Goal: Information Seeking & Learning: Learn about a topic

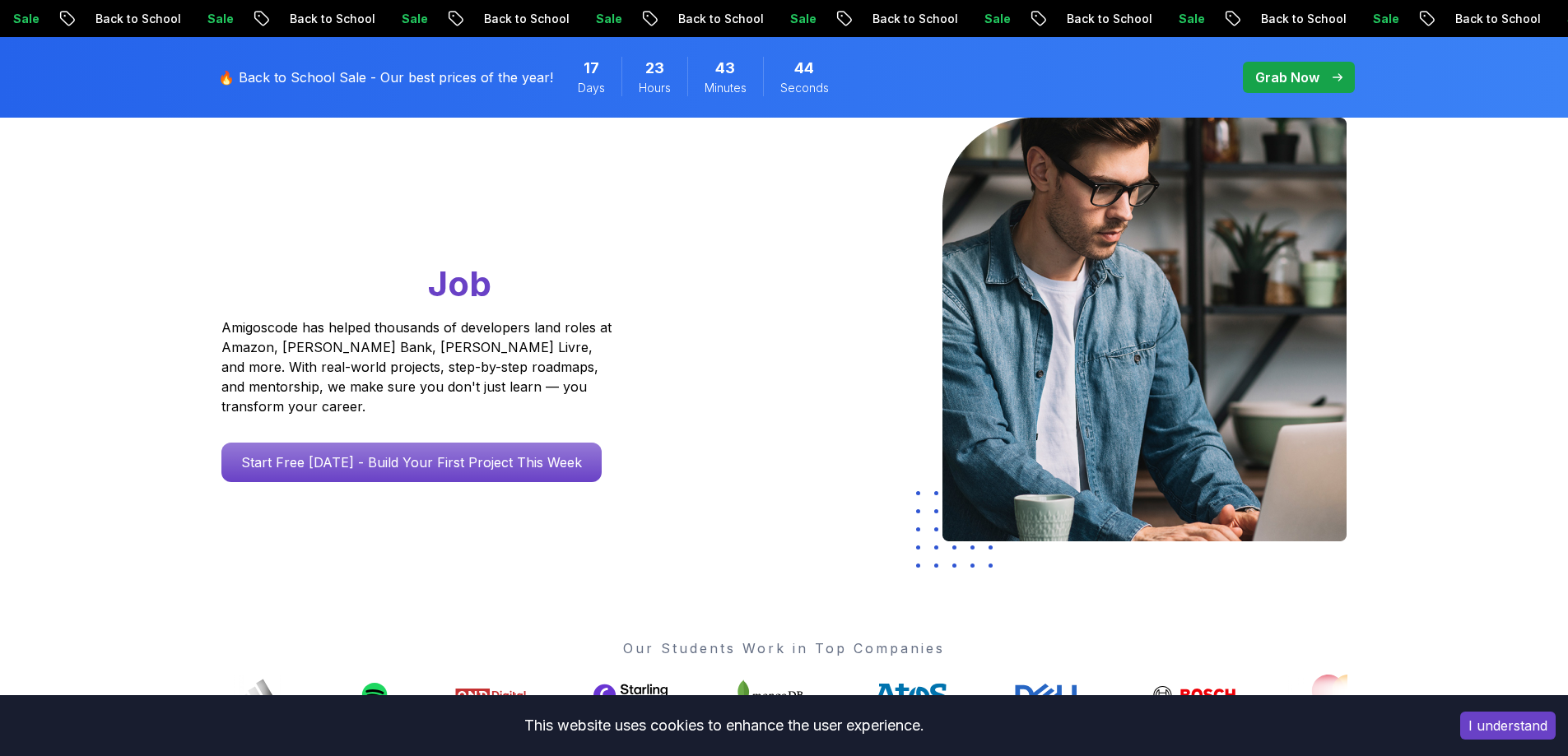
click at [378, 451] on p "Start Free [DATE] - Build Your First Project This Week" at bounding box center [411, 463] width 381 height 40
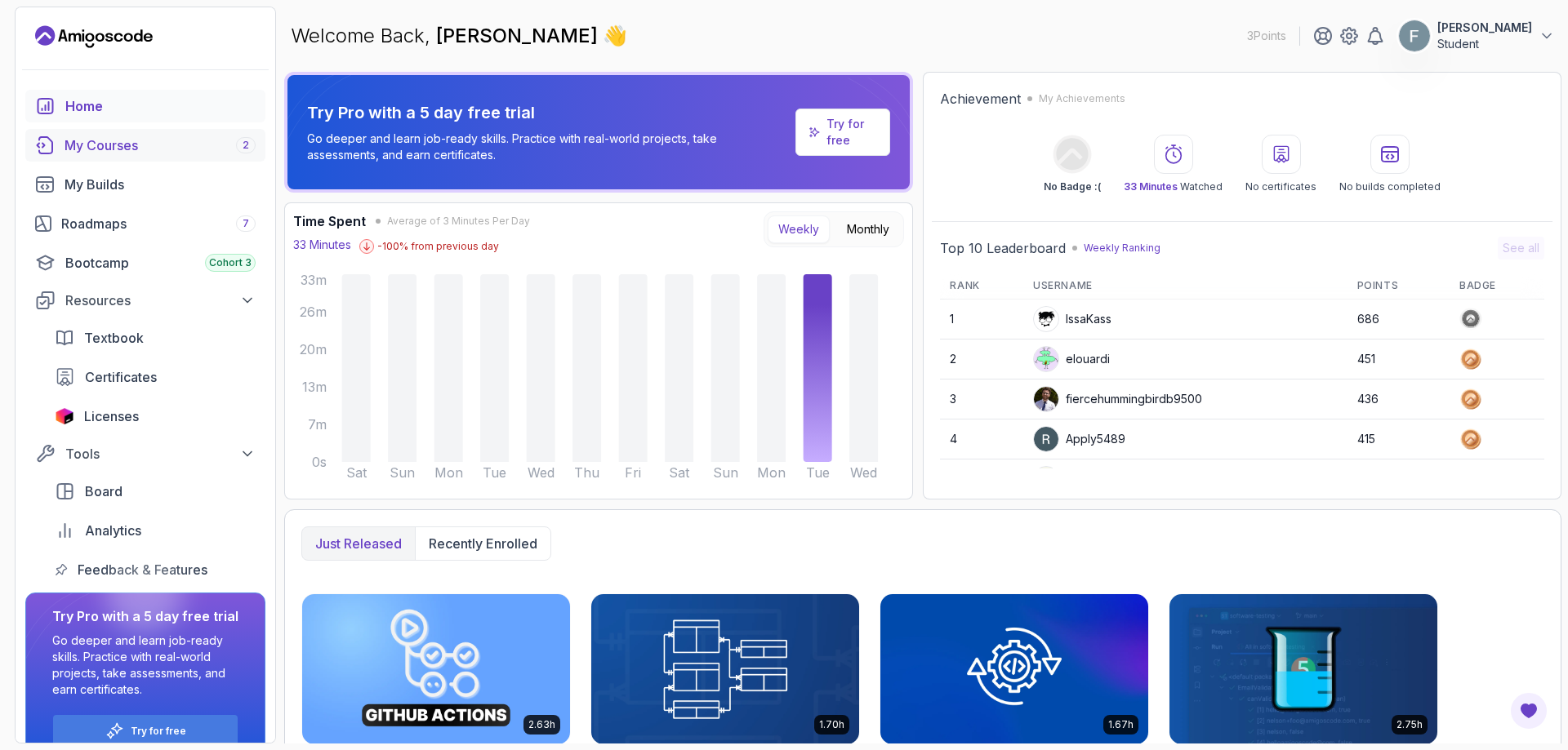
click at [117, 138] on div "My Courses 2" at bounding box center [159, 145] width 191 height 20
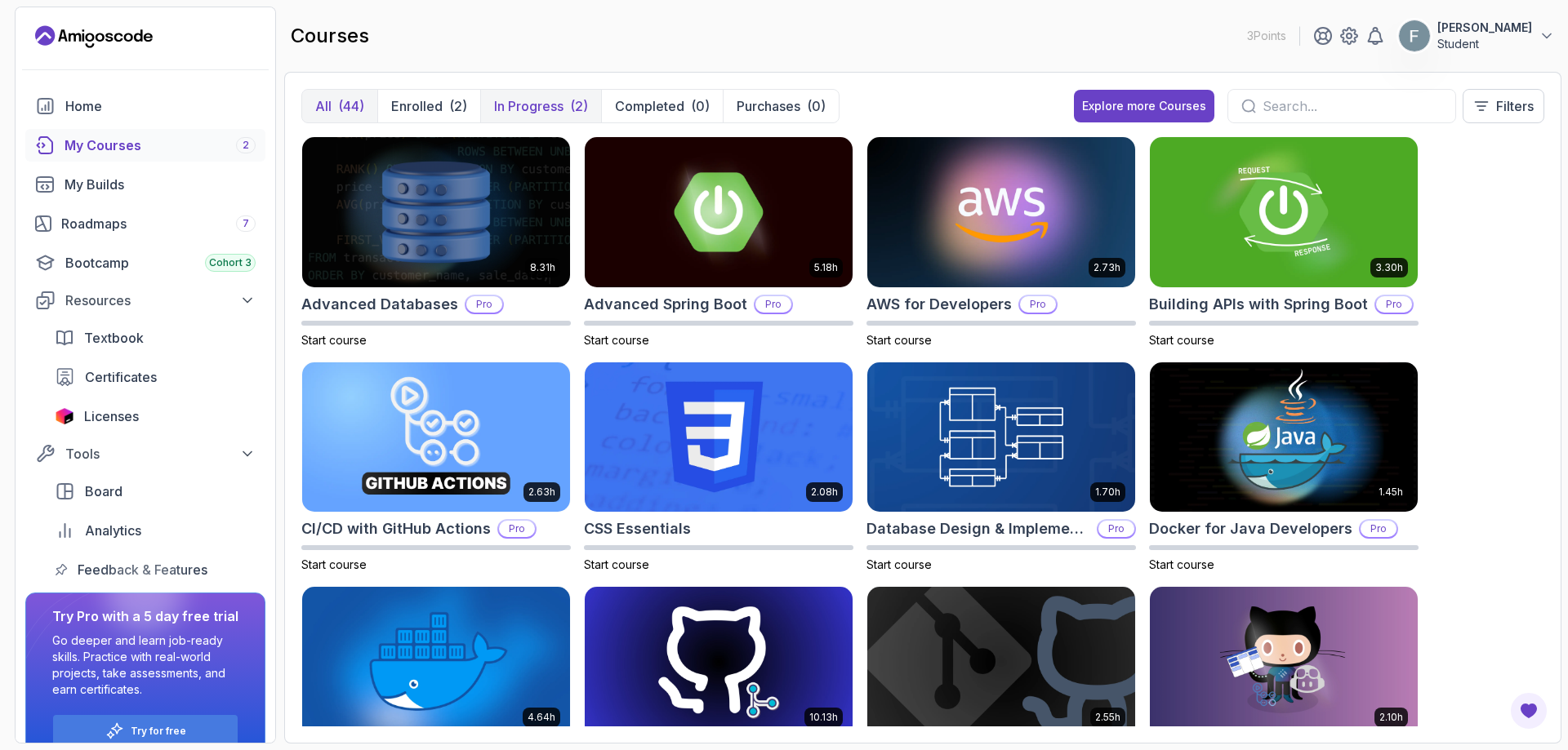
click at [537, 109] on p "In Progress" at bounding box center [529, 107] width 69 height 20
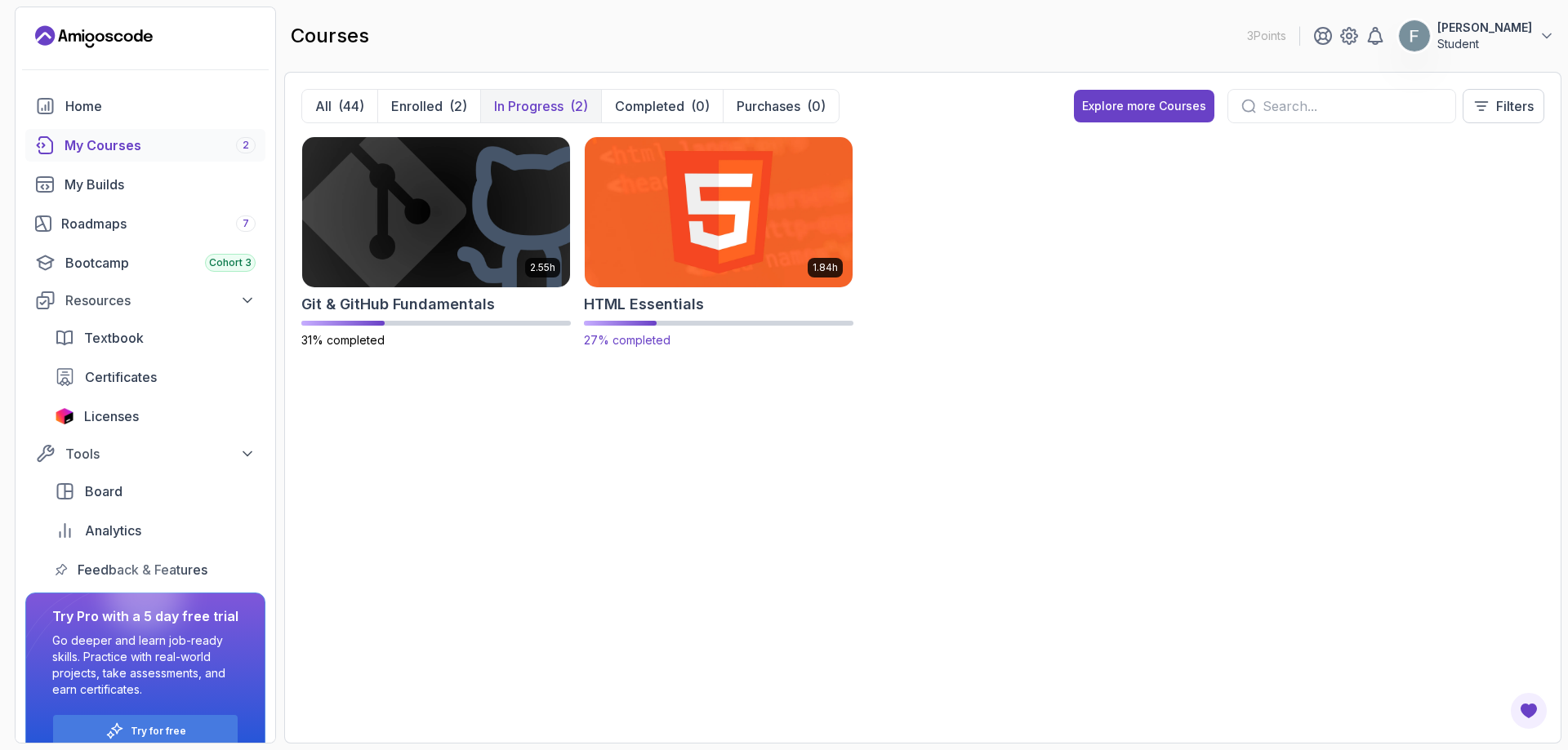
click at [680, 180] on img at bounding box center [718, 211] width 281 height 157
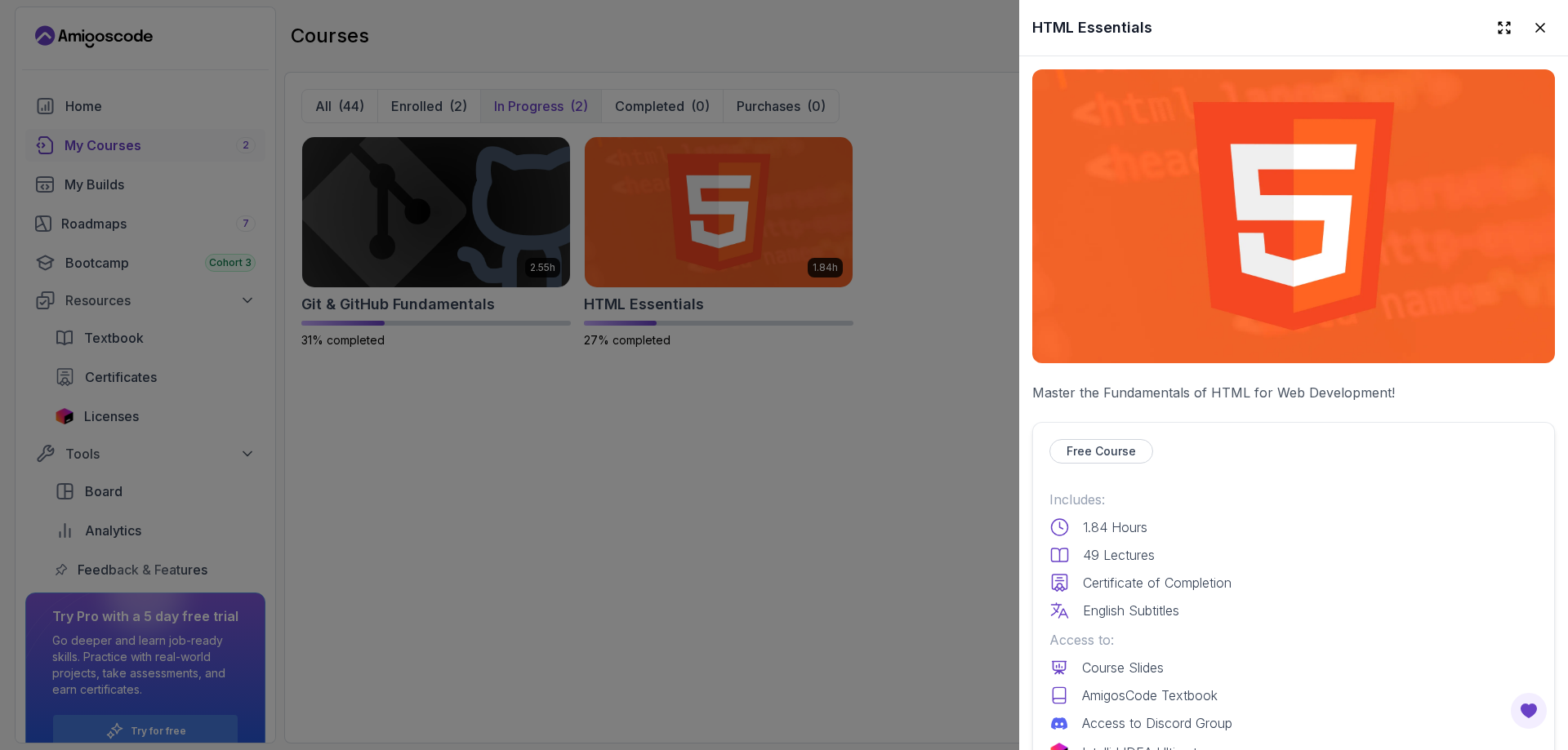
scroll to position [571, 0]
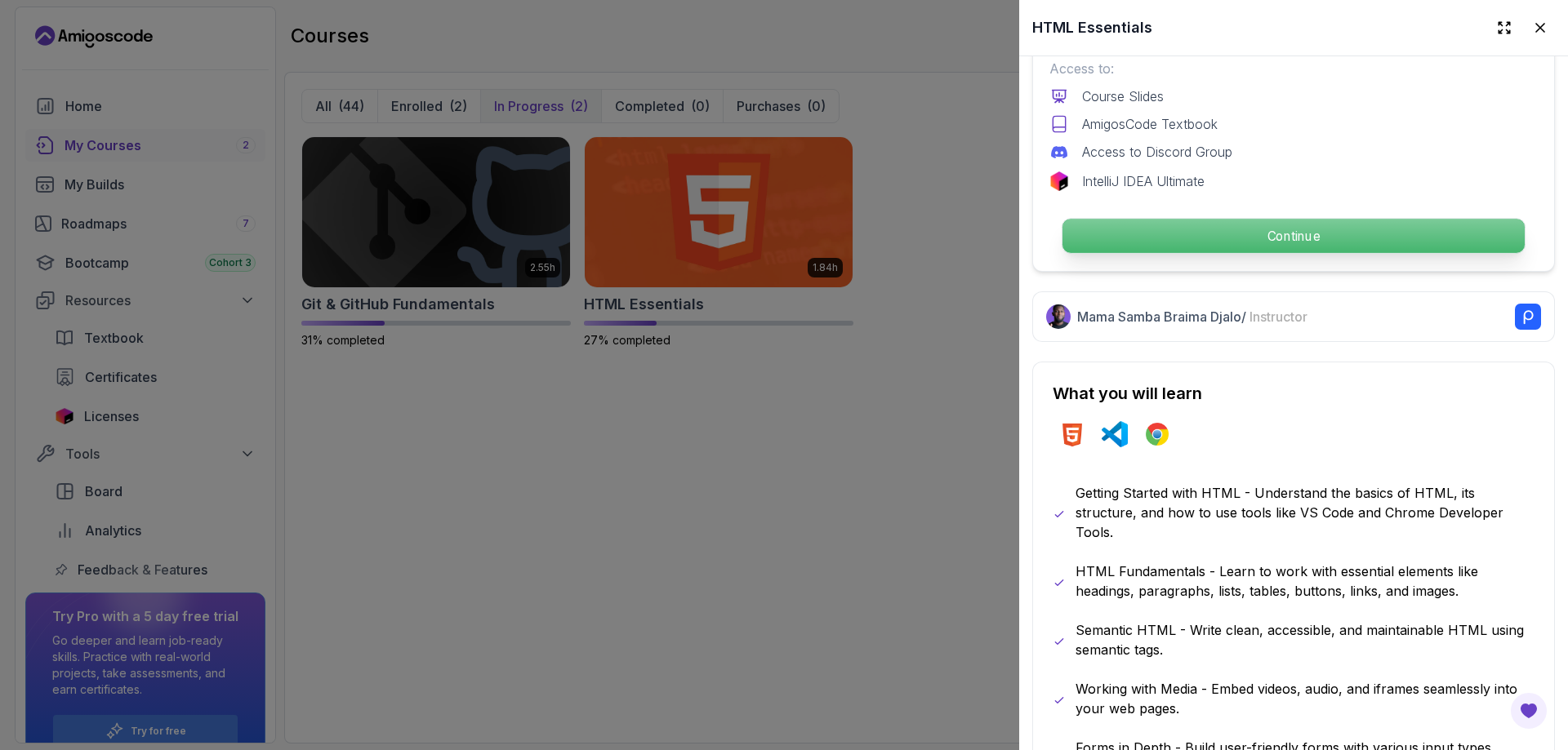
click at [1203, 218] on p "Continue" at bounding box center [1293, 235] width 462 height 35
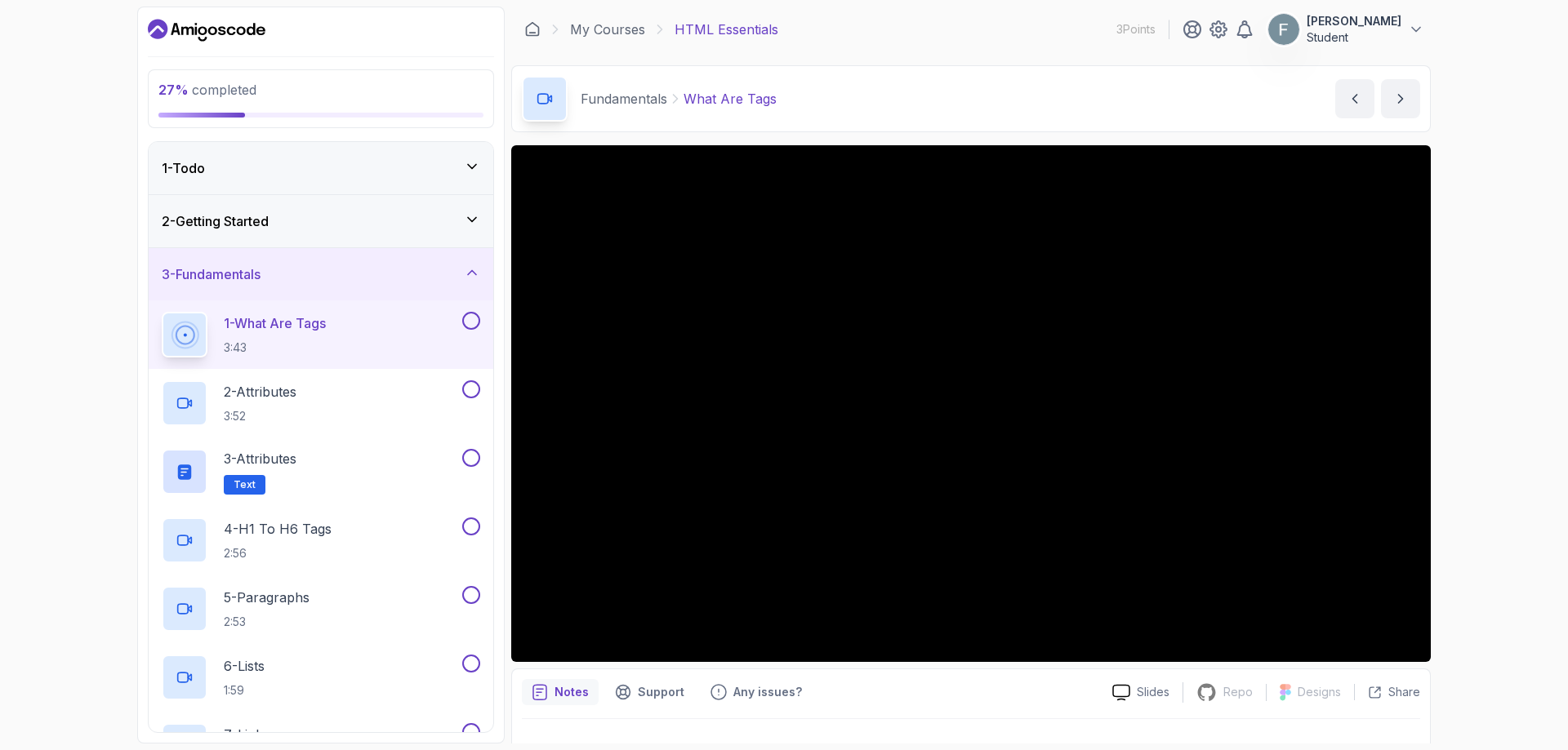
drag, startPoint x: 1509, startPoint y: 355, endPoint x: 1488, endPoint y: 348, distance: 22.1
click at [1509, 355] on div "27 % completed 1 - Todo 2 - Getting Started 3 - Fundamentals 1 - What Are Tags …" at bounding box center [784, 375] width 1568 height 750
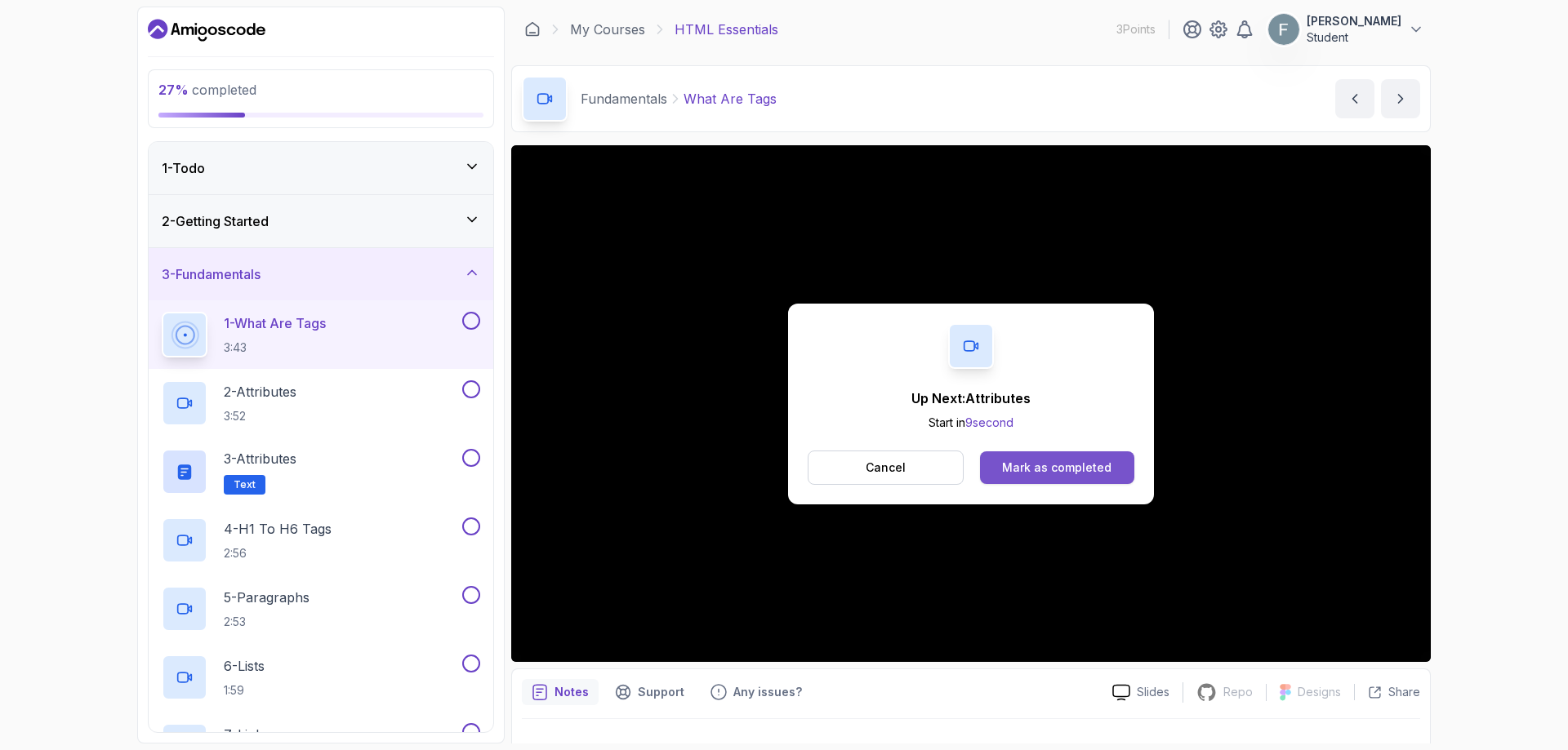
click at [1078, 460] on div "Mark as completed" at bounding box center [1056, 467] width 110 height 17
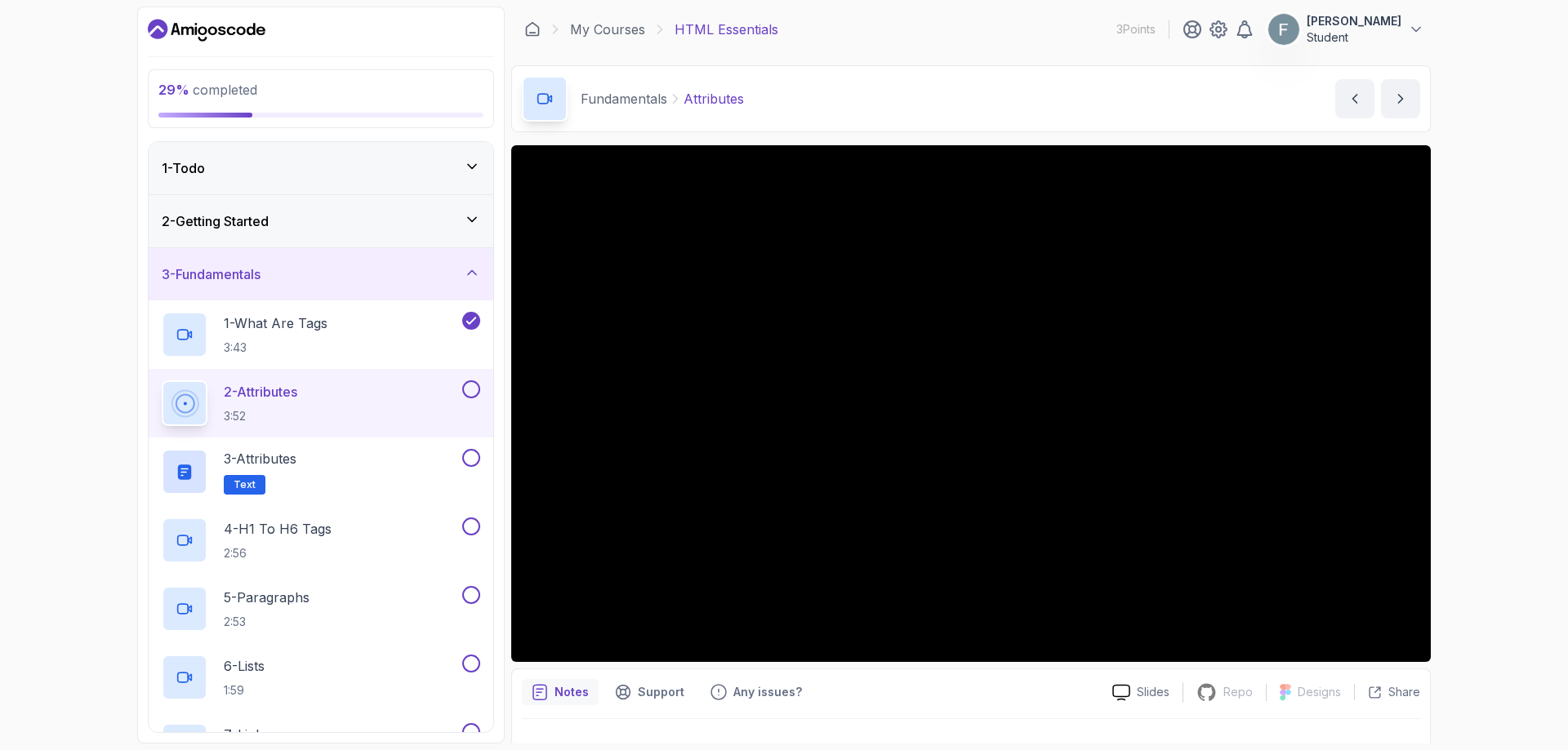
click at [1492, 295] on div "29 % completed 1 - Todo 2 - Getting Started 3 - Fundamentals 1 - What Are Tags …" at bounding box center [784, 375] width 1568 height 750
click at [463, 387] on button at bounding box center [471, 389] width 18 height 18
drag, startPoint x: 347, startPoint y: 474, endPoint x: 365, endPoint y: 474, distance: 18.0
click at [365, 474] on div "3 - Attributes Text" at bounding box center [310, 471] width 297 height 45
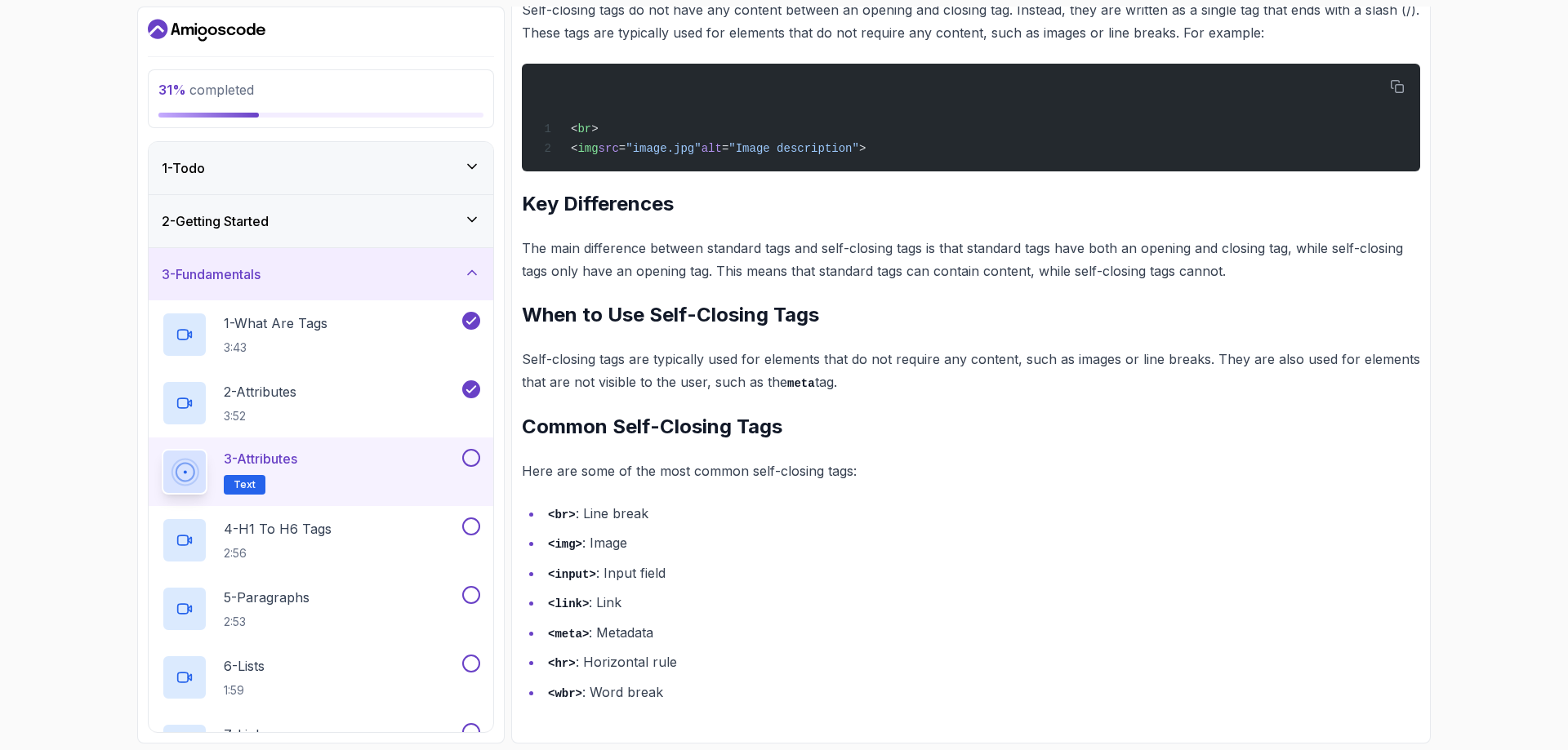
scroll to position [488, 0]
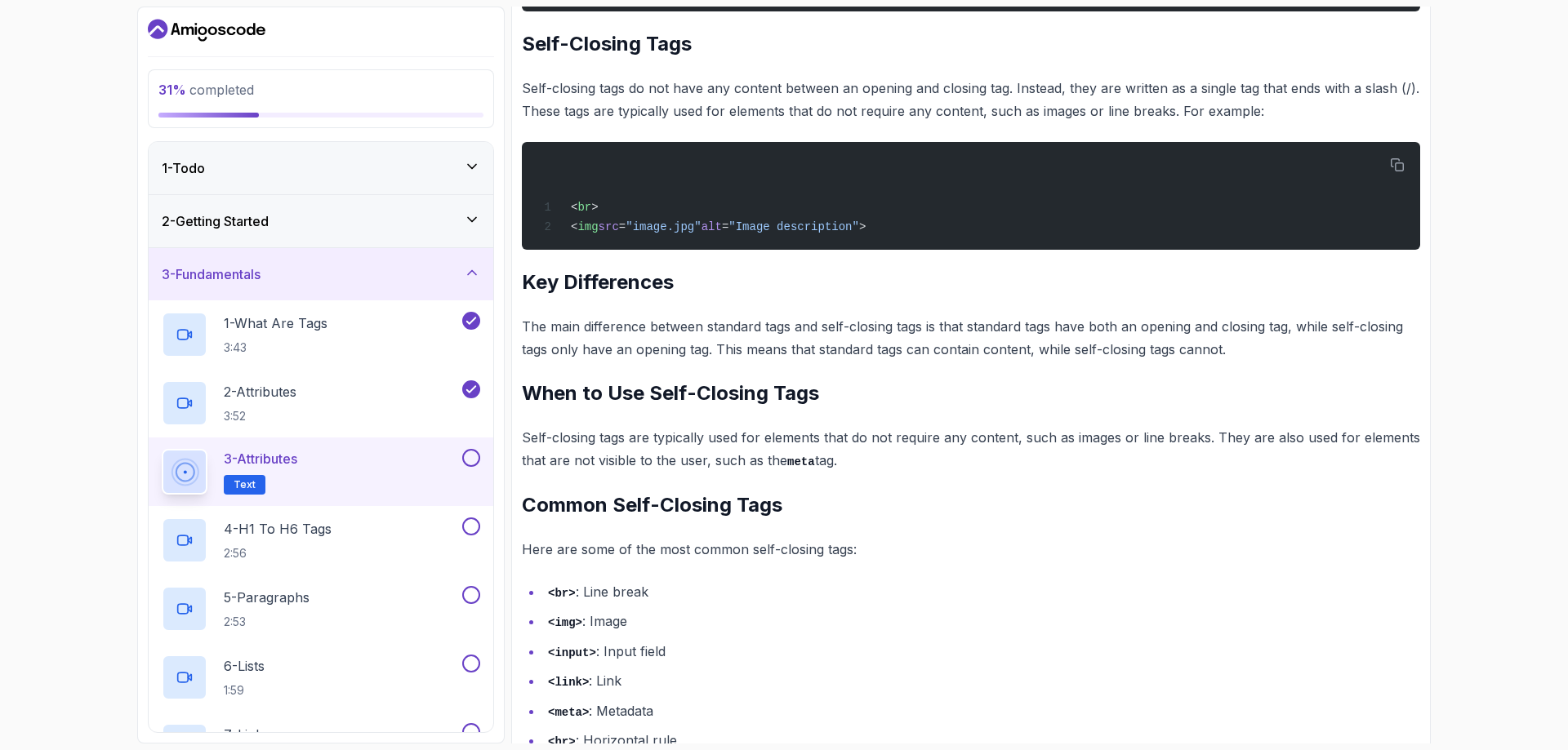
click at [470, 455] on button at bounding box center [471, 458] width 18 height 18
click at [370, 550] on div "4 - H1 To H6 Tags 2:56" at bounding box center [310, 541] width 297 height 45
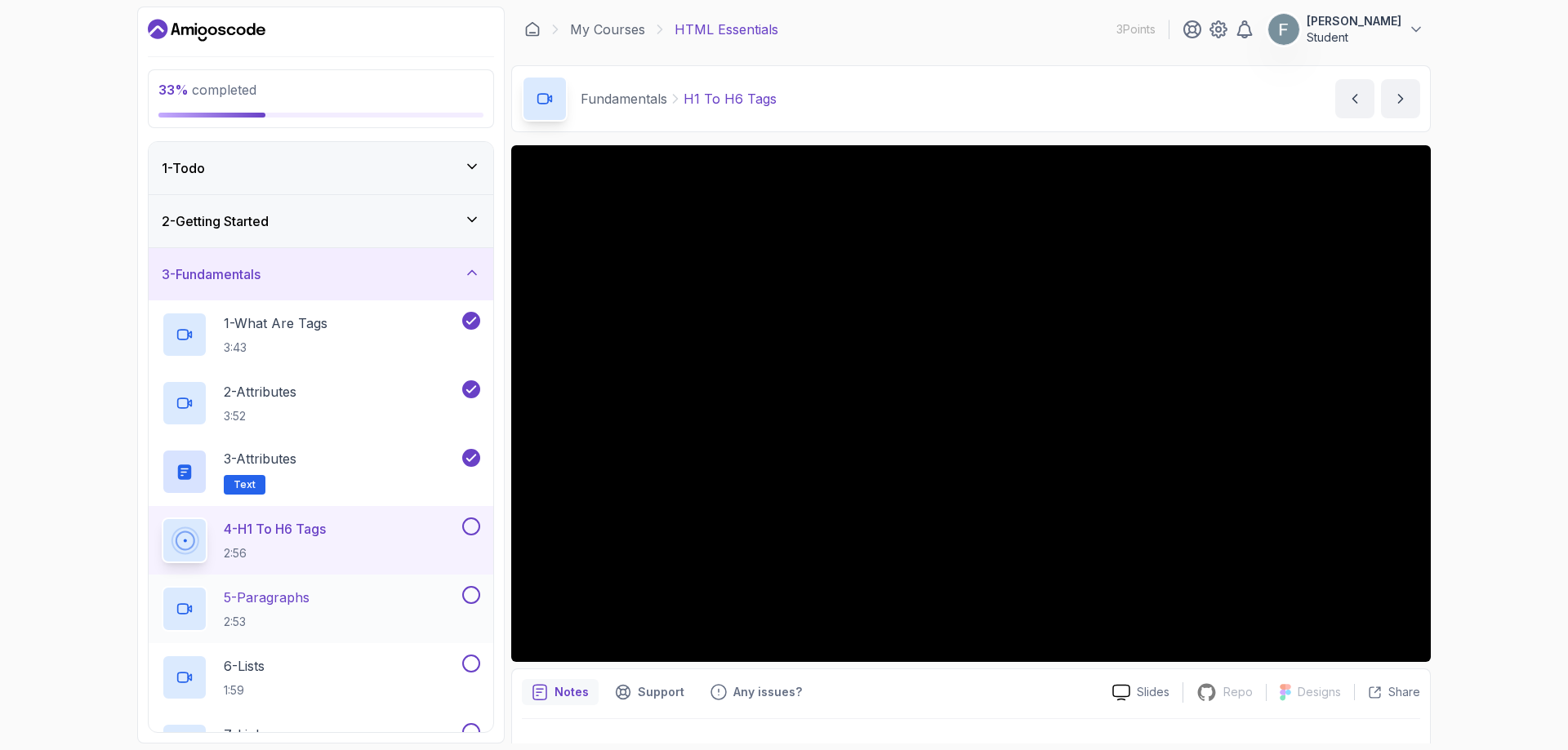
scroll to position [163, 0]
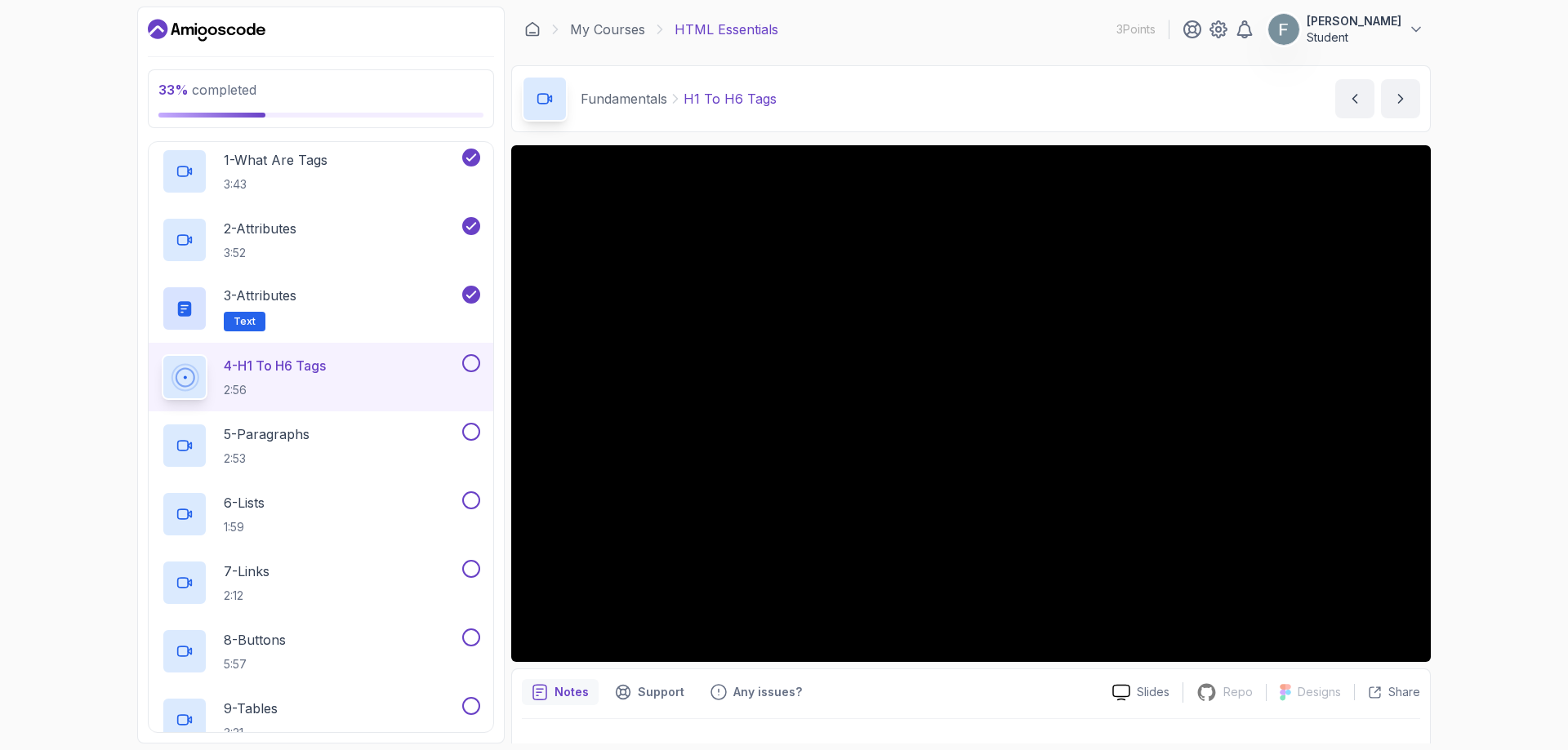
click at [472, 372] on button at bounding box center [471, 364] width 18 height 18
click at [385, 446] on div "5 - Paragraphs 2:53" at bounding box center [310, 446] width 297 height 45
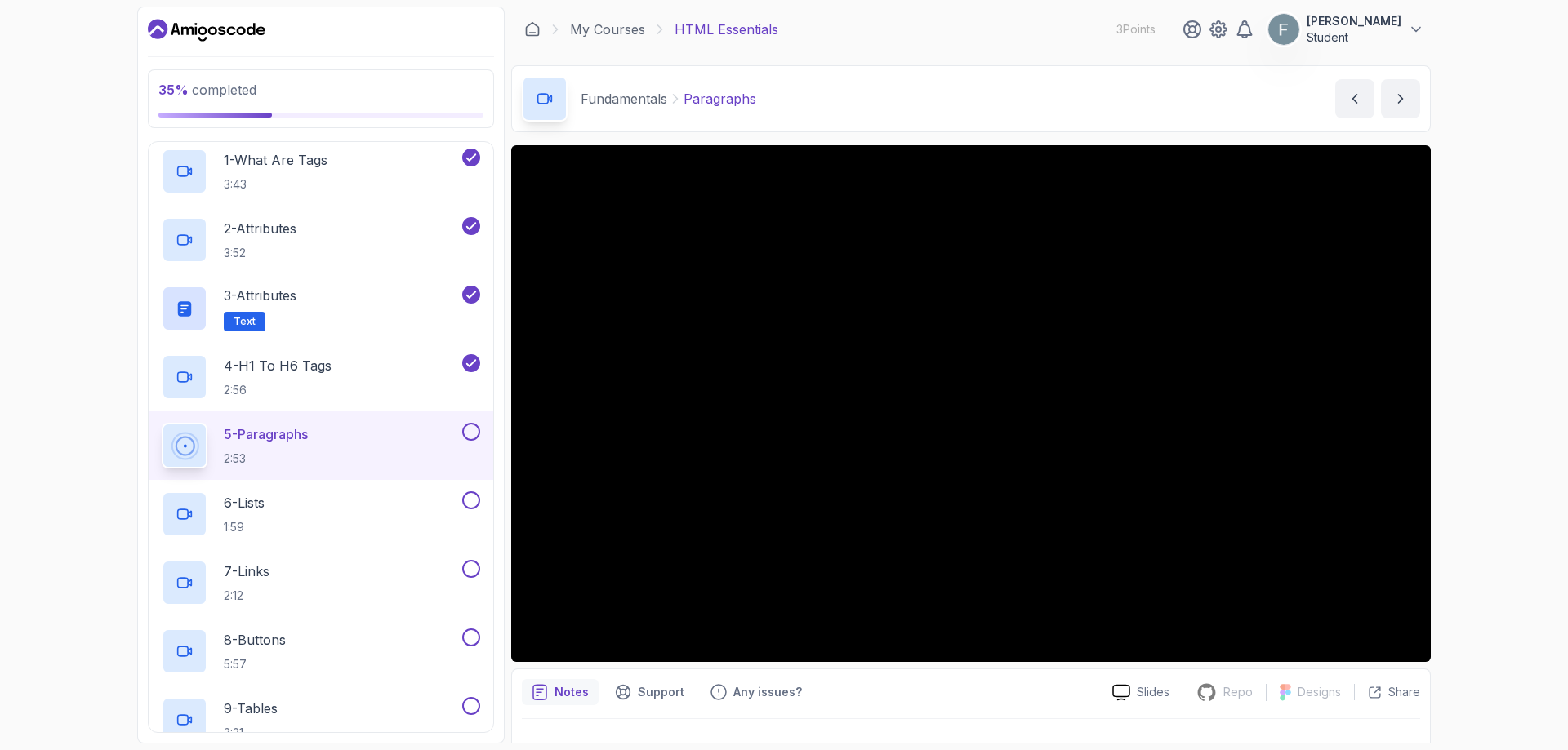
click at [59, 435] on div "35 % completed 1 - Todo 2 - Getting Started 3 - Fundamentals 1 - What Are Tags …" at bounding box center [784, 375] width 1568 height 750
click at [477, 421] on div "5 - Paragraphs 2:53" at bounding box center [320, 445] width 345 height 68
click at [469, 440] on button at bounding box center [471, 432] width 18 height 18
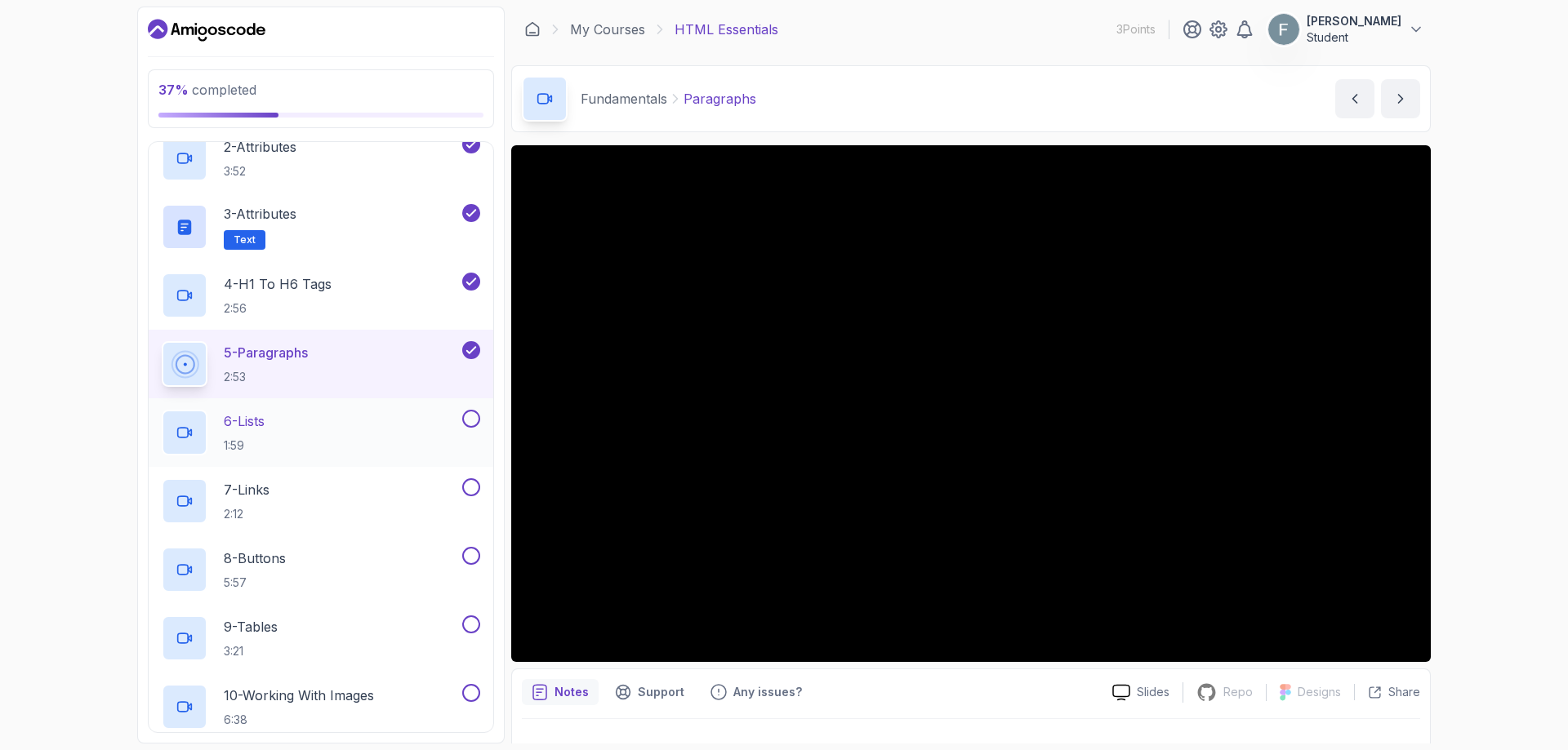
click at [397, 416] on div "6 - Lists 1:59" at bounding box center [310, 433] width 297 height 45
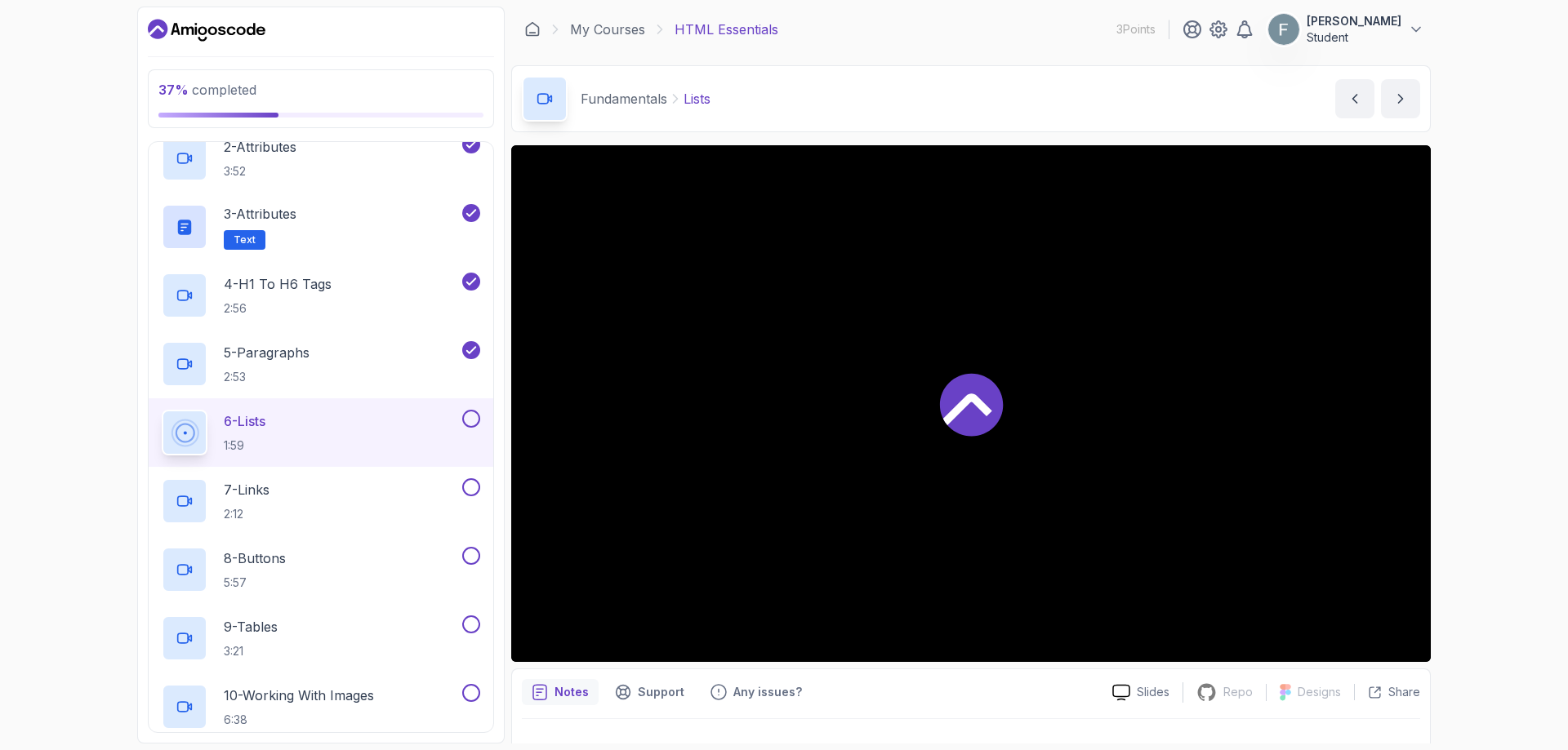
click at [912, 375] on div at bounding box center [970, 403] width 919 height 517
click at [474, 412] on button at bounding box center [471, 419] width 18 height 18
click at [362, 502] on div "7 - Links 2:12" at bounding box center [310, 501] width 297 height 45
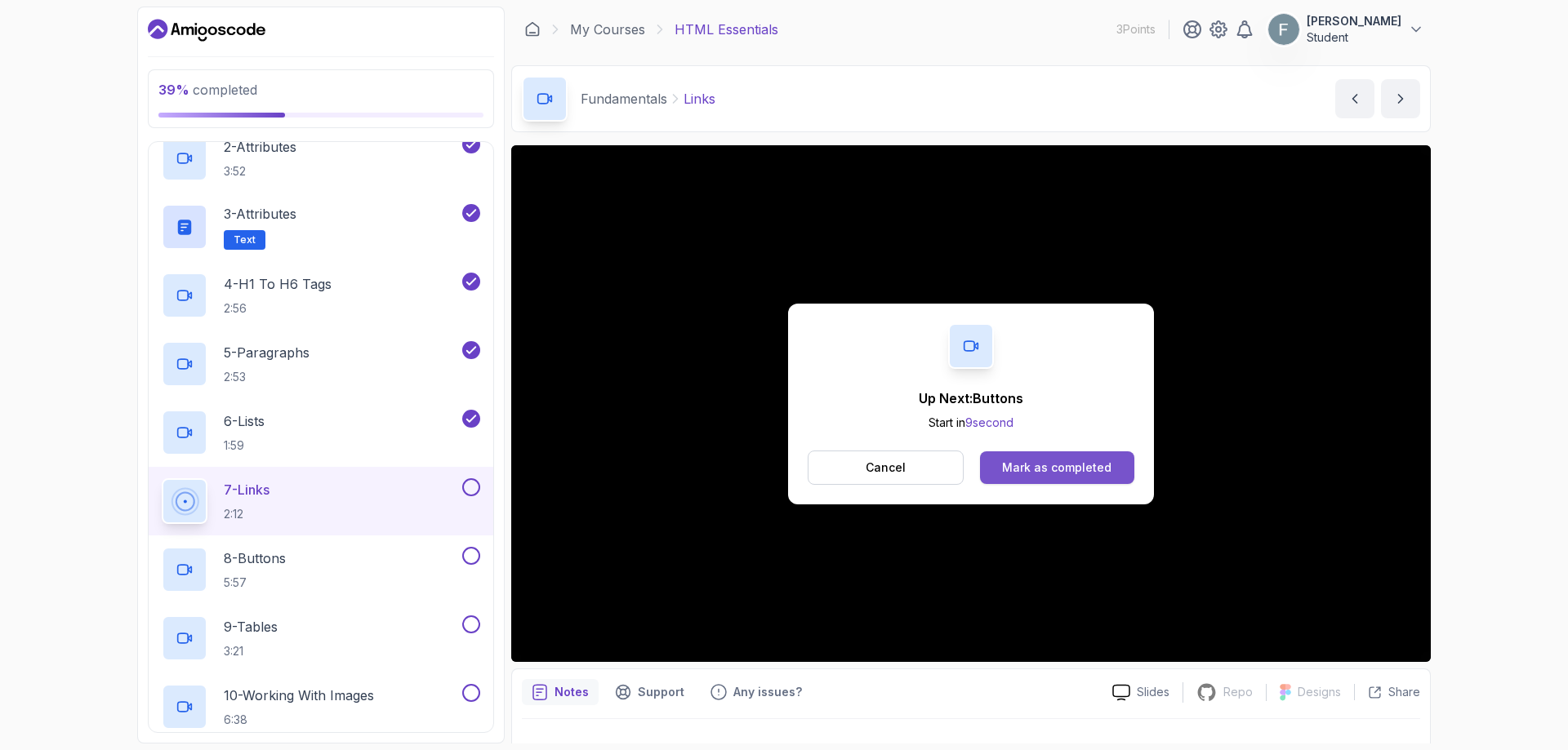
click at [1096, 470] on div "Mark as completed" at bounding box center [1056, 467] width 110 height 17
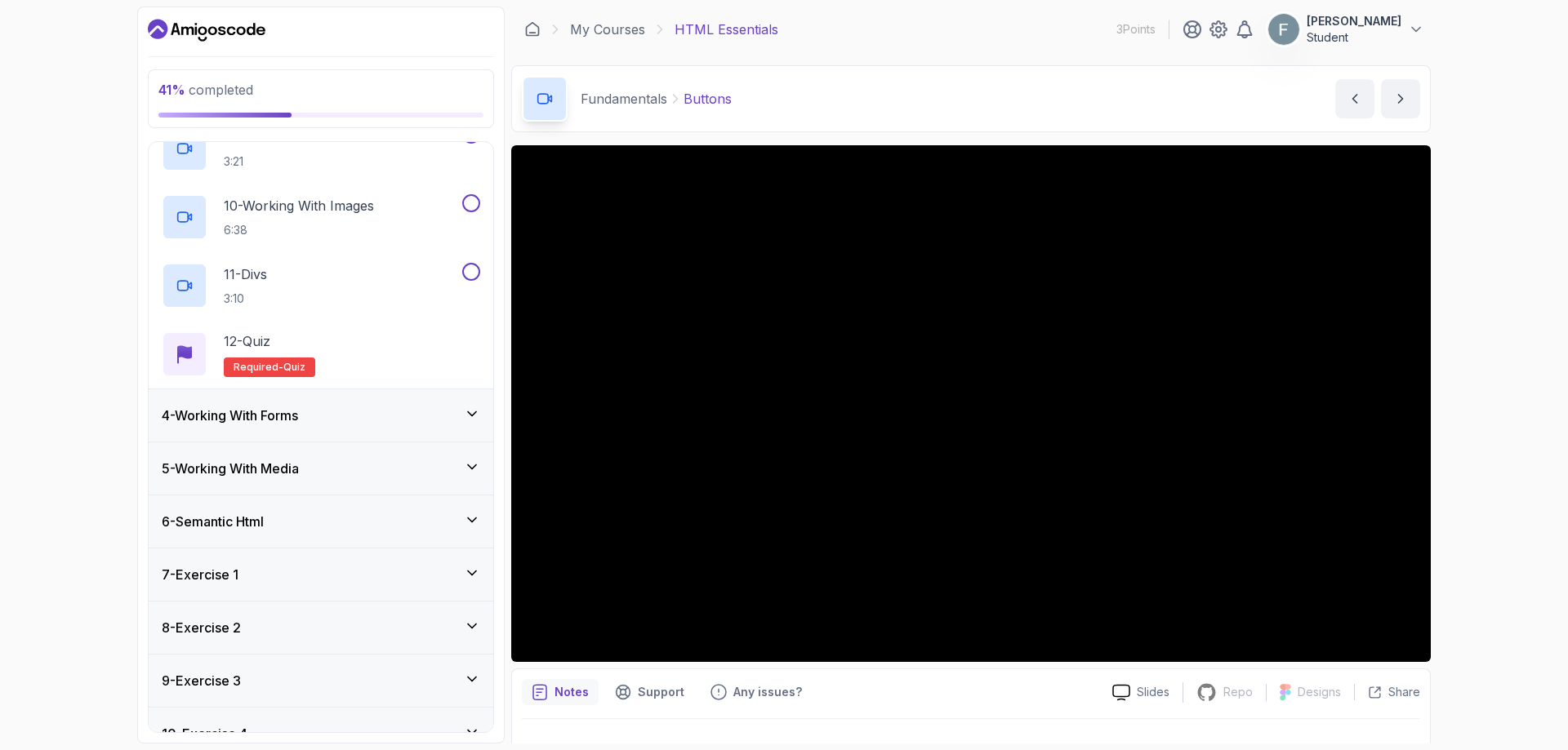
scroll to position [815, 0]
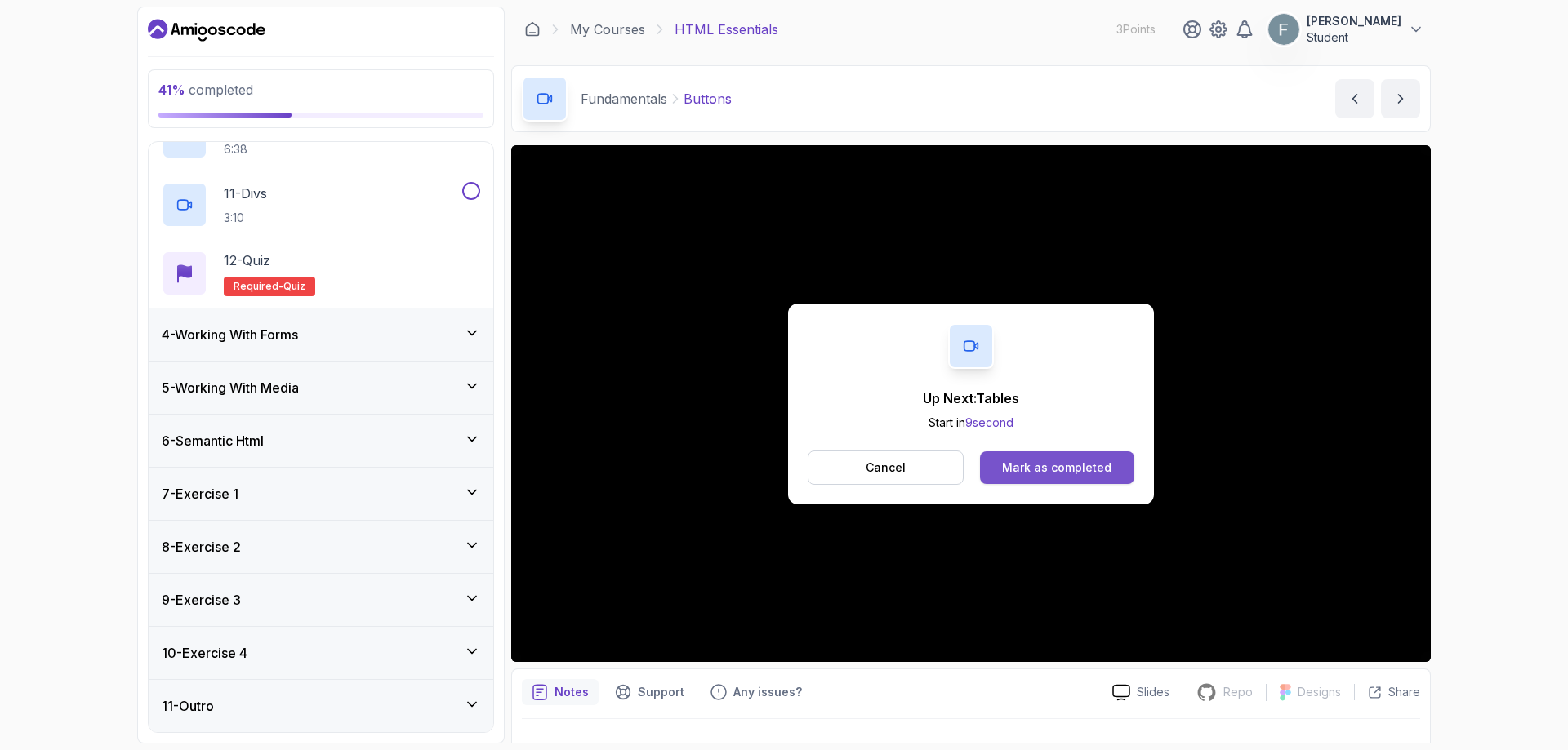
click at [1083, 472] on div "Mark as completed" at bounding box center [1056, 467] width 110 height 17
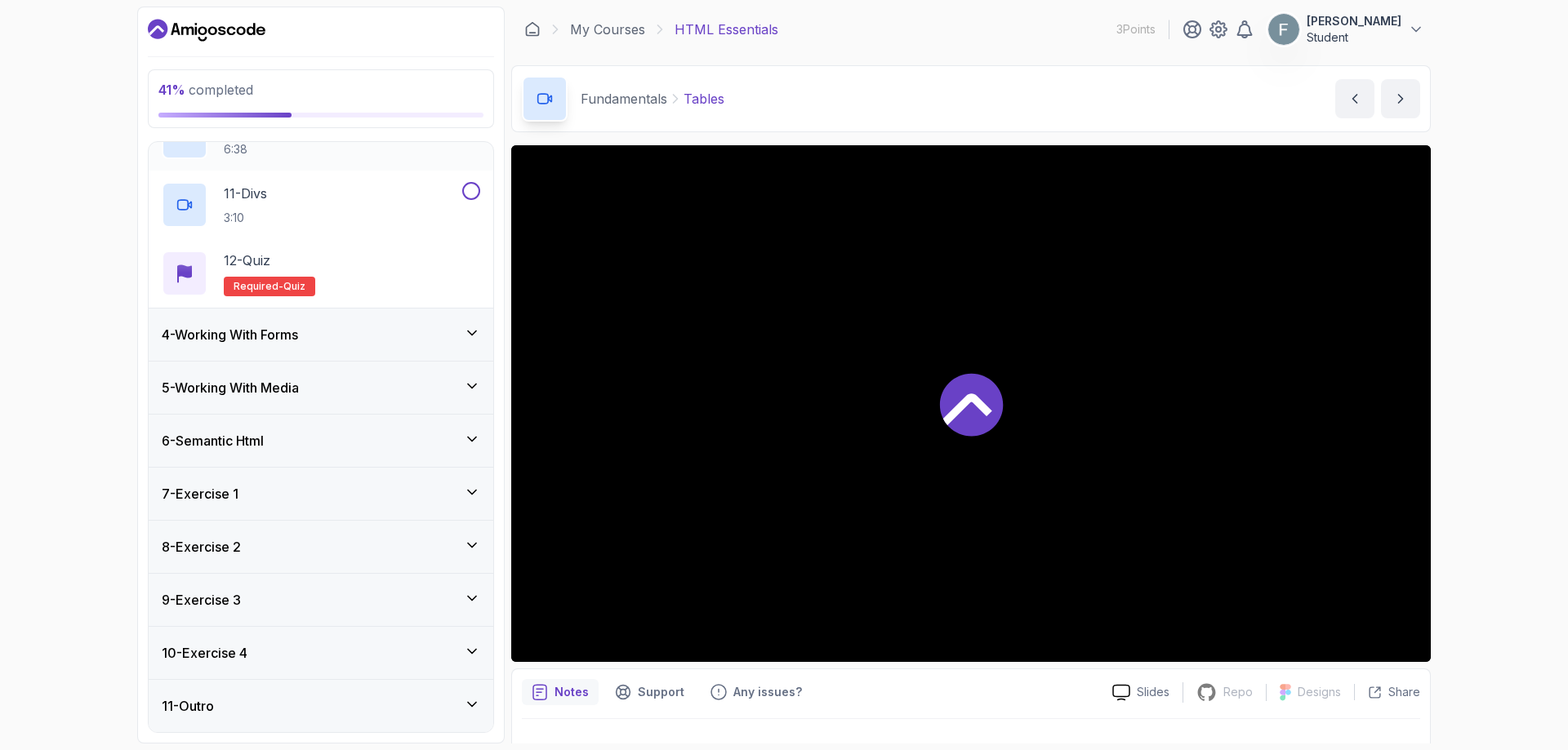
scroll to position [571, 0]
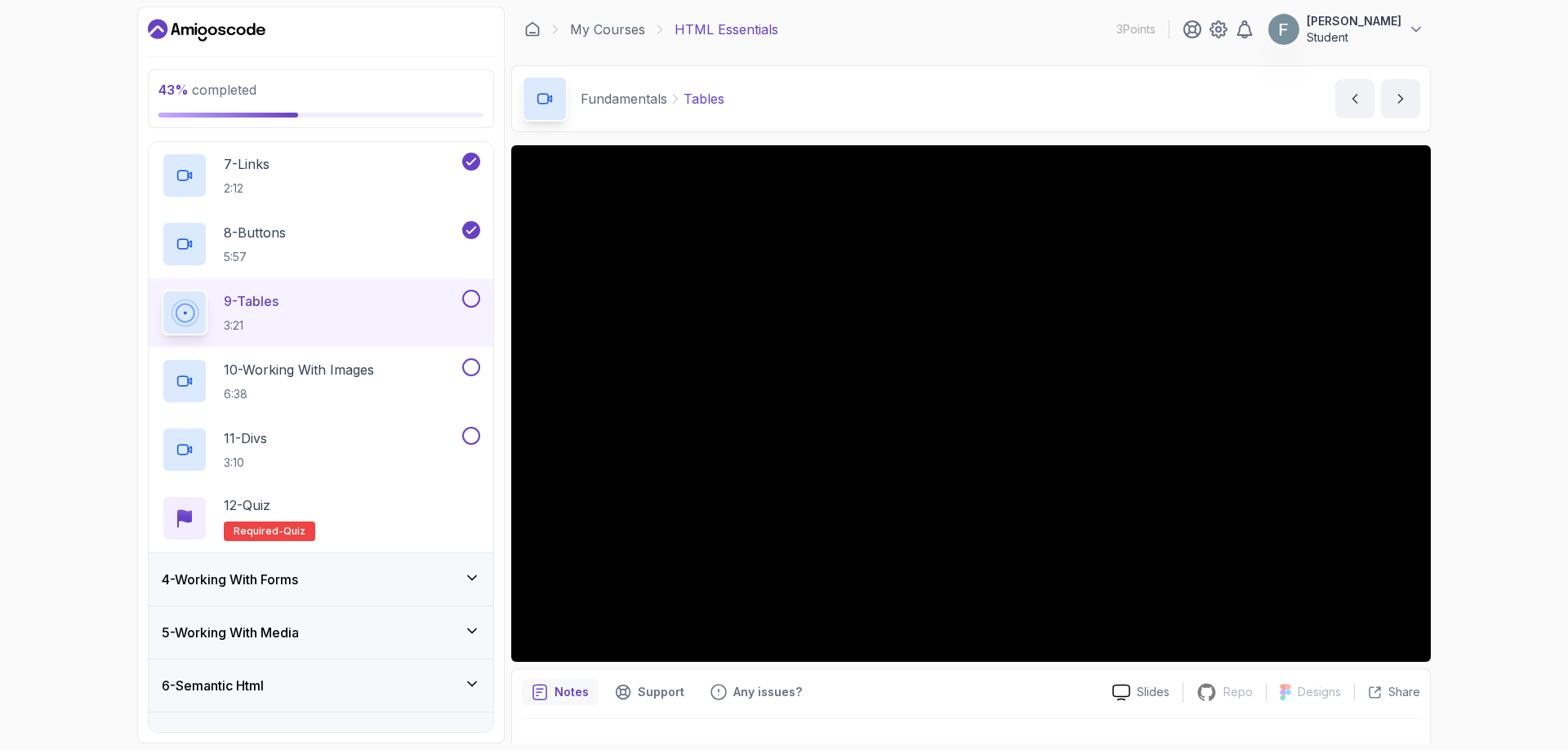
click at [471, 307] on button at bounding box center [471, 298] width 18 height 18
click at [389, 362] on div "10 - Working With Images 6:38" at bounding box center [310, 381] width 297 height 45
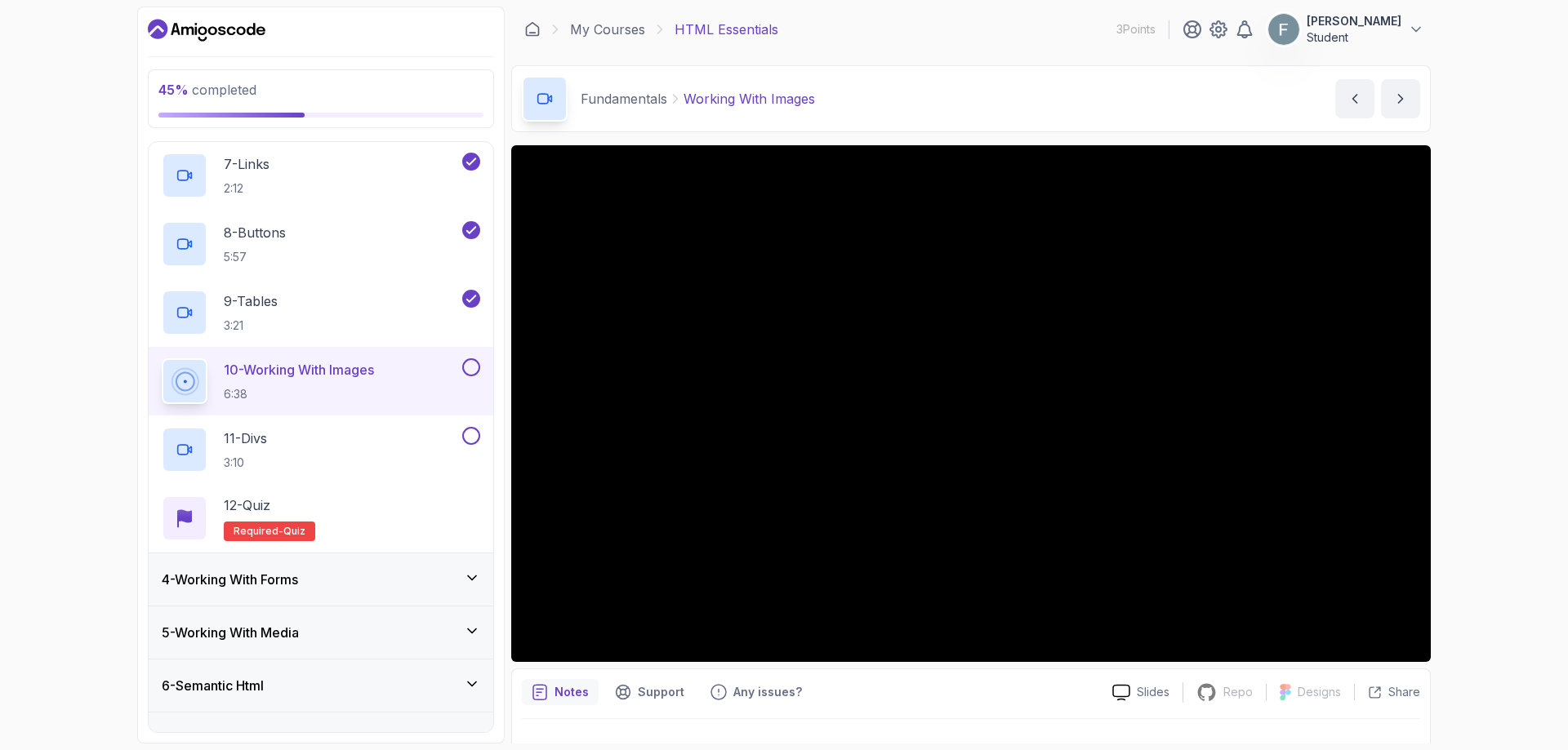
click at [472, 374] on button at bounding box center [471, 368] width 18 height 18
click at [422, 426] on div "11 - Divs 3:10" at bounding box center [320, 450] width 345 height 68
click at [313, 430] on div "11 - Divs 3:10" at bounding box center [310, 450] width 297 height 45
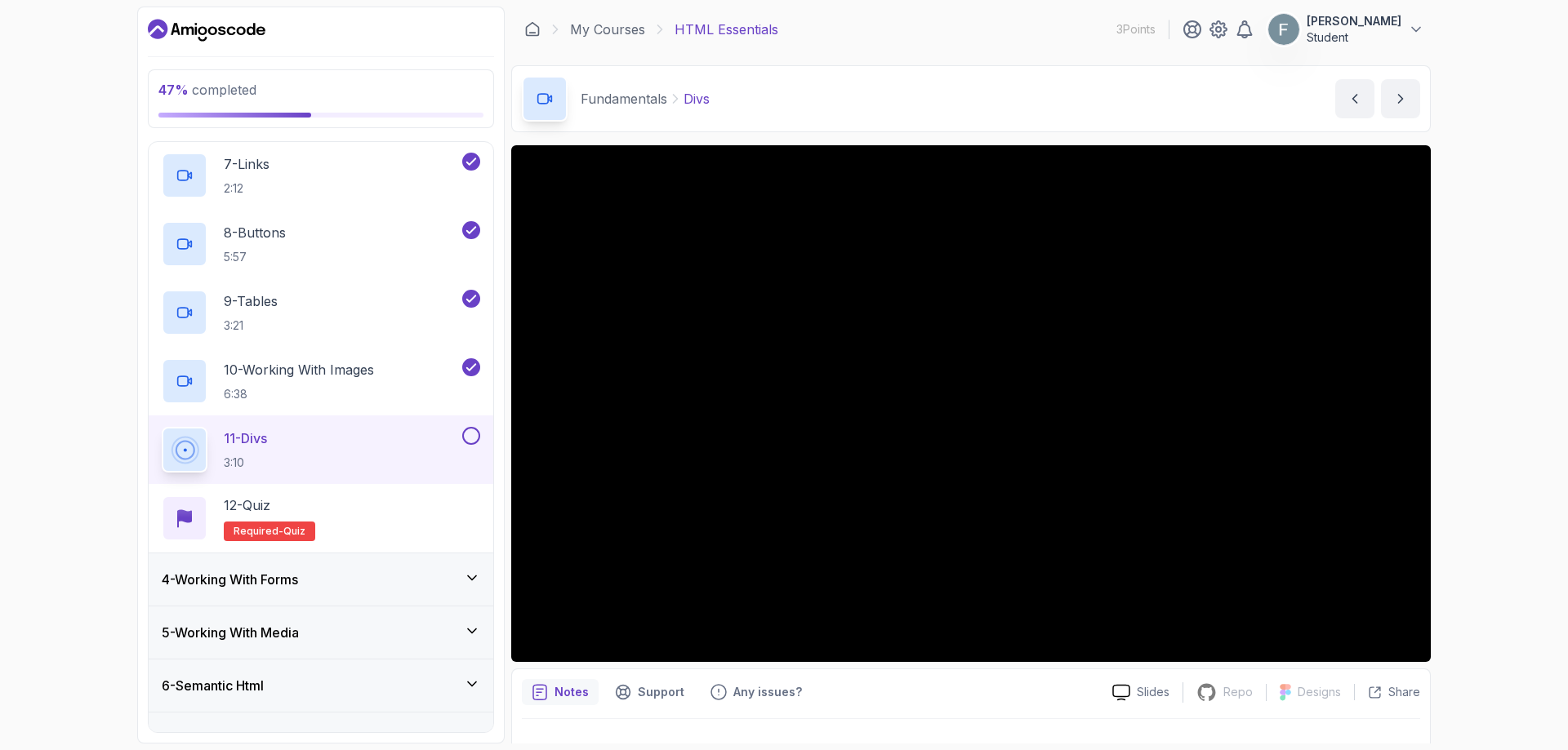
click at [466, 444] on button at bounding box center [471, 436] width 18 height 18
click at [295, 500] on div "12 - Quiz" at bounding box center [269, 506] width 92 height 20
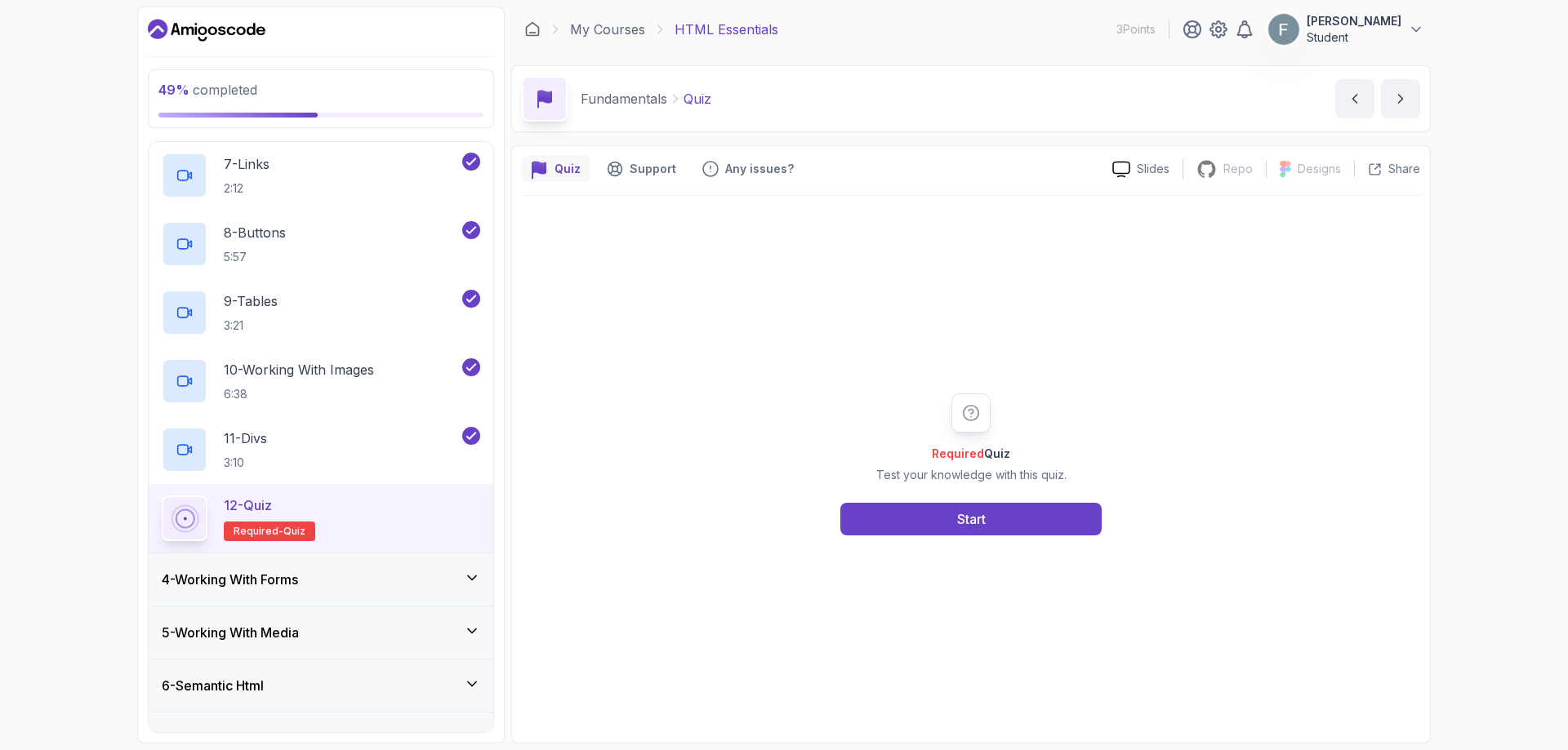
click at [988, 537] on div "Required Quiz Test your knowledge with this quiz. Start" at bounding box center [970, 464] width 898 height 538
click at [984, 539] on div "Required Quiz Test your knowledge with this quiz. Start" at bounding box center [970, 464] width 898 height 538
click at [973, 524] on div "Start" at bounding box center [970, 520] width 29 height 20
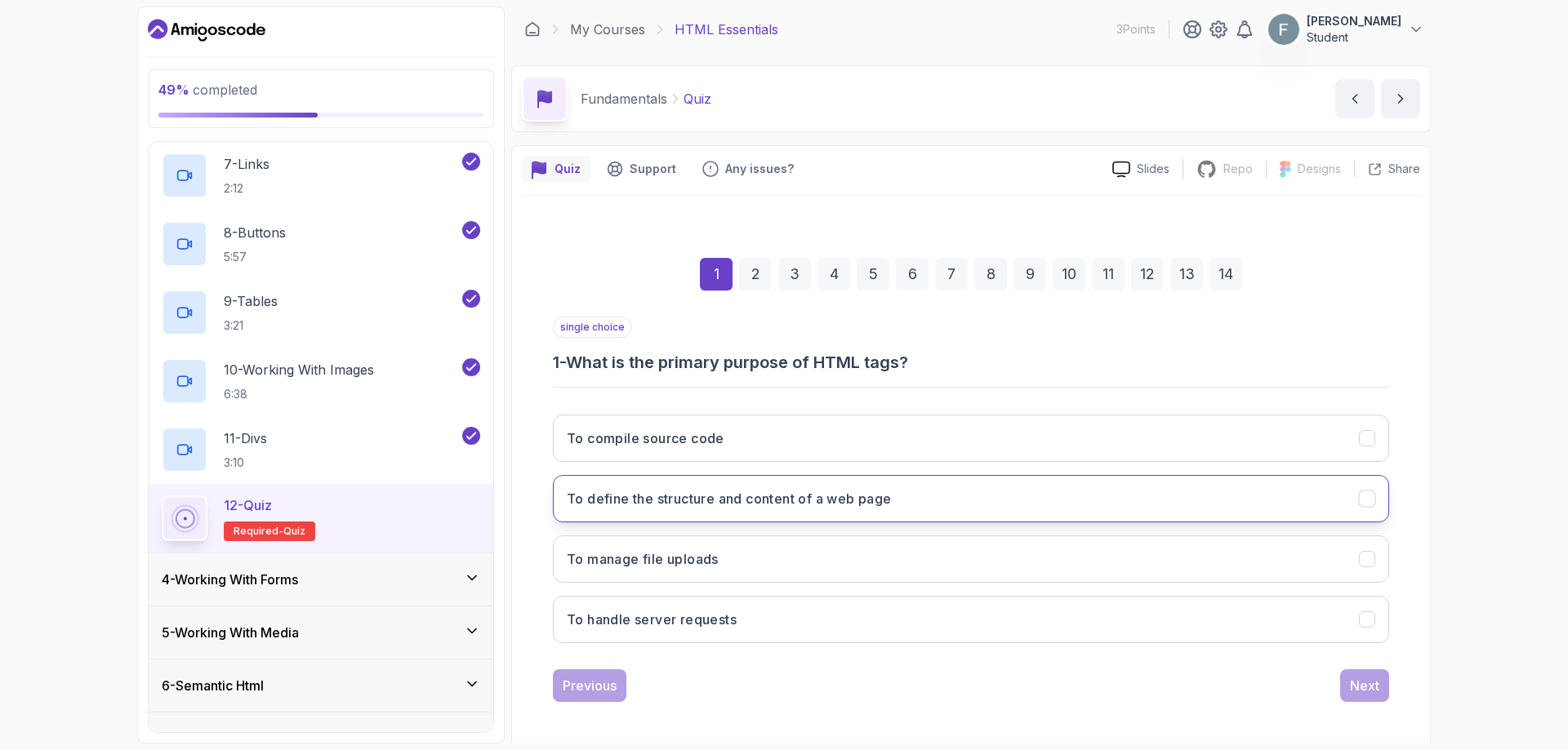
click at [680, 510] on button "To define the structure and content of a web page" at bounding box center [970, 499] width 836 height 47
click at [1365, 689] on div "Next" at bounding box center [1364, 686] width 30 height 20
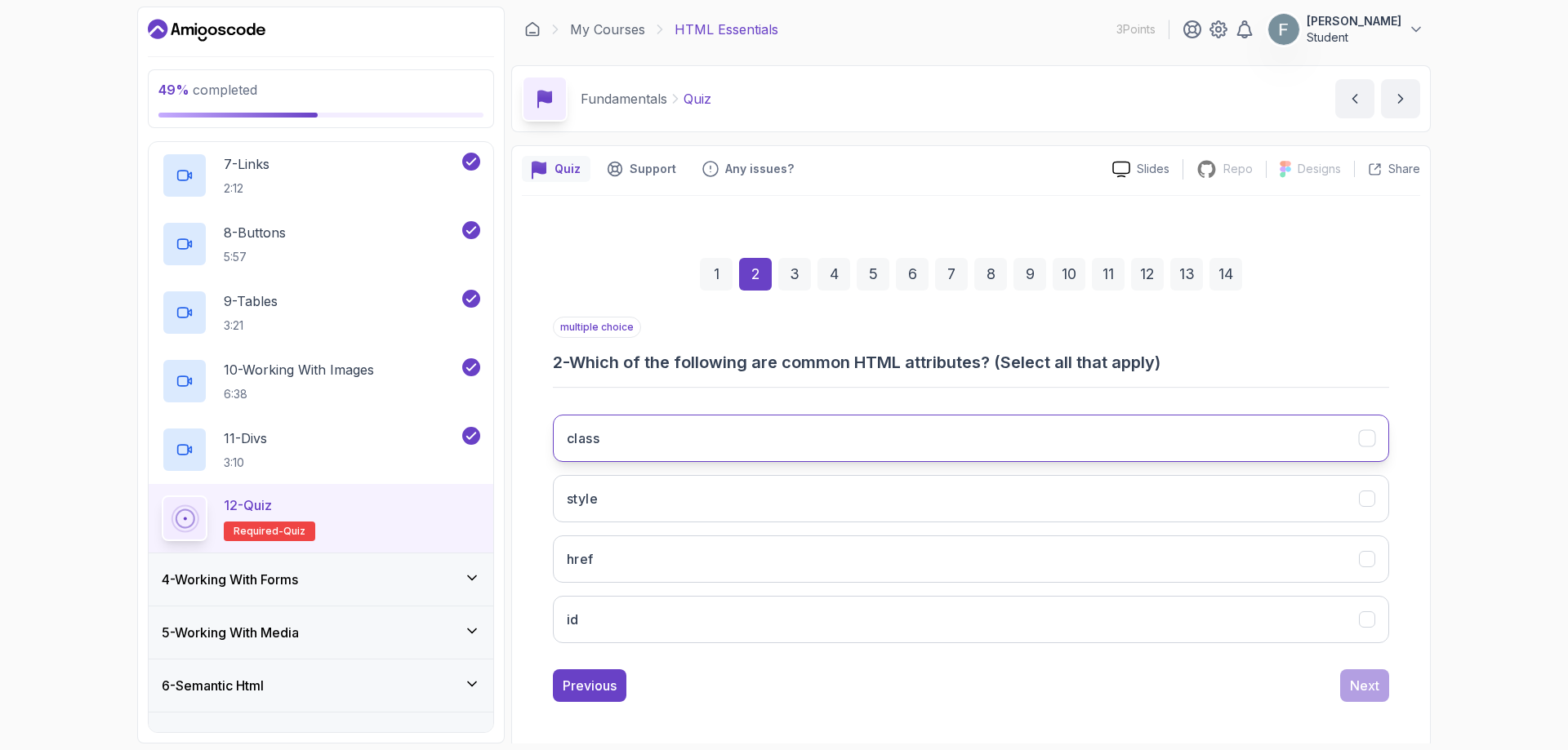
click at [805, 442] on button "class" at bounding box center [970, 439] width 836 height 47
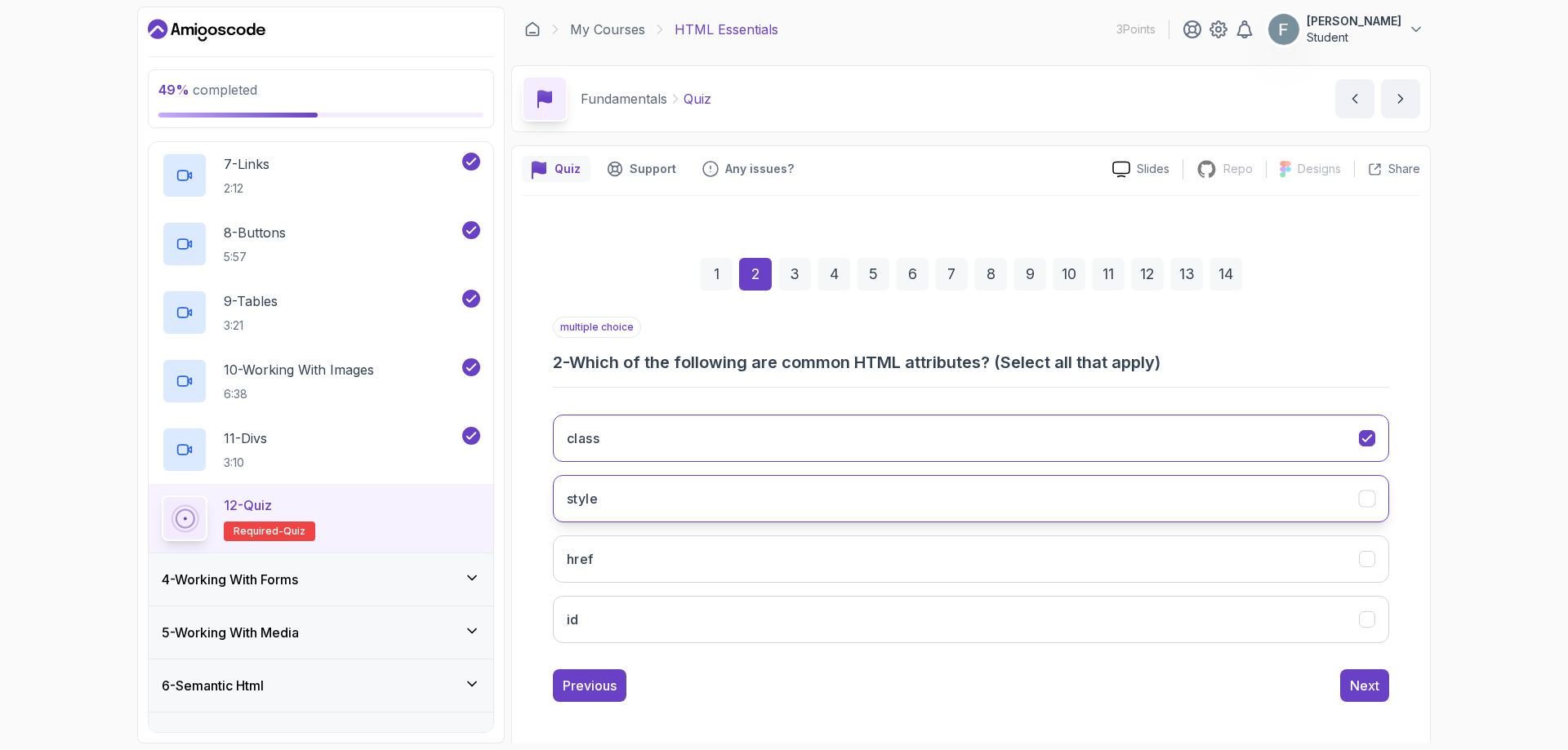
click at [629, 503] on button "style" at bounding box center [970, 499] width 836 height 47
click at [609, 564] on button "href" at bounding box center [970, 559] width 836 height 47
click at [645, 637] on button "id" at bounding box center [970, 620] width 836 height 47
click at [1370, 694] on div "Next" at bounding box center [1364, 686] width 30 height 20
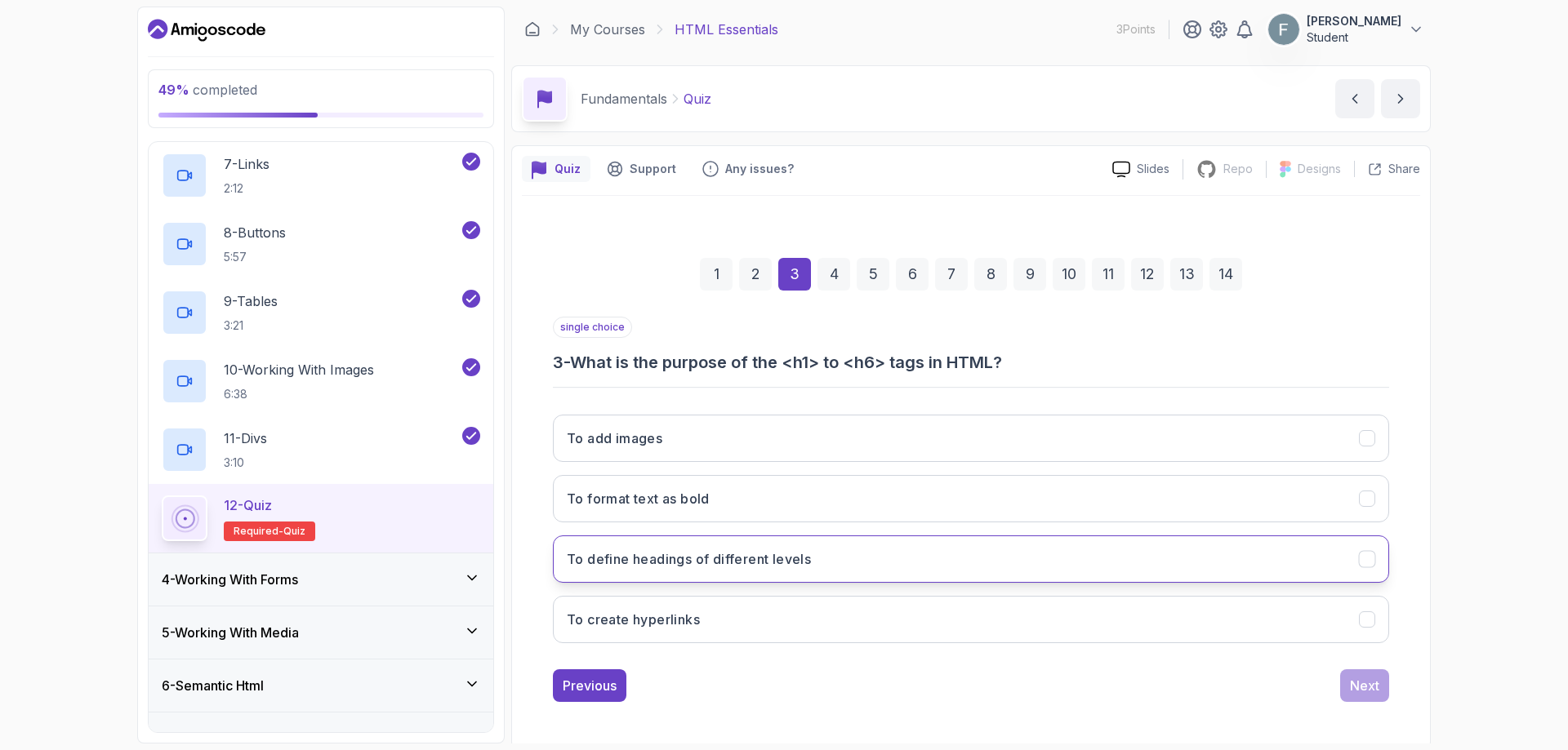
click at [760, 561] on h3 "To define headings of different levels" at bounding box center [688, 559] width 244 height 20
click at [1369, 694] on div "Next" at bounding box center [1364, 686] width 30 height 20
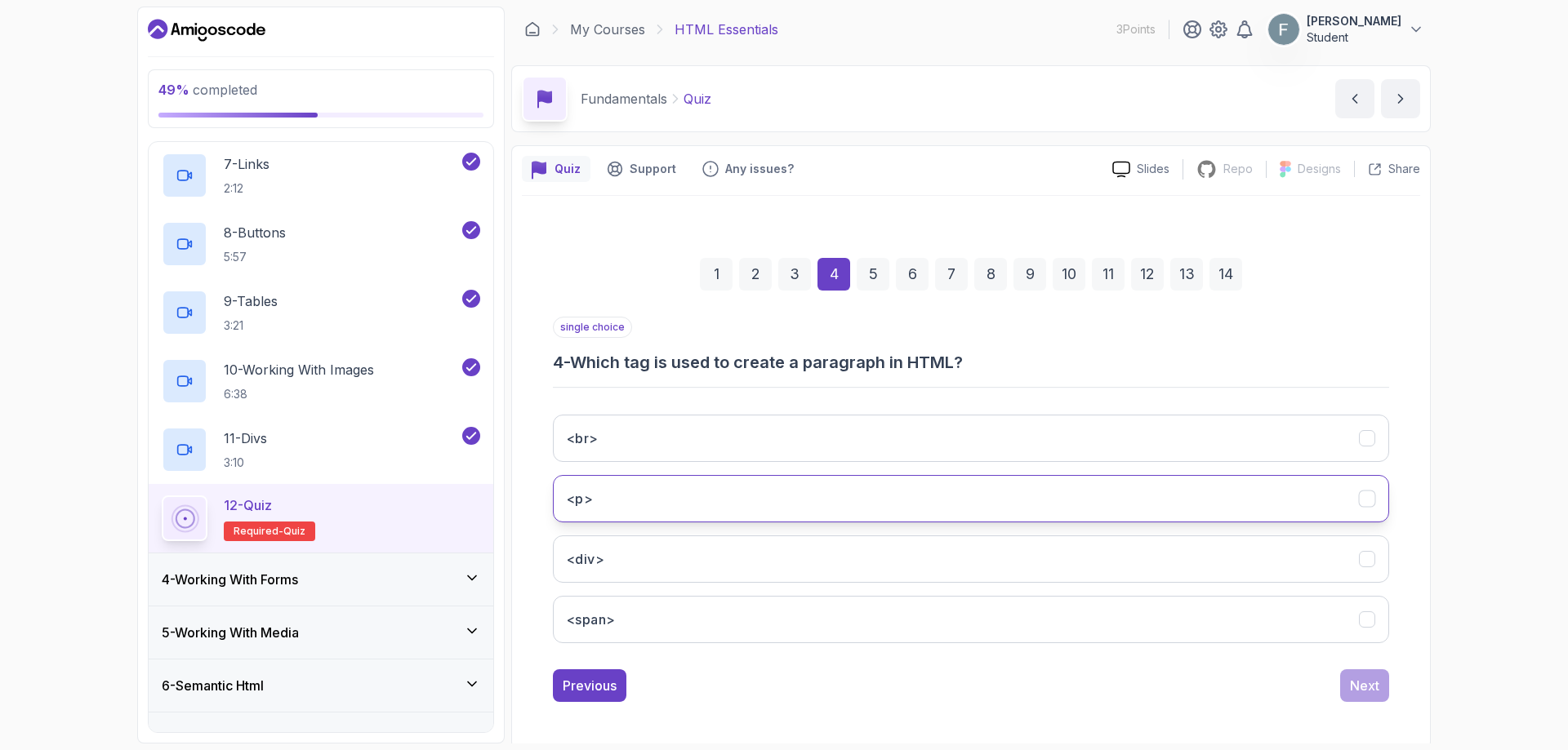
click at [618, 499] on button "<p>" at bounding box center [970, 499] width 836 height 47
drag, startPoint x: 1375, startPoint y: 710, endPoint x: 1361, endPoint y: 697, distance: 19.1
click at [1373, 710] on div "1 2 3 4 5 6 7 8 9 10 11 12 13 14 single choice 4 - Which tag is used to create …" at bounding box center [970, 466] width 898 height 496
click at [1354, 690] on div "Next" at bounding box center [1364, 686] width 30 height 20
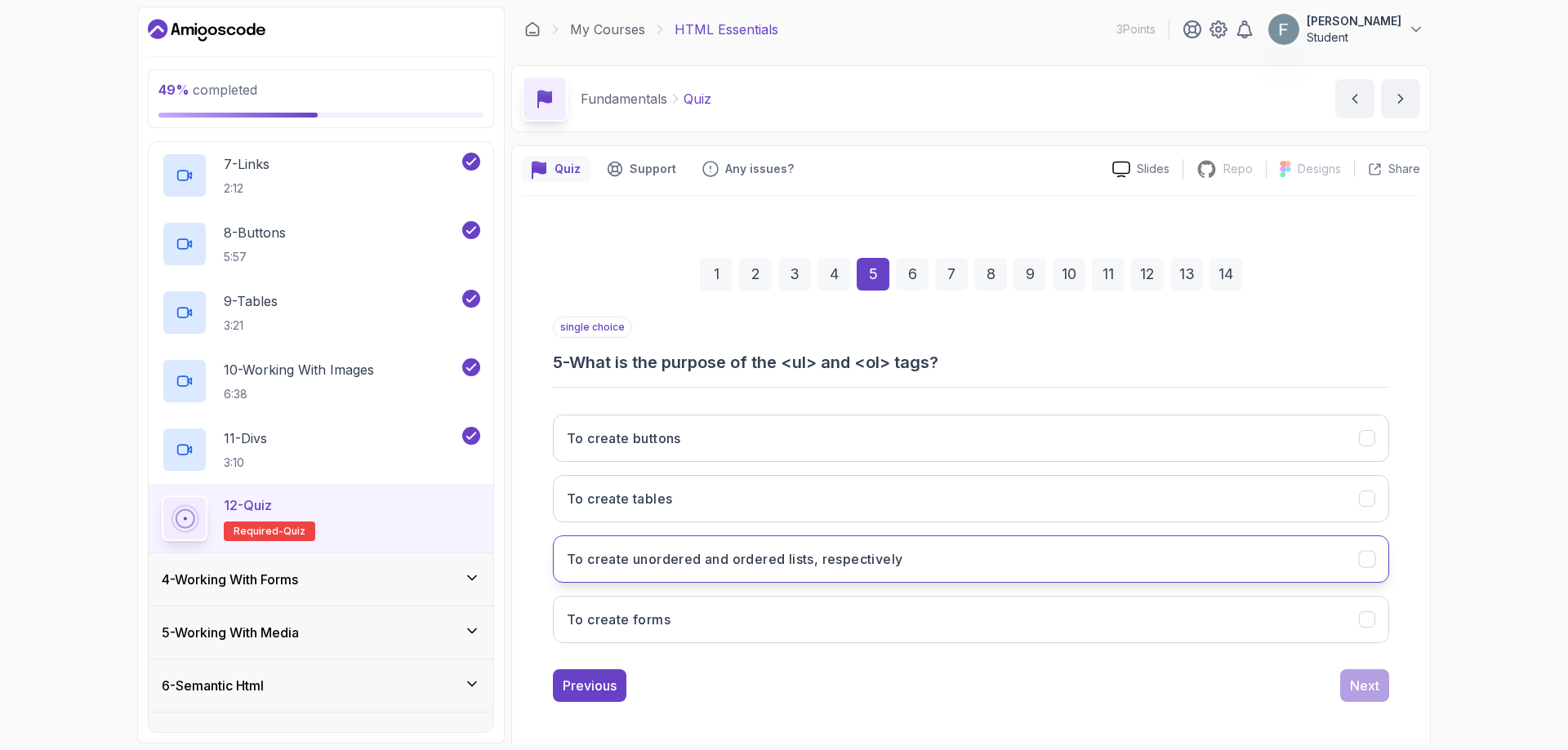
click at [686, 566] on h3 "To create unordered and ordered lists, respectively" at bounding box center [734, 559] width 336 height 20
click at [1369, 686] on div "Next" at bounding box center [1364, 686] width 30 height 20
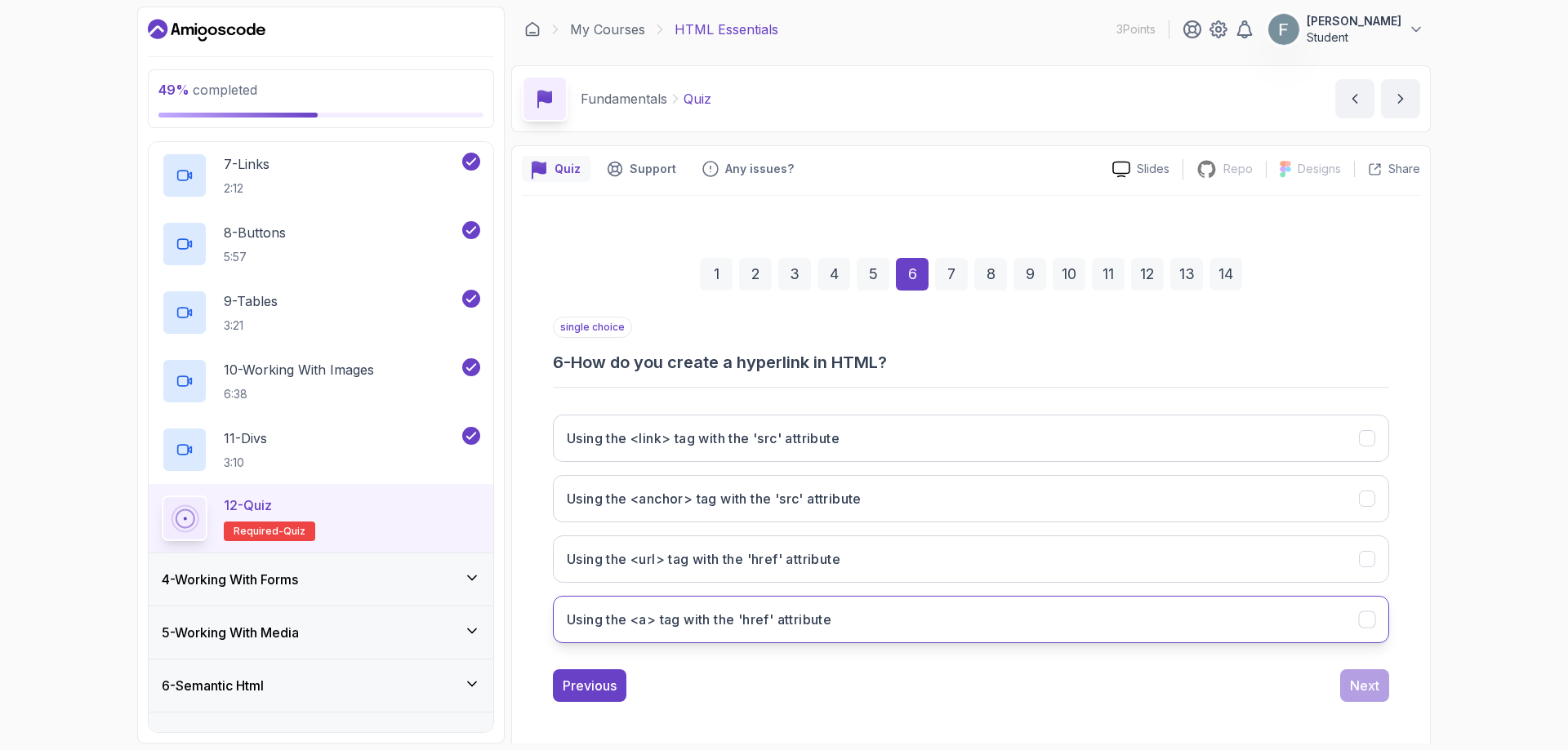
click at [689, 615] on h3 "Using the <a> tag with the 'href' attribute" at bounding box center [699, 620] width 265 height 20
click at [1363, 699] on button "Next" at bounding box center [1364, 686] width 49 height 33
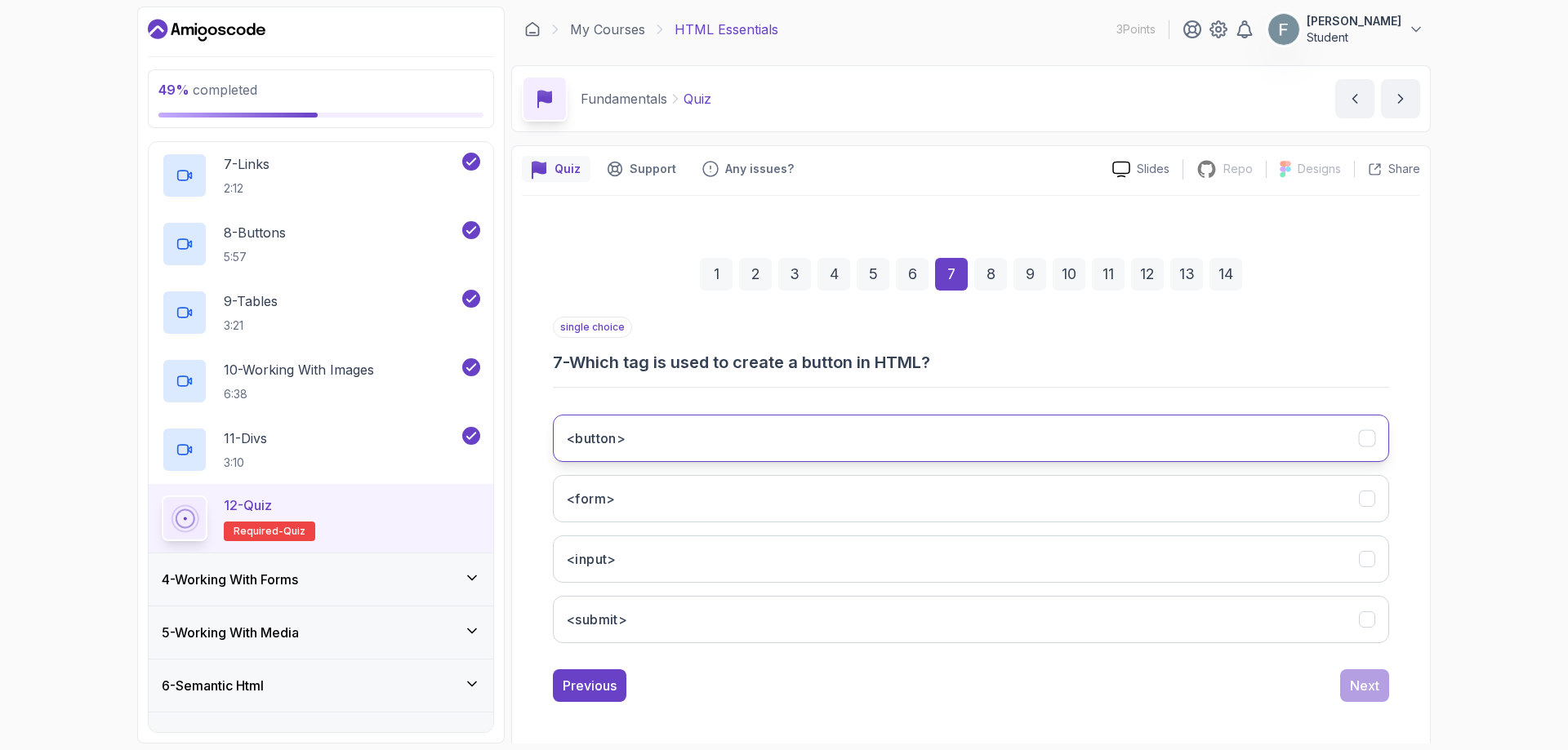
click at [631, 435] on button "<button>" at bounding box center [970, 439] width 836 height 47
click at [1348, 697] on button "Next" at bounding box center [1364, 686] width 49 height 33
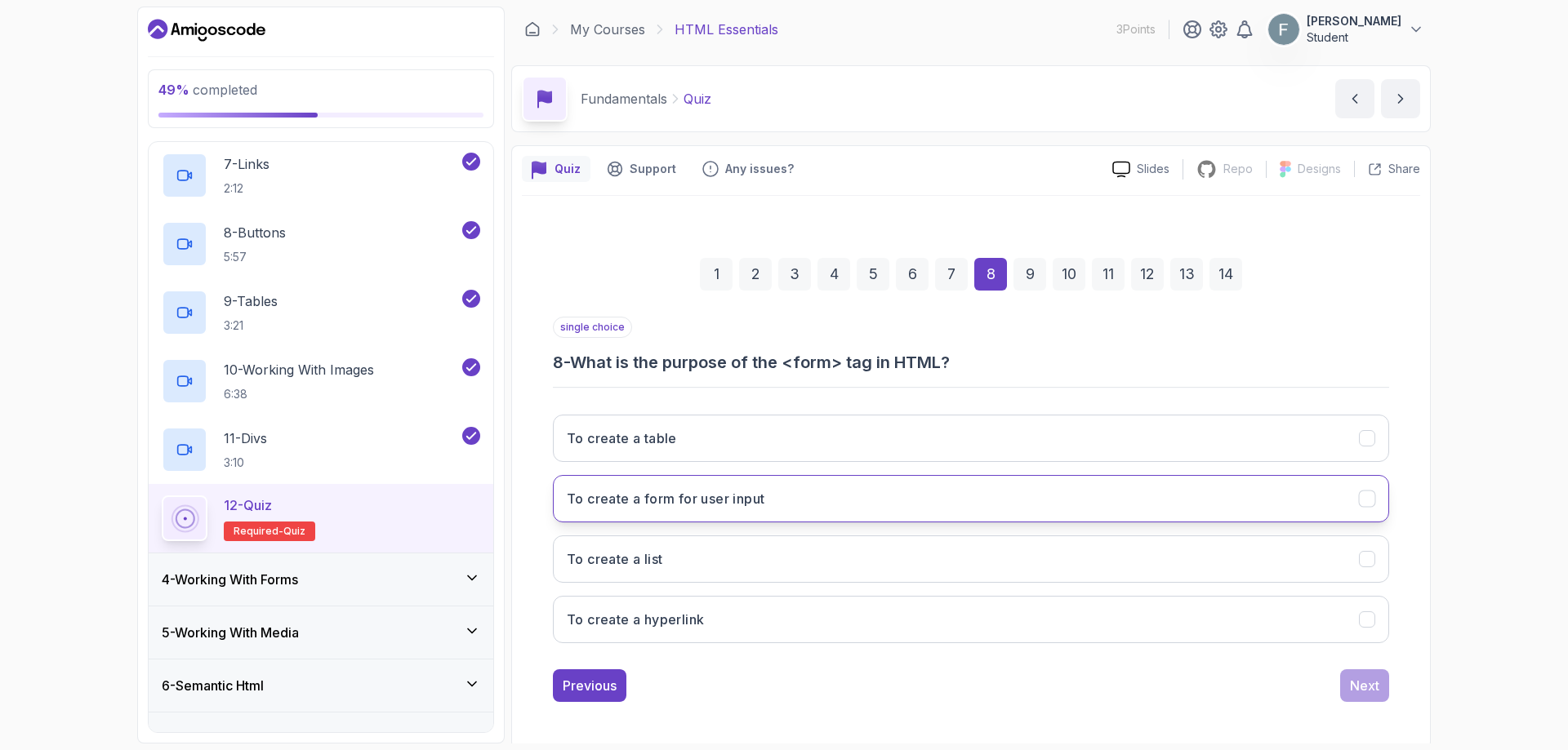
click at [721, 501] on h3 "To create a form for user input" at bounding box center [665, 499] width 198 height 20
click at [1351, 687] on div "Next" at bounding box center [1364, 686] width 30 height 20
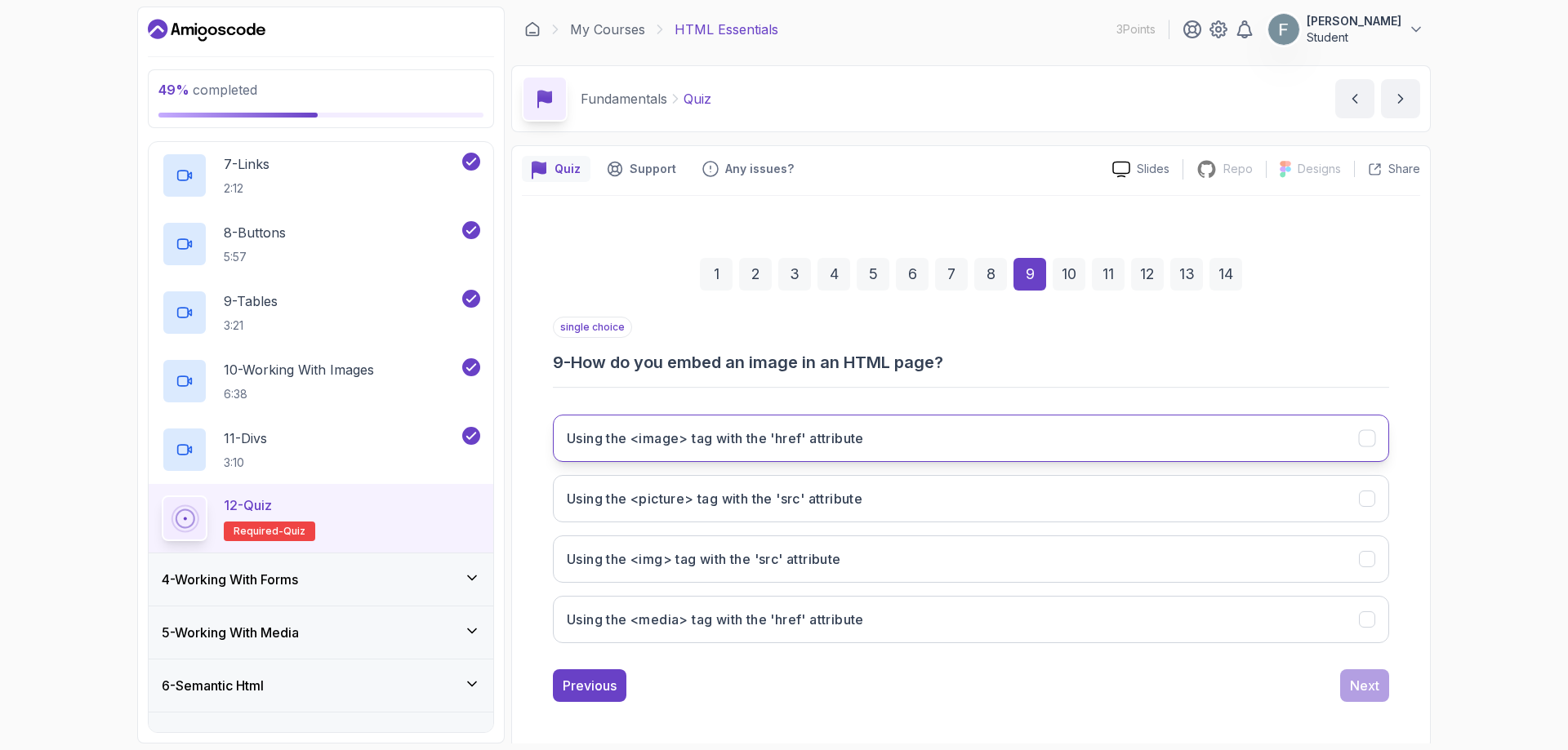
click at [670, 454] on button "Using the <image> tag with the 'href' attribute" at bounding box center [970, 439] width 836 height 47
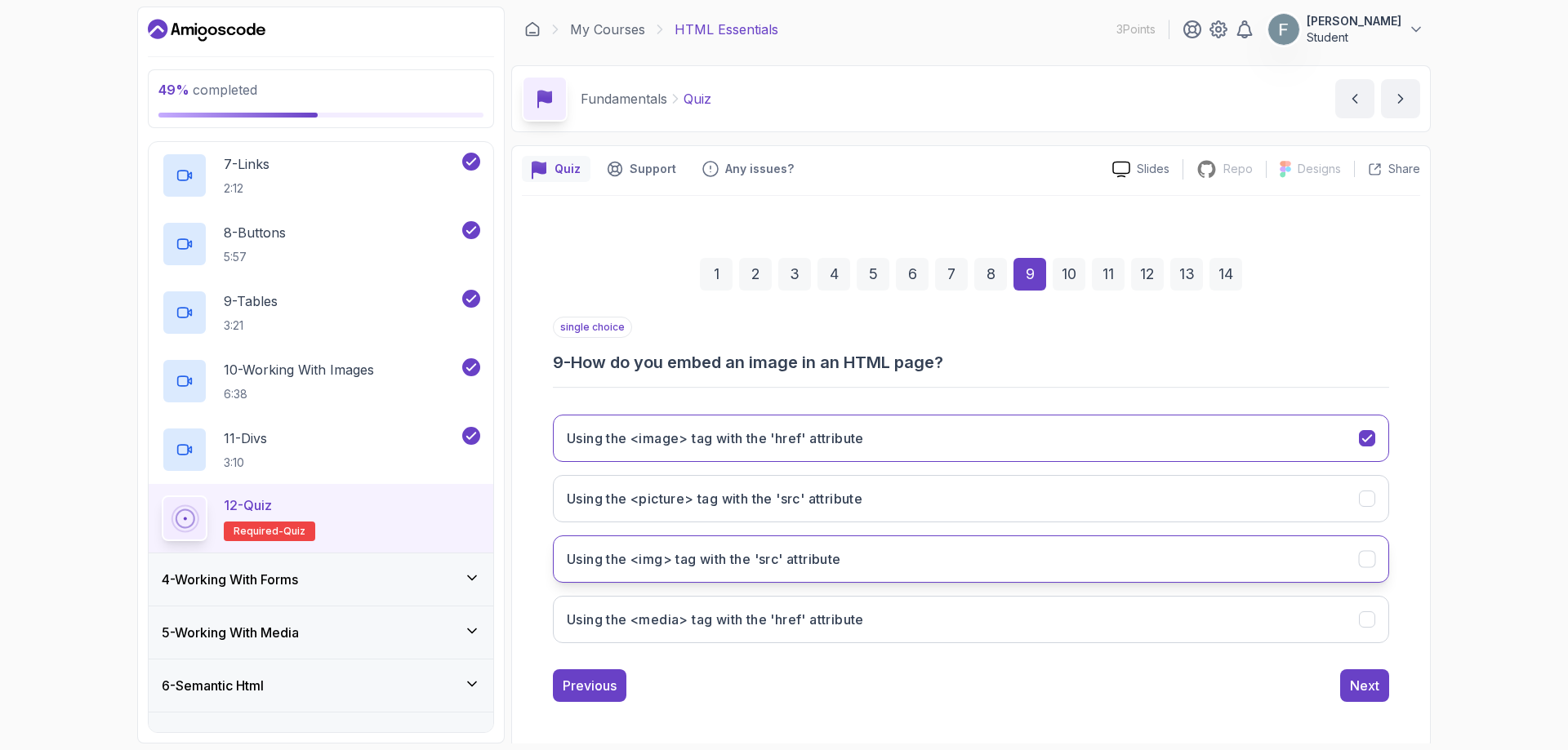
click at [825, 565] on h3 "Using the <img> tag with the 'src' attribute" at bounding box center [703, 559] width 275 height 20
click at [1373, 683] on div "Next" at bounding box center [1364, 686] width 30 height 20
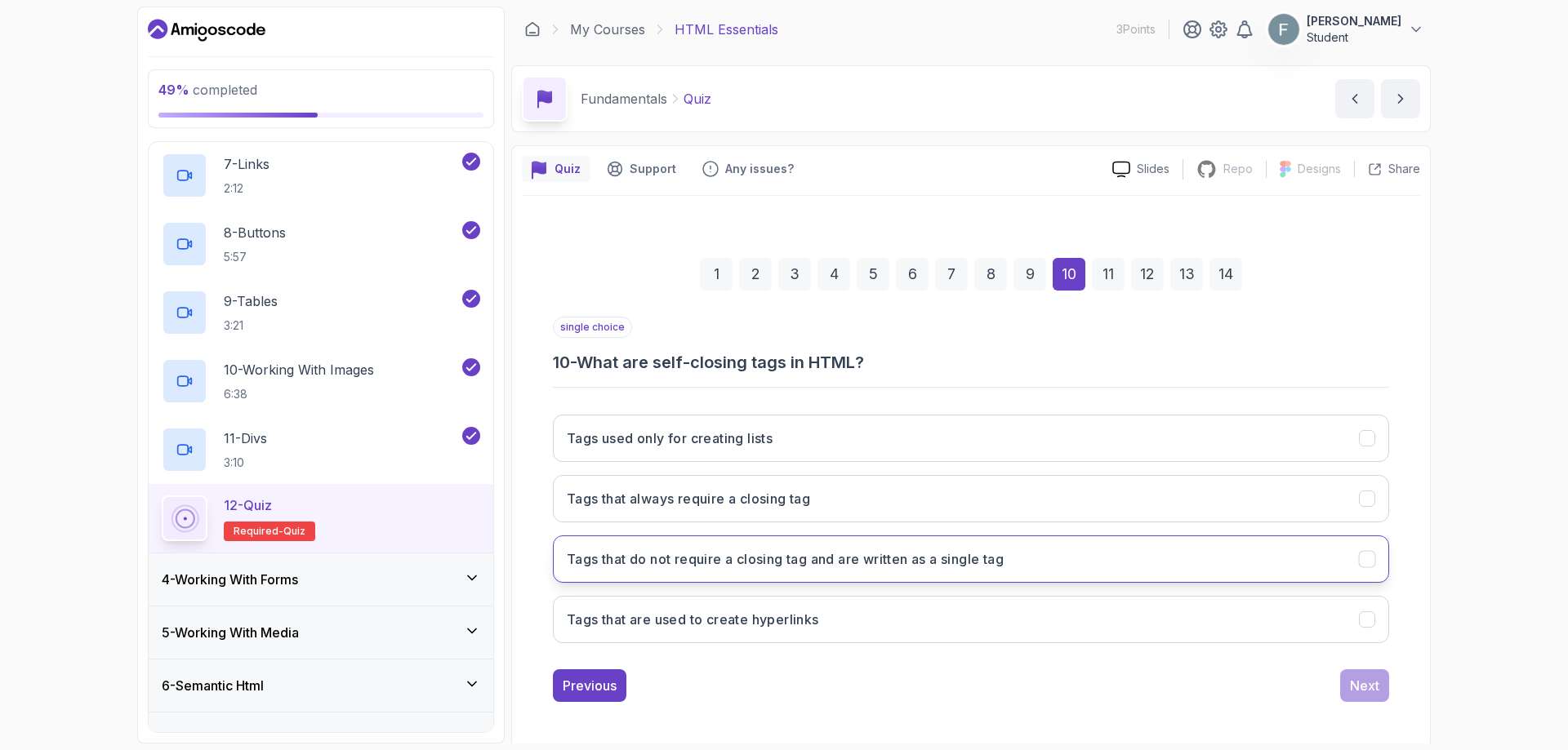
click at [962, 579] on button "Tags that do not require a closing tag and are written as a single tag" at bounding box center [970, 559] width 836 height 47
click at [1365, 700] on button "Next" at bounding box center [1364, 686] width 49 height 33
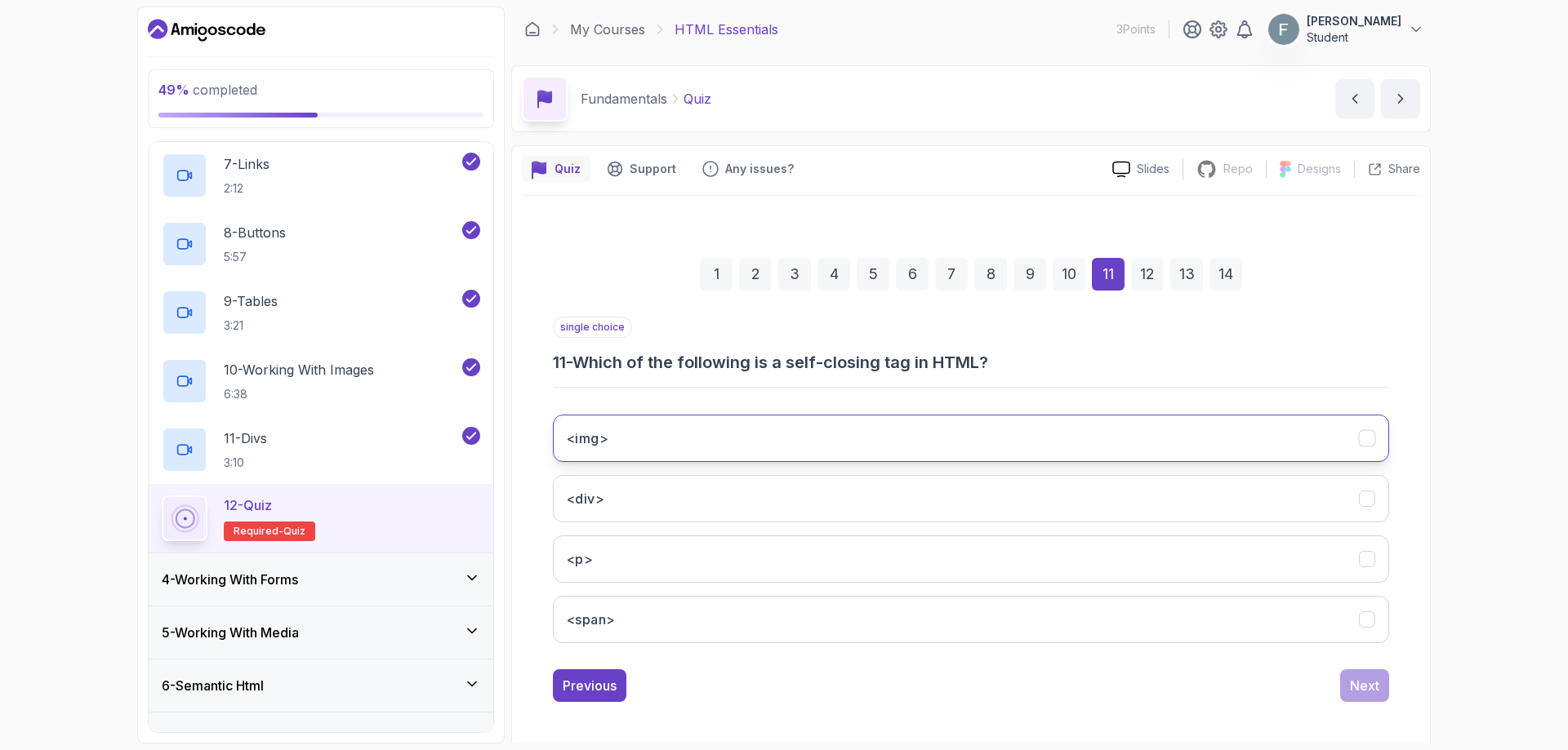
click at [630, 449] on button "<img>" at bounding box center [970, 439] width 836 height 47
click at [1361, 697] on button "Next" at bounding box center [1364, 686] width 49 height 33
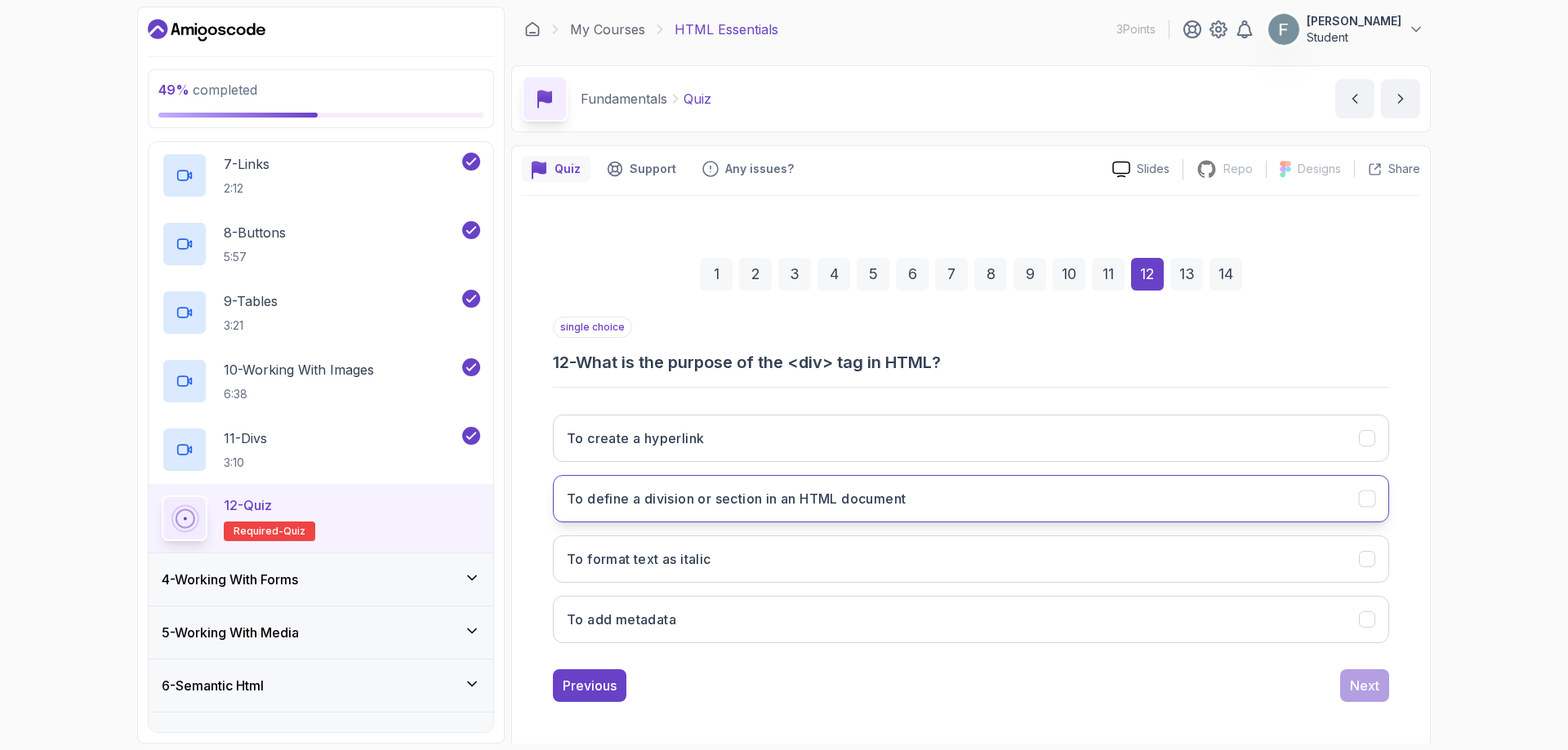
click at [684, 504] on h3 "To define a division or section in an HTML document" at bounding box center [735, 499] width 339 height 20
click at [1357, 689] on div "Next" at bounding box center [1364, 686] width 30 height 20
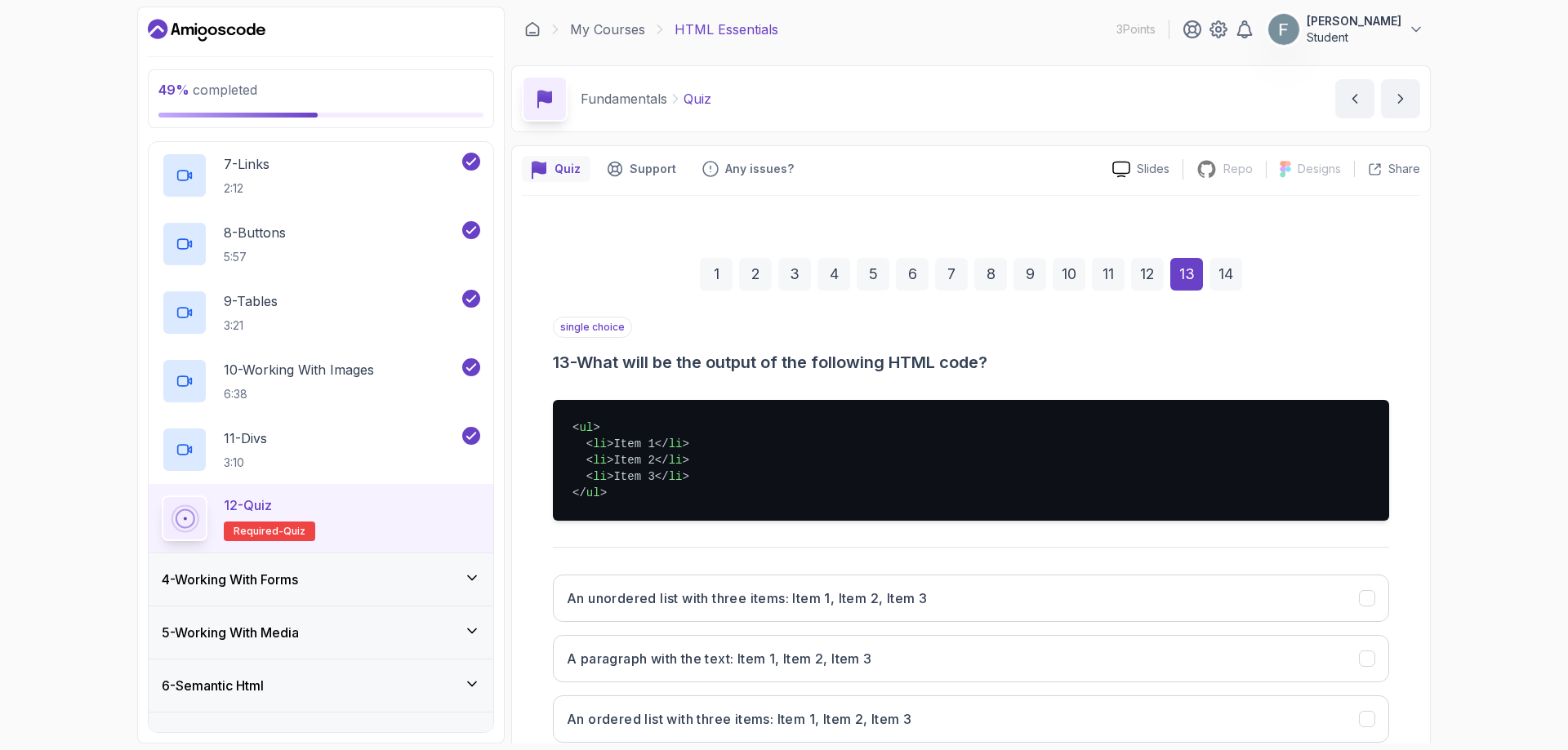
scroll to position [82, 0]
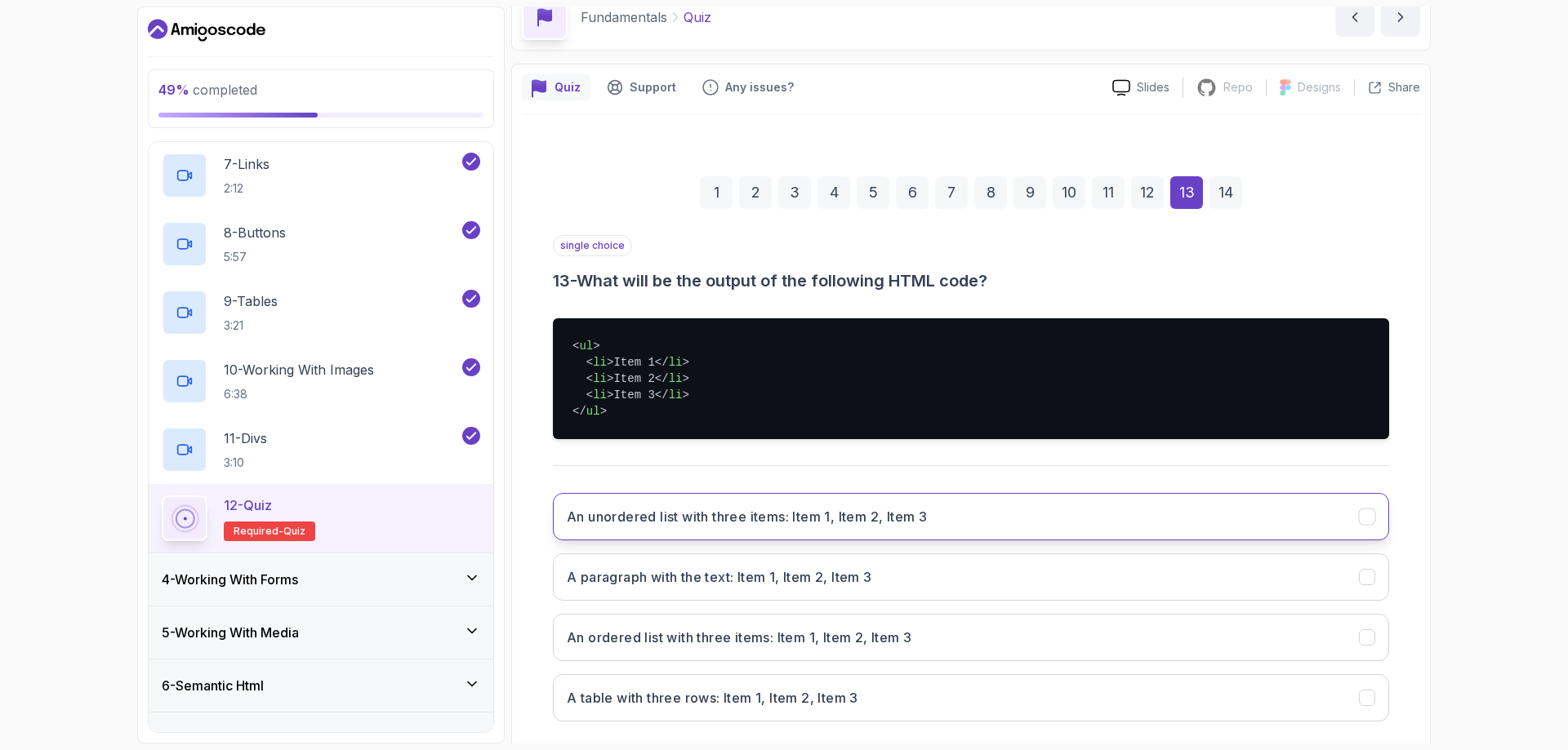
click at [689, 516] on h3 "An unordered list with three items: Item 1, Item 2, Item 3" at bounding box center [746, 517] width 360 height 20
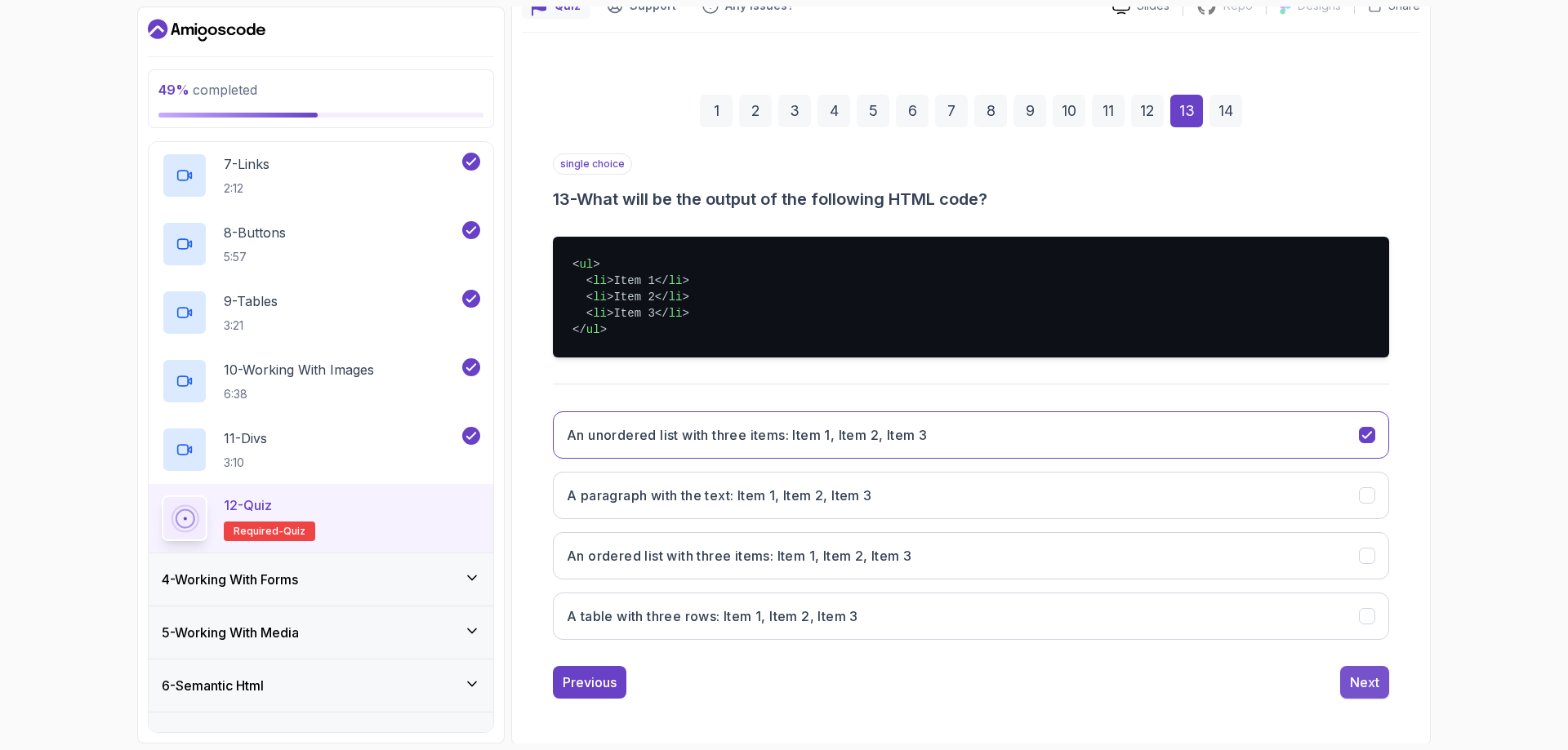
click at [1359, 699] on button "Next" at bounding box center [1364, 682] width 49 height 33
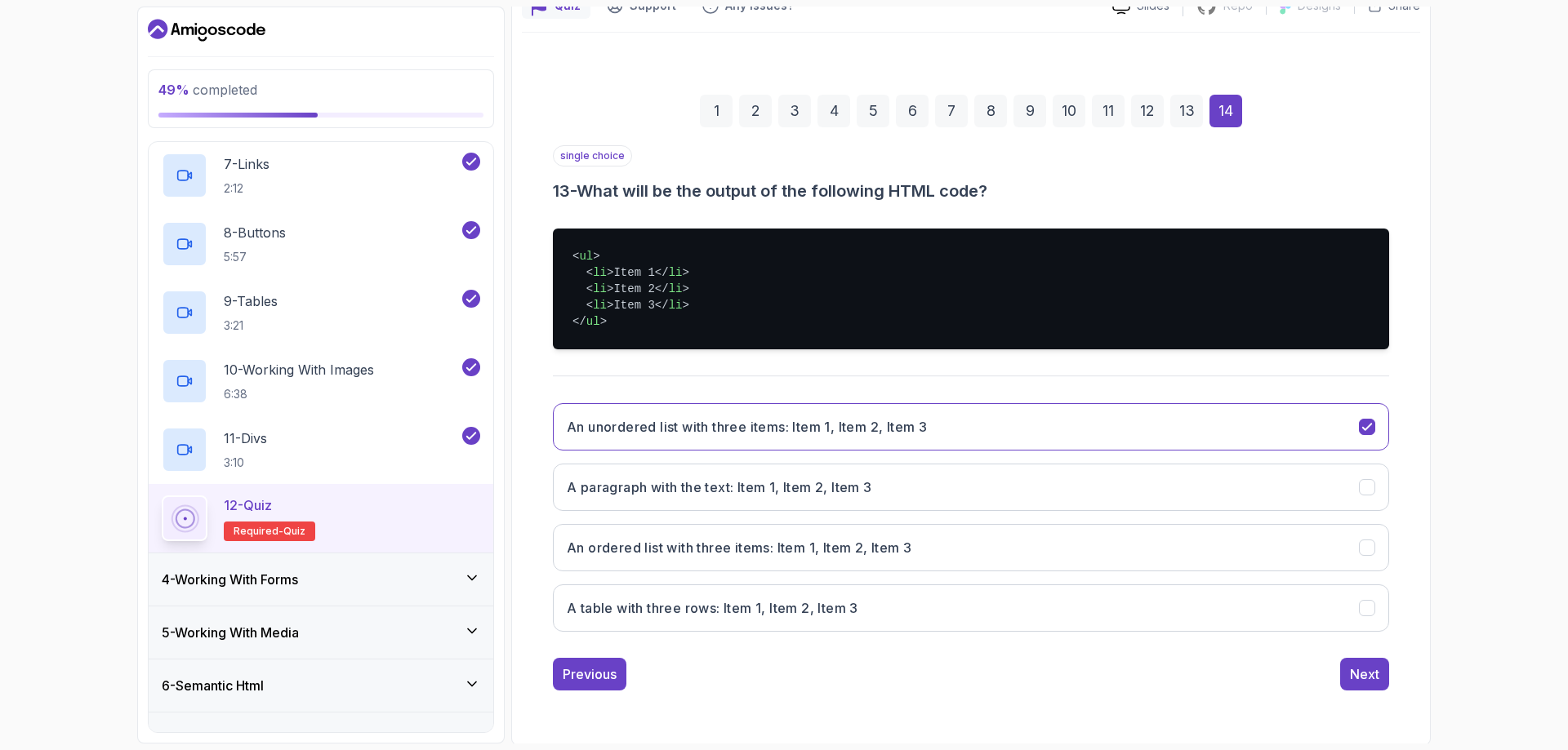
scroll to position [100, 0]
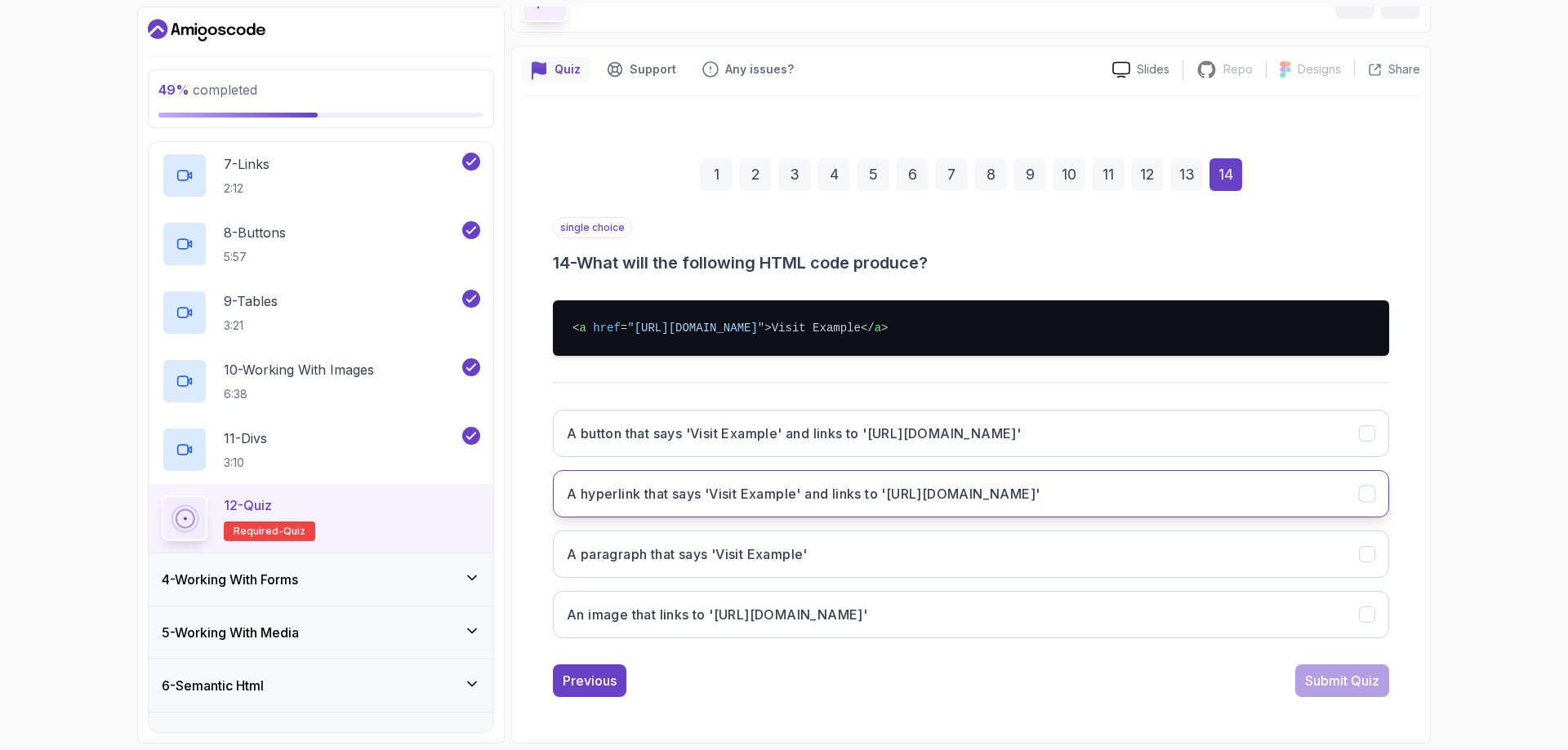
click at [655, 503] on h3 "A hyperlink that says 'Visit Example' and links to '[URL][DOMAIN_NAME]'" at bounding box center [802, 494] width 472 height 20
click at [1331, 685] on div "Submit Quiz" at bounding box center [1341, 681] width 74 height 20
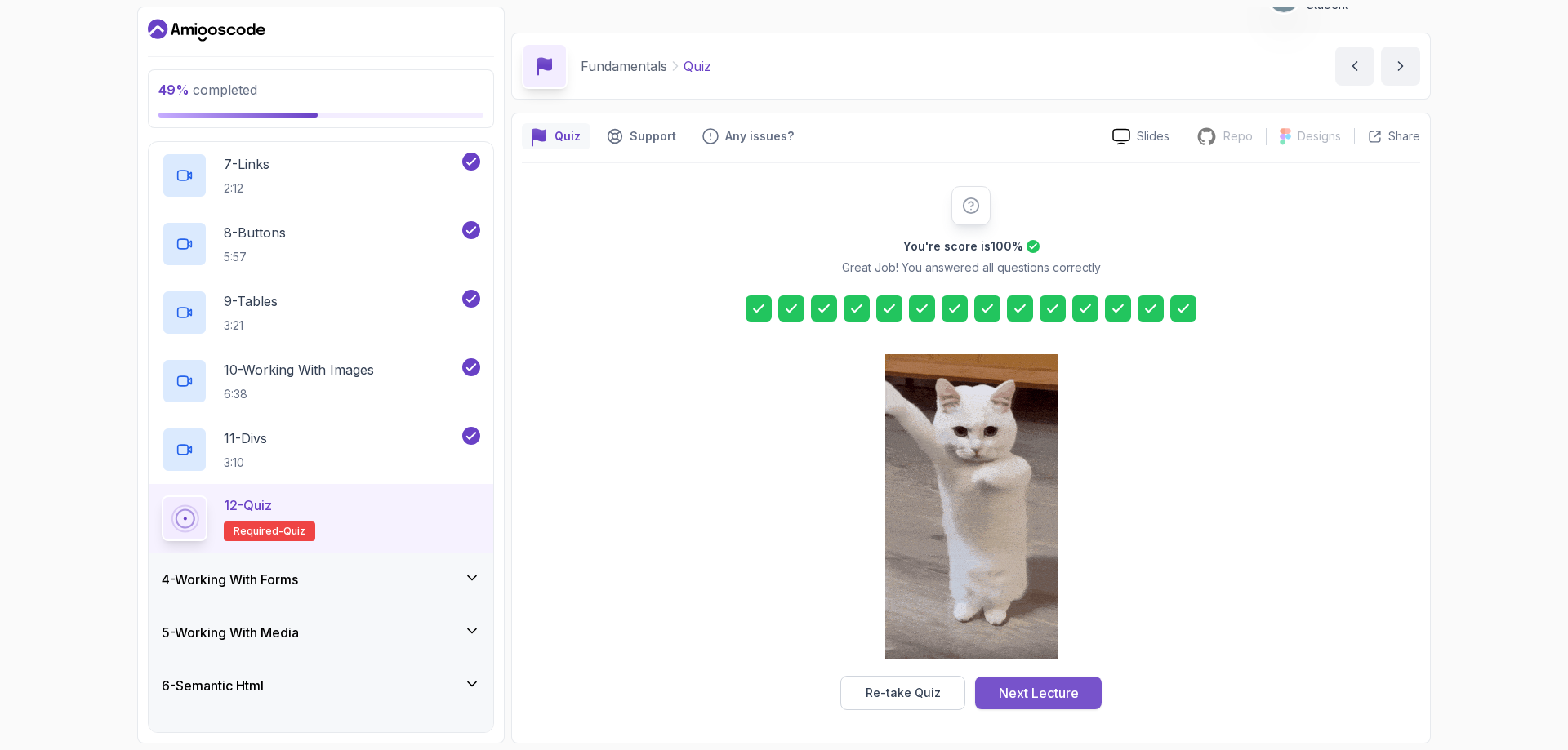
click at [1028, 690] on div "Next Lecture" at bounding box center [1038, 694] width 80 height 20
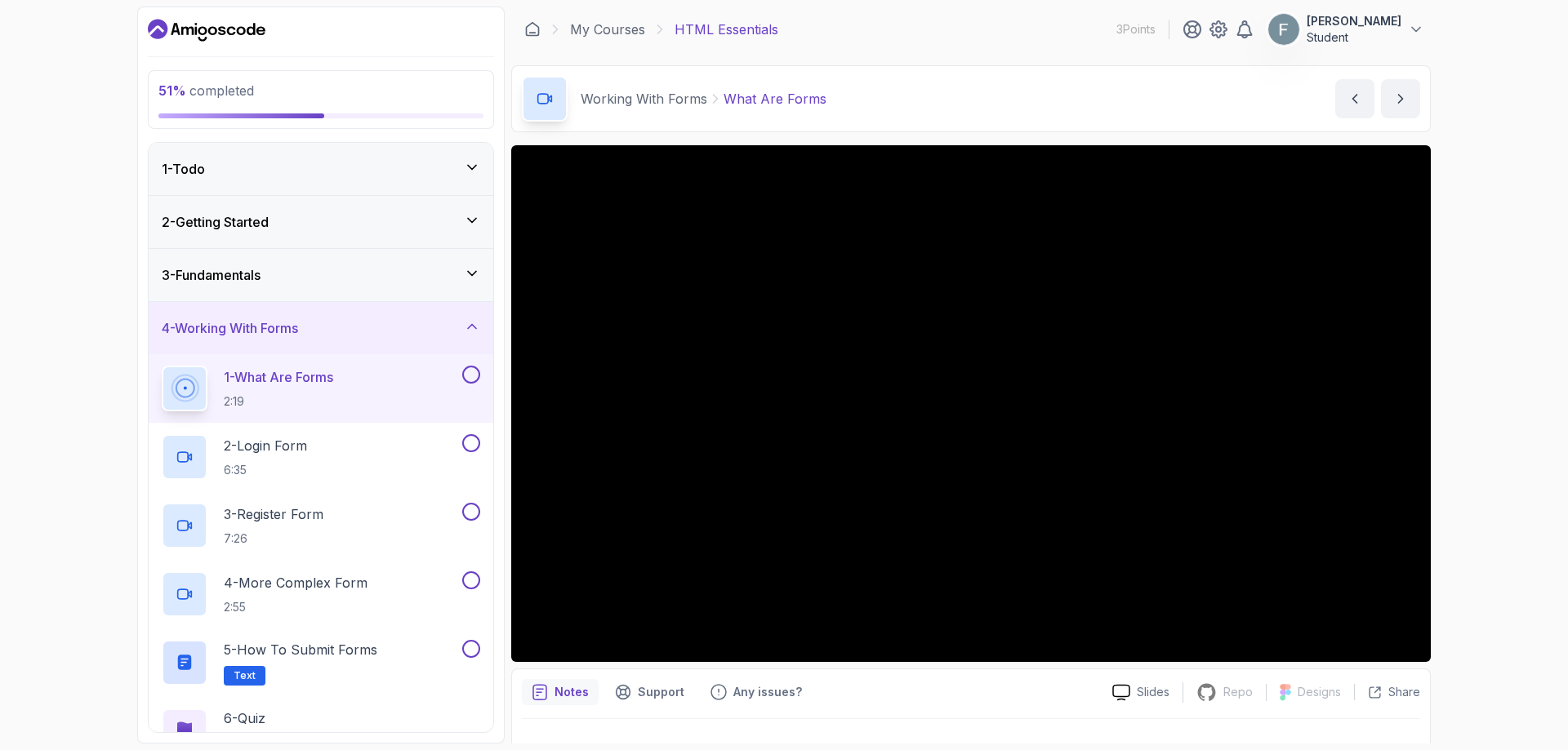
scroll to position [163, 0]
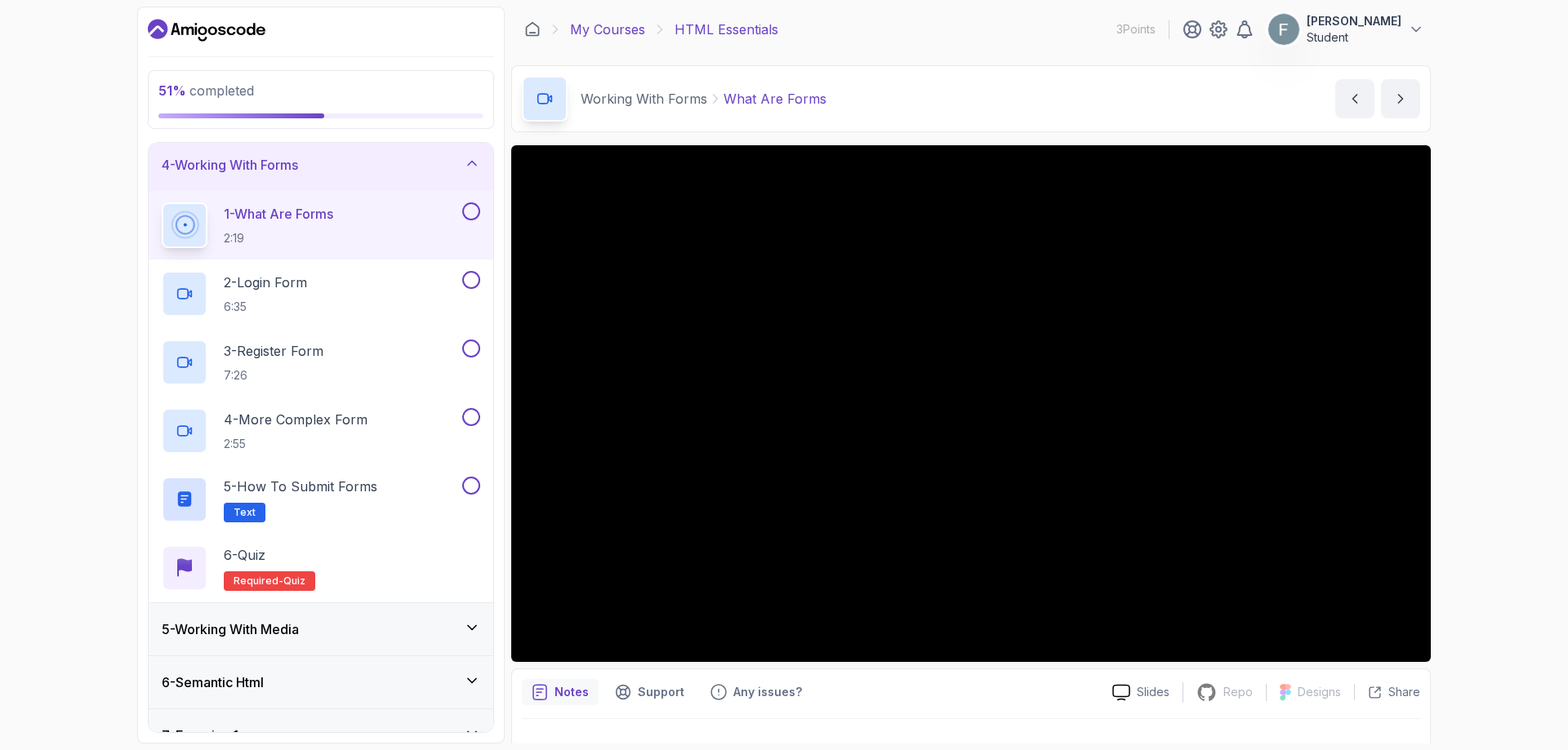
click at [593, 37] on link "My Courses" at bounding box center [608, 30] width 75 height 20
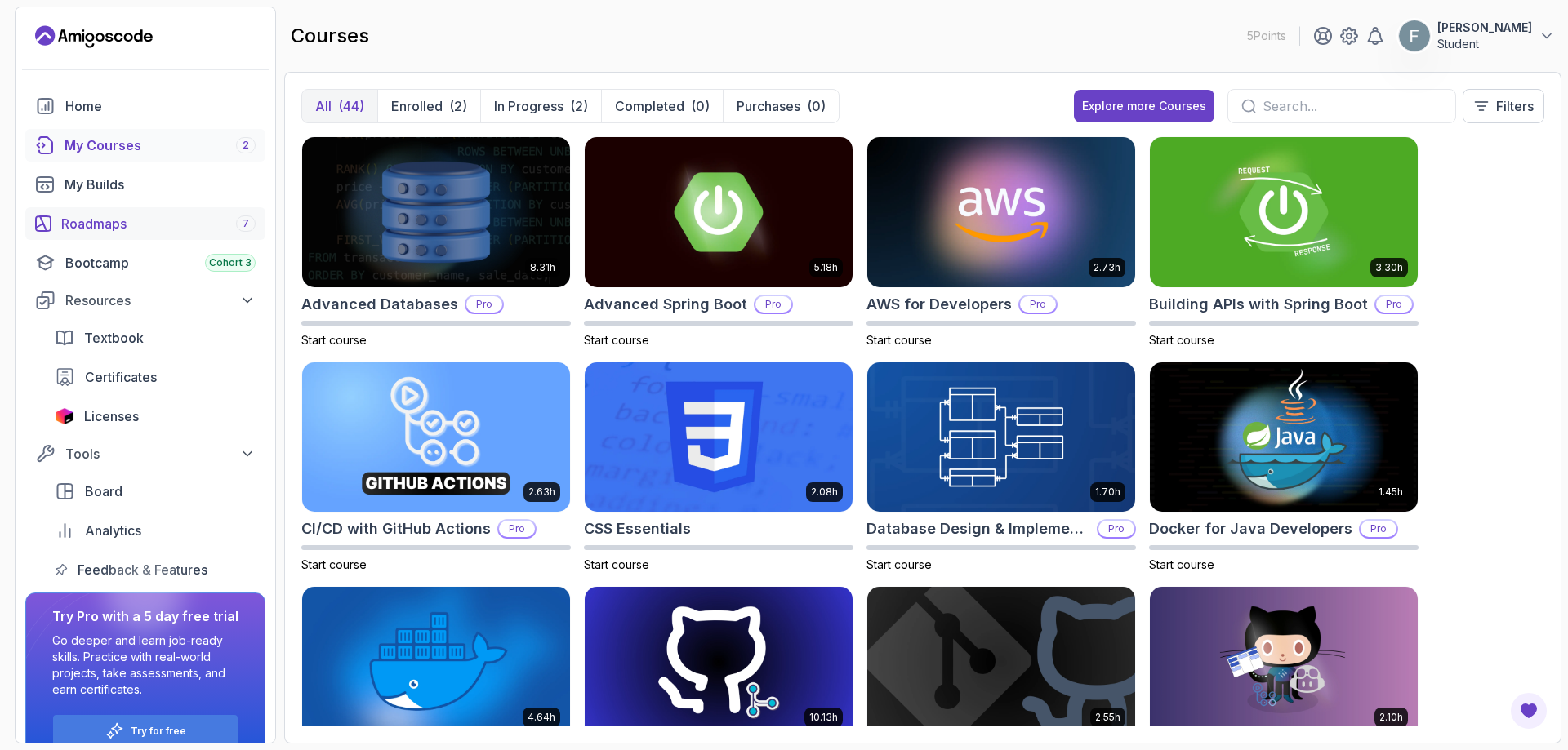
click at [119, 226] on div "Roadmaps 7" at bounding box center [158, 223] width 195 height 20
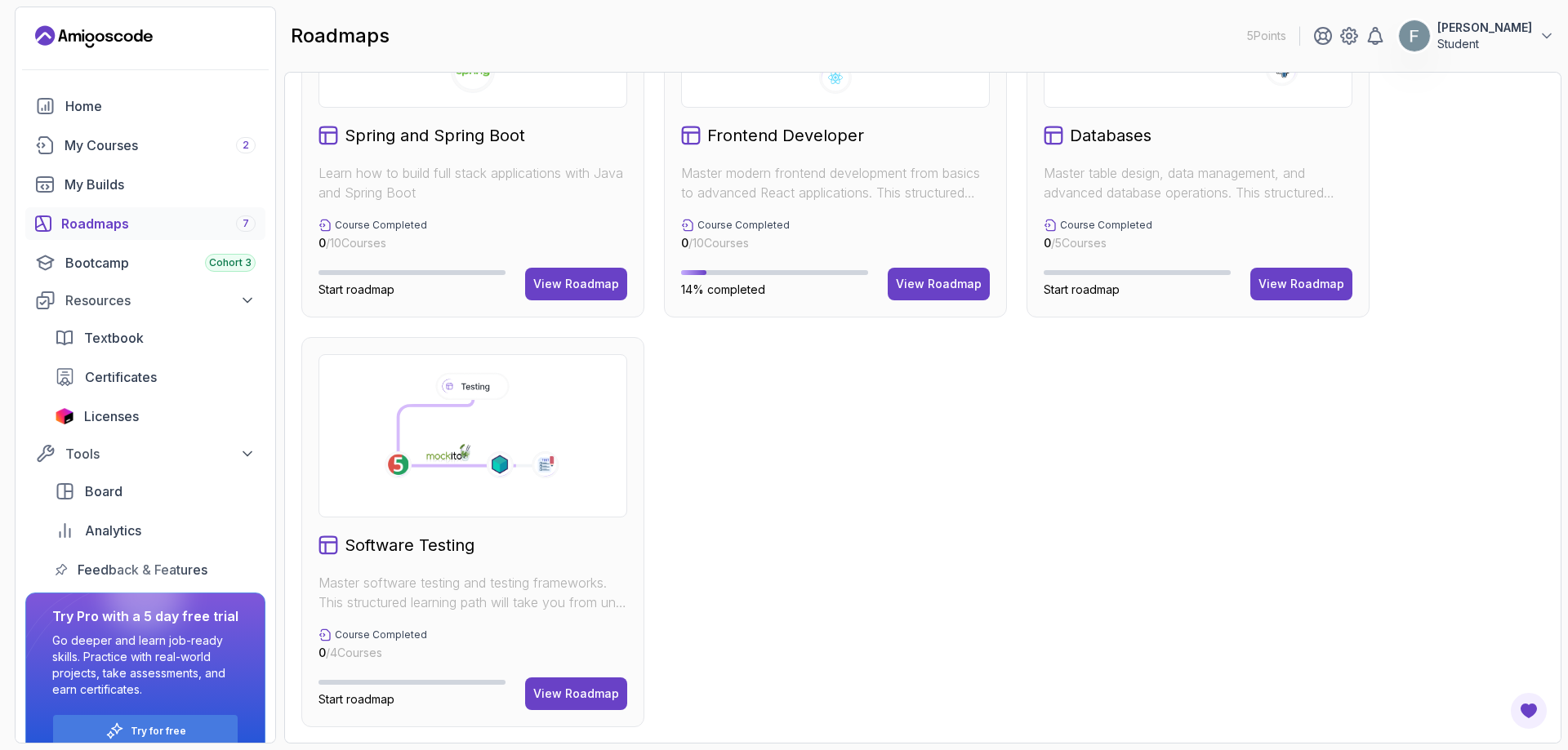
scroll to position [245, 0]
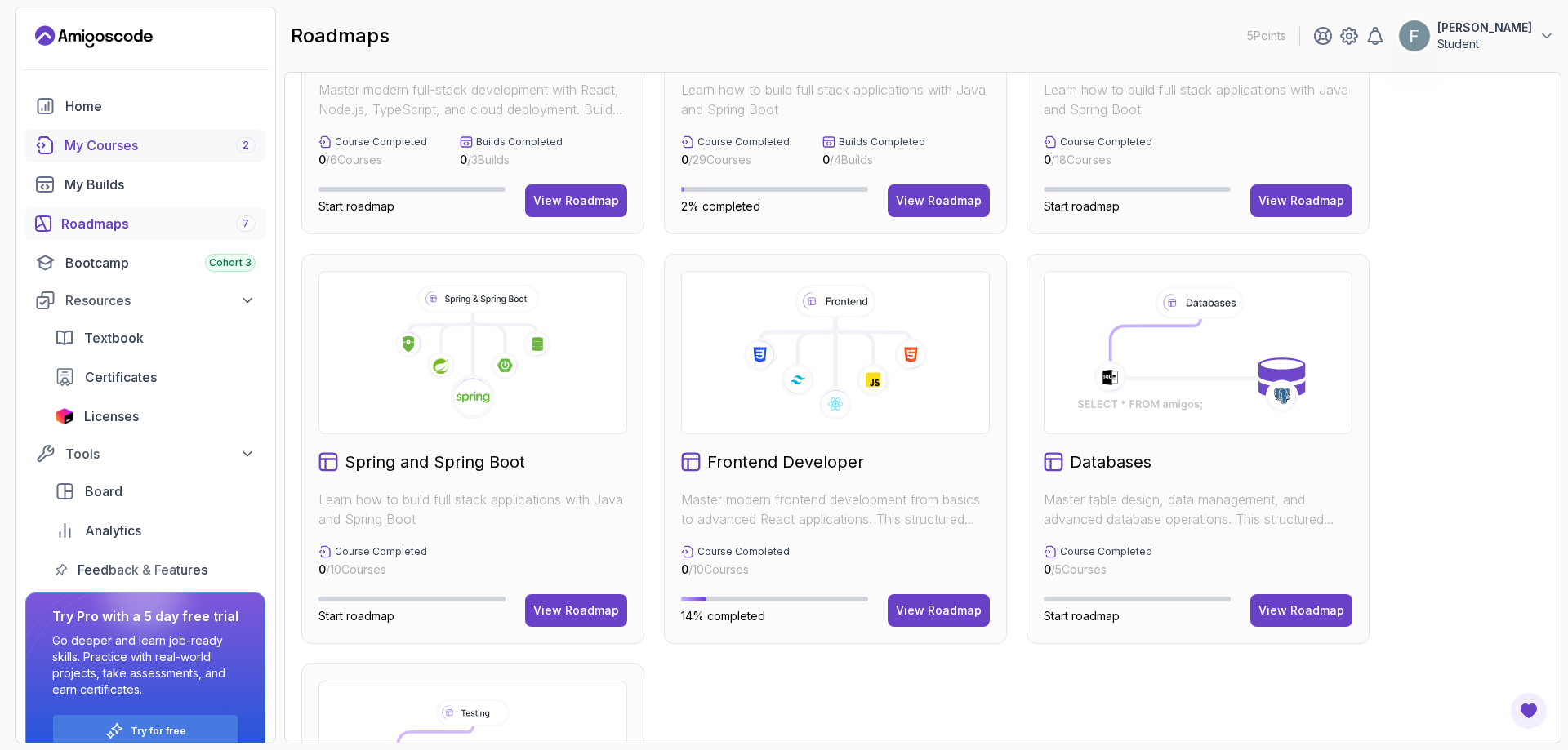
click at [140, 151] on div "My Courses 2" at bounding box center [159, 145] width 191 height 20
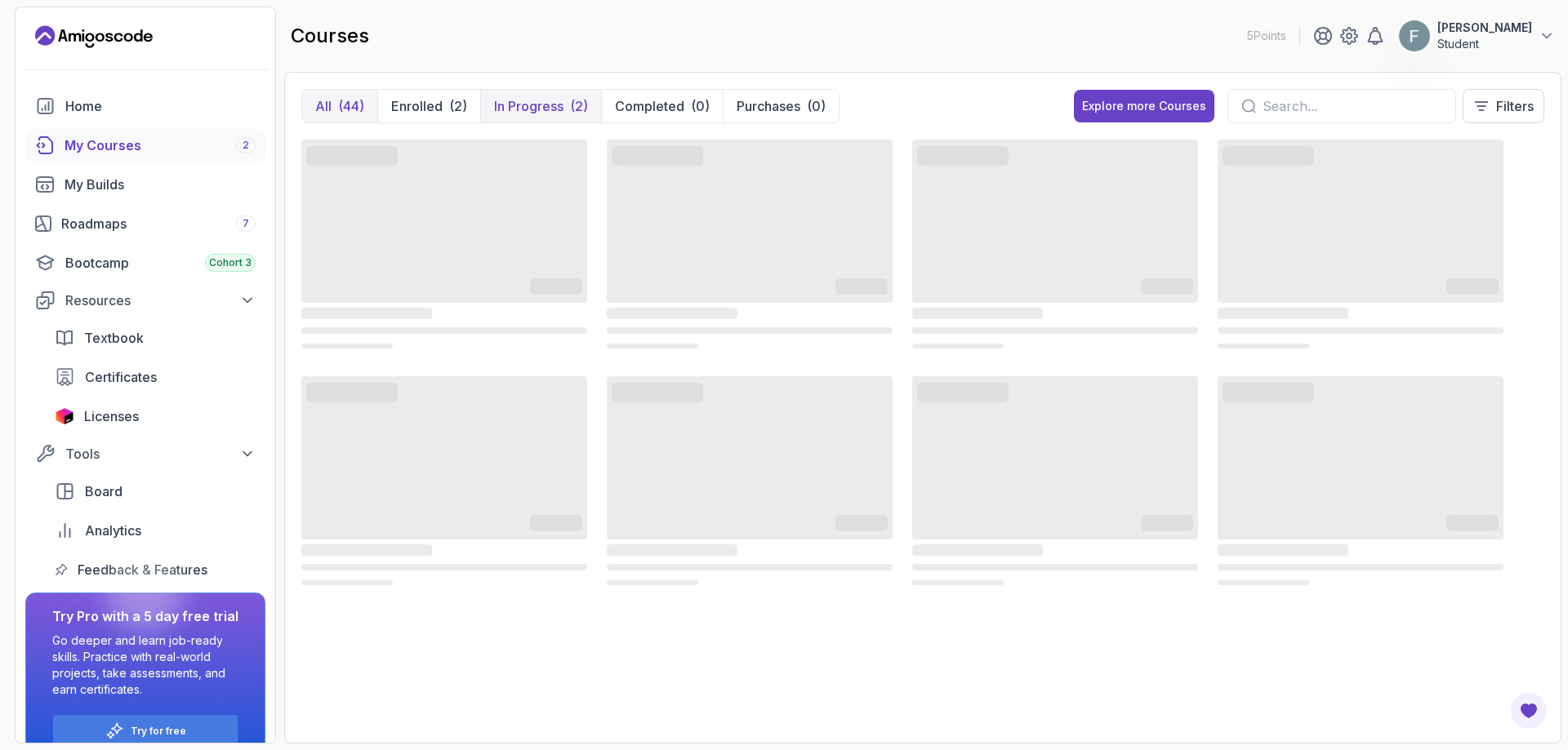
click at [550, 115] on p "In Progress" at bounding box center [529, 107] width 69 height 20
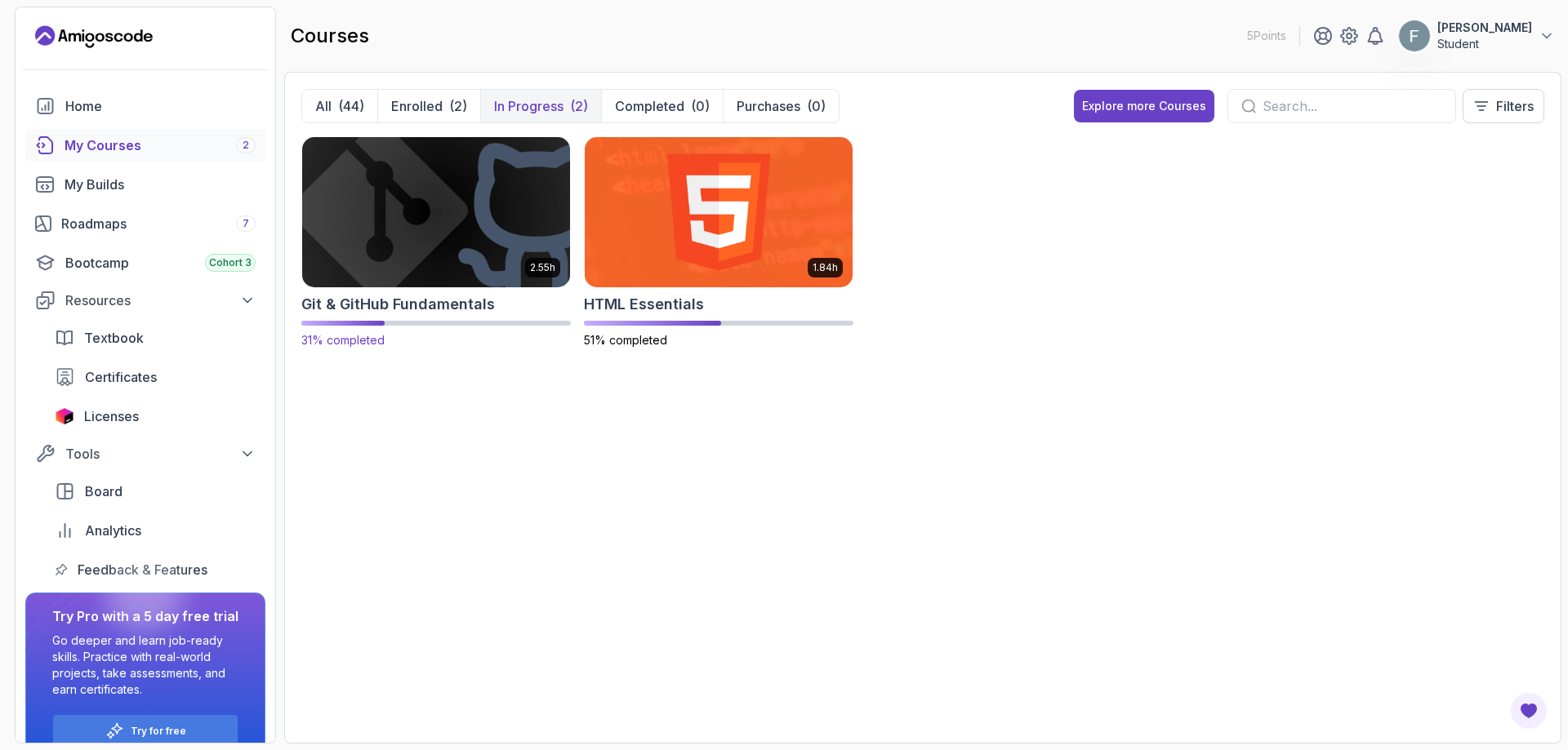
click at [457, 244] on img at bounding box center [436, 211] width 281 height 157
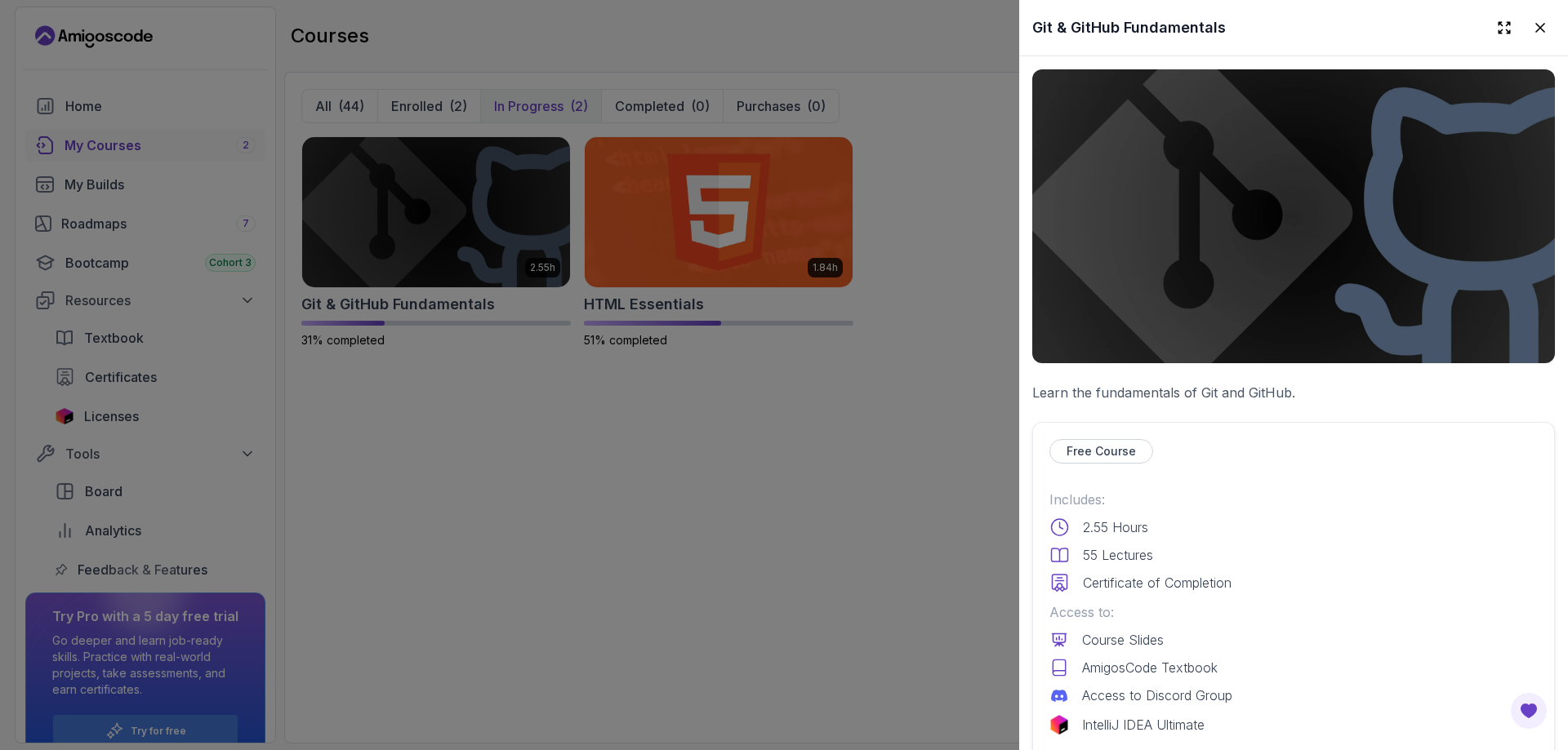
scroll to position [408, 0]
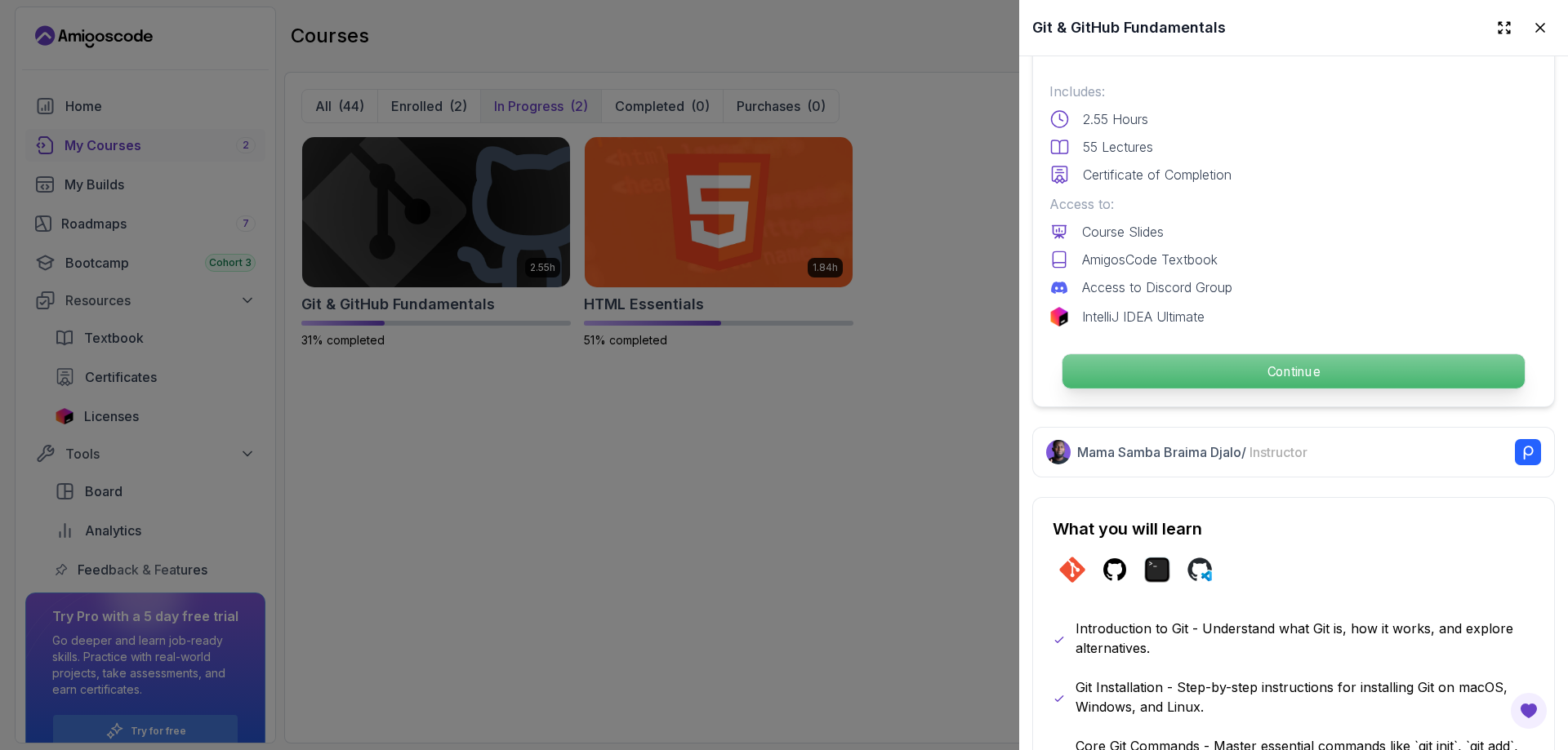
click at [1116, 375] on p "Continue" at bounding box center [1293, 372] width 462 height 35
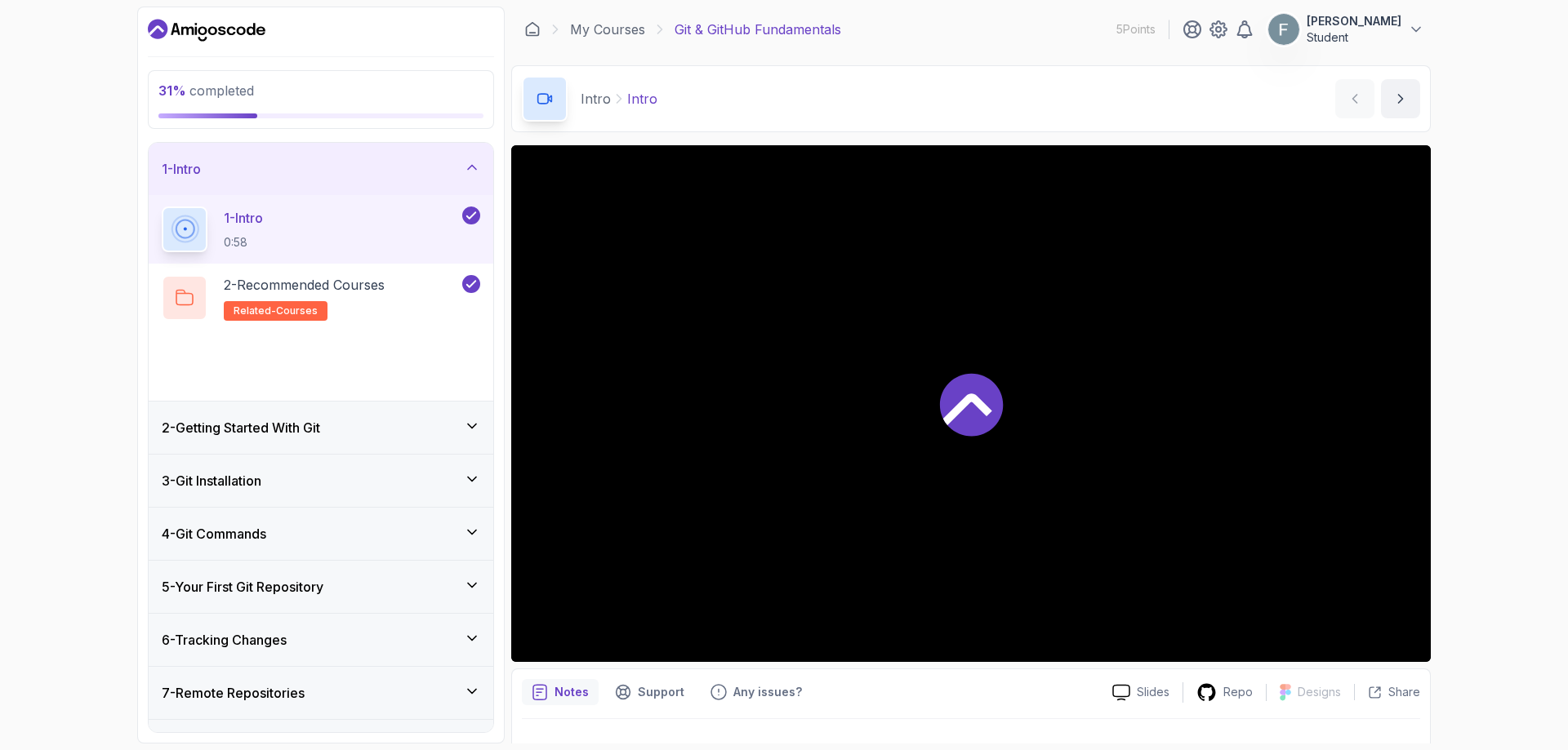
scroll to position [32, 0]
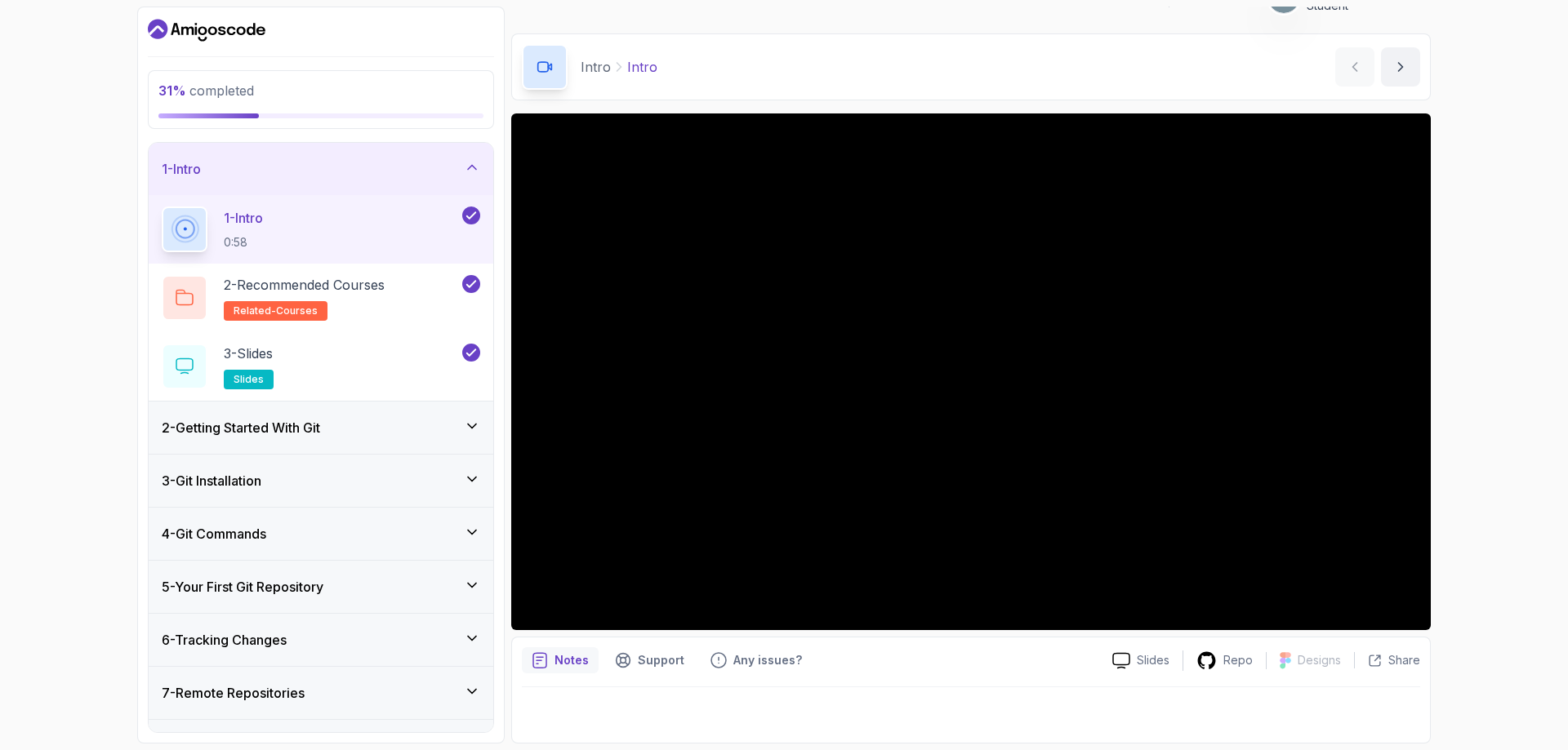
click at [266, 449] on div "2 - Getting Started With Git" at bounding box center [320, 428] width 345 height 52
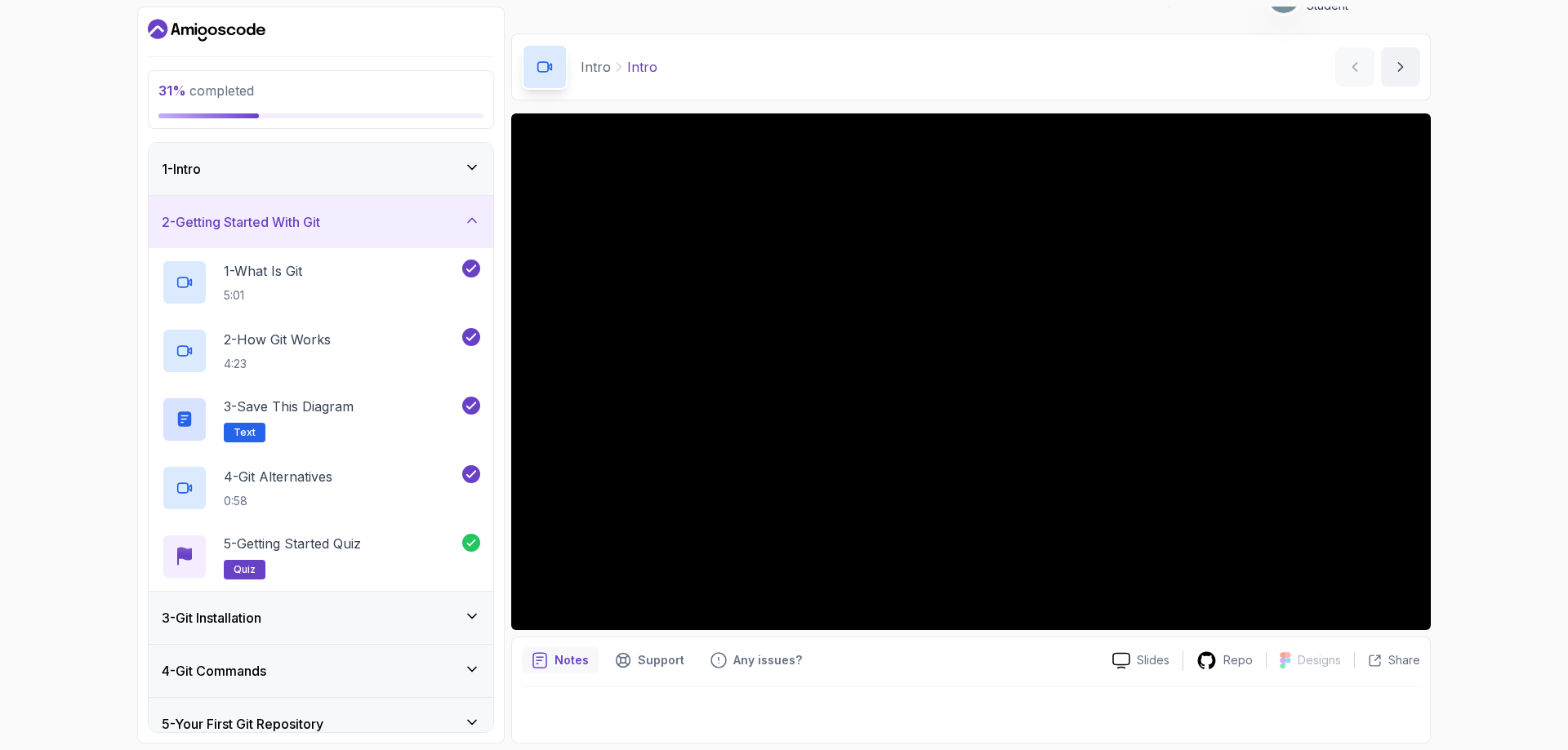
scroll to position [163, 0]
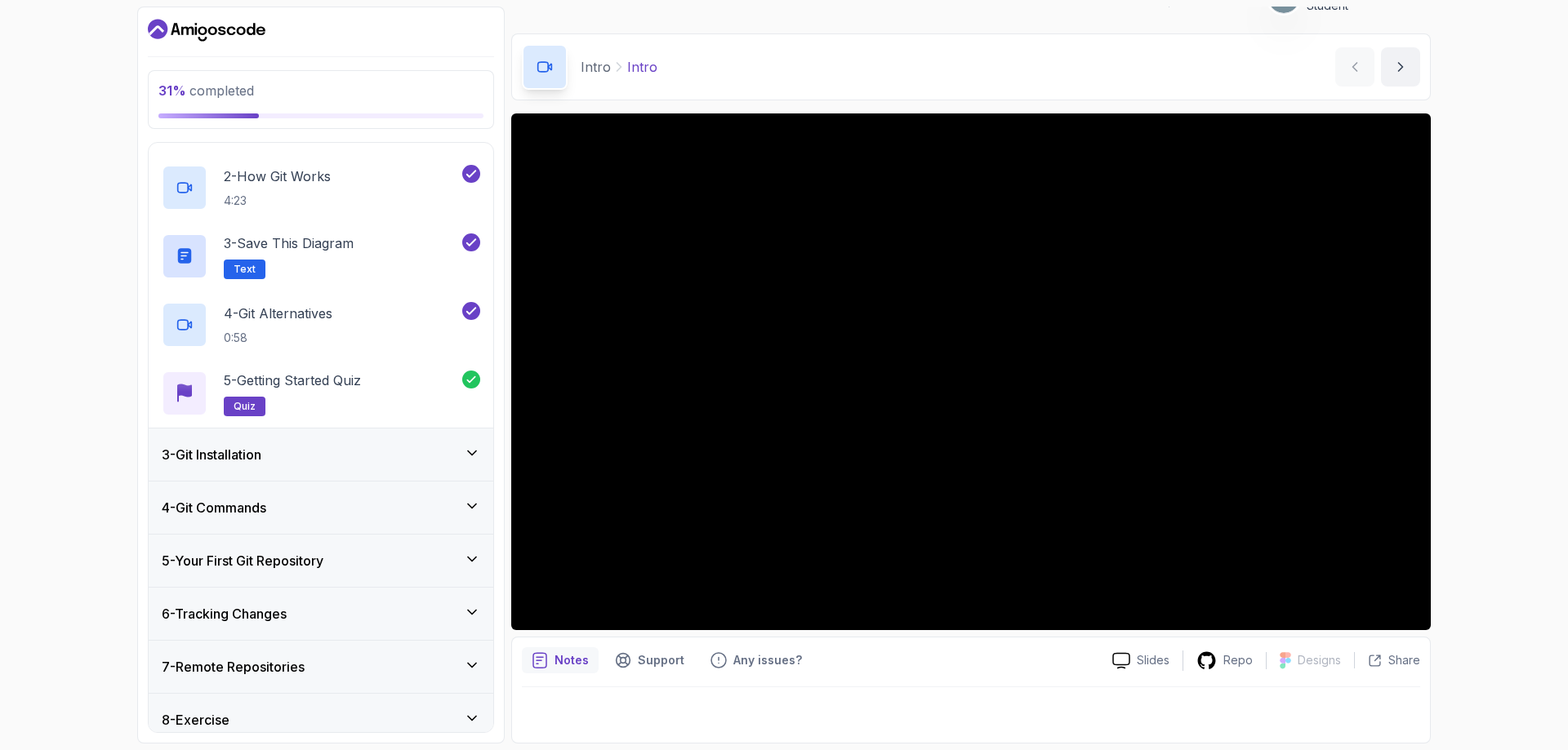
drag, startPoint x: 280, startPoint y: 449, endPoint x: 317, endPoint y: 459, distance: 38.3
click at [281, 449] on div "3 - Git Installation" at bounding box center [321, 455] width 318 height 20
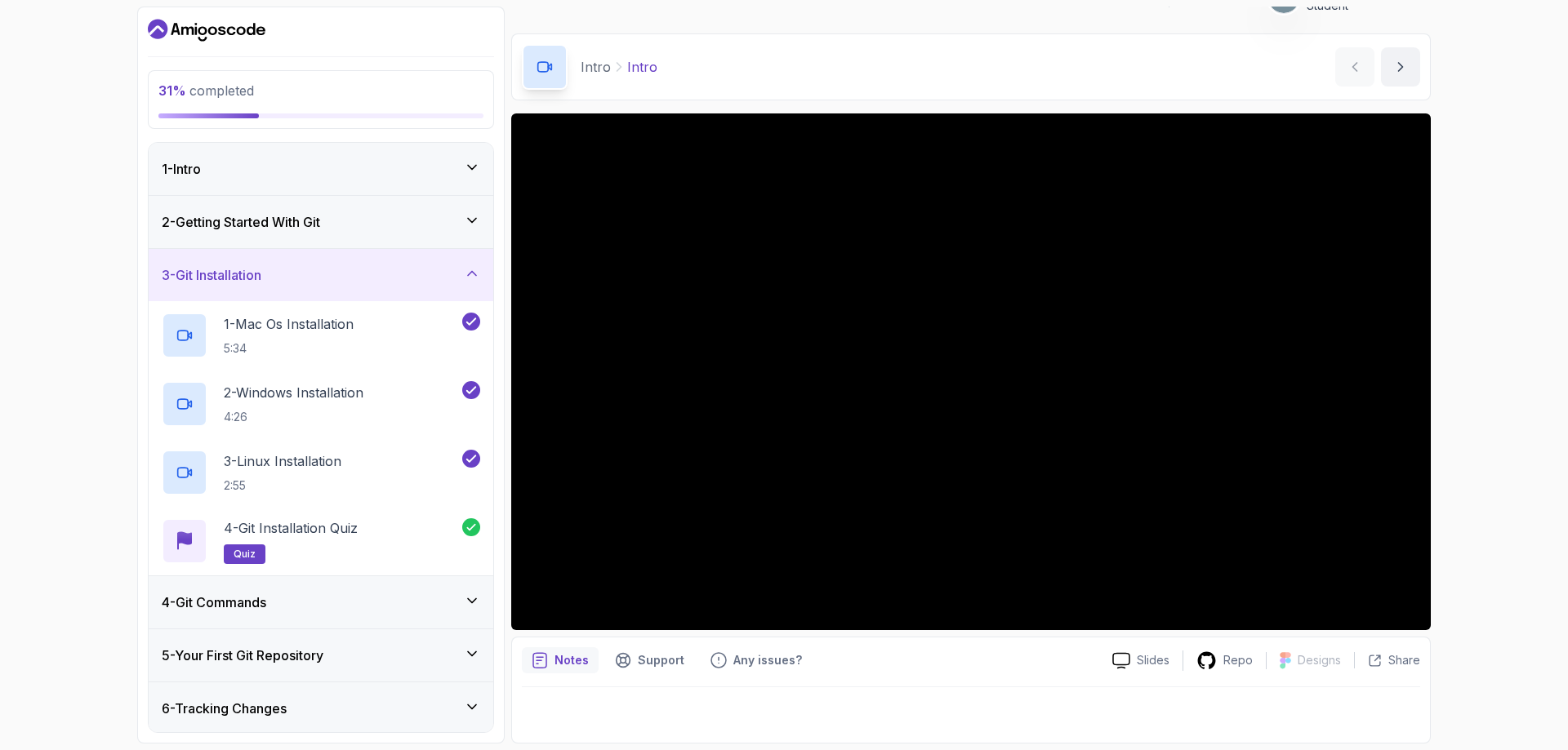
scroll to position [162, 0]
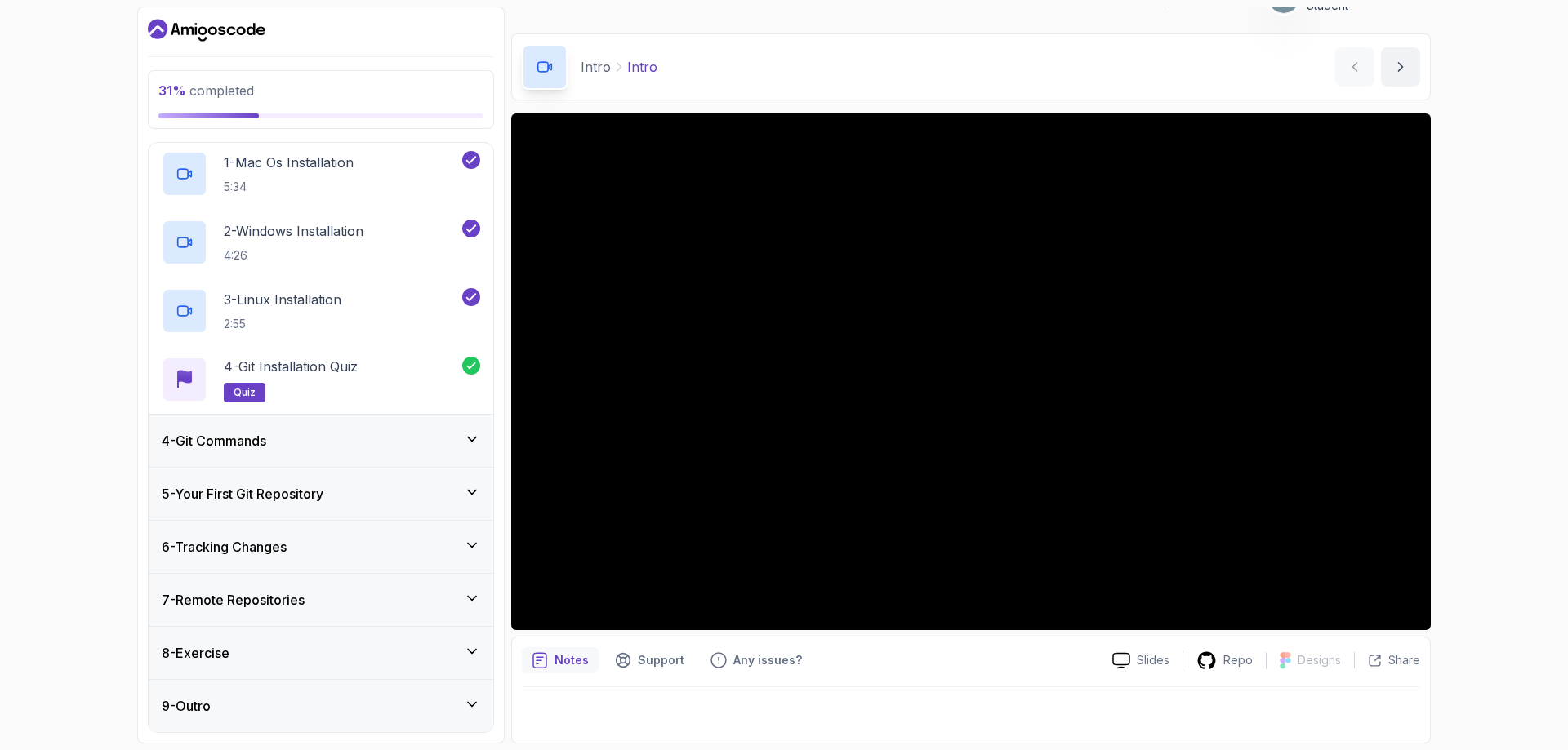
click at [310, 453] on div "4 - Git Commands" at bounding box center [320, 441] width 345 height 52
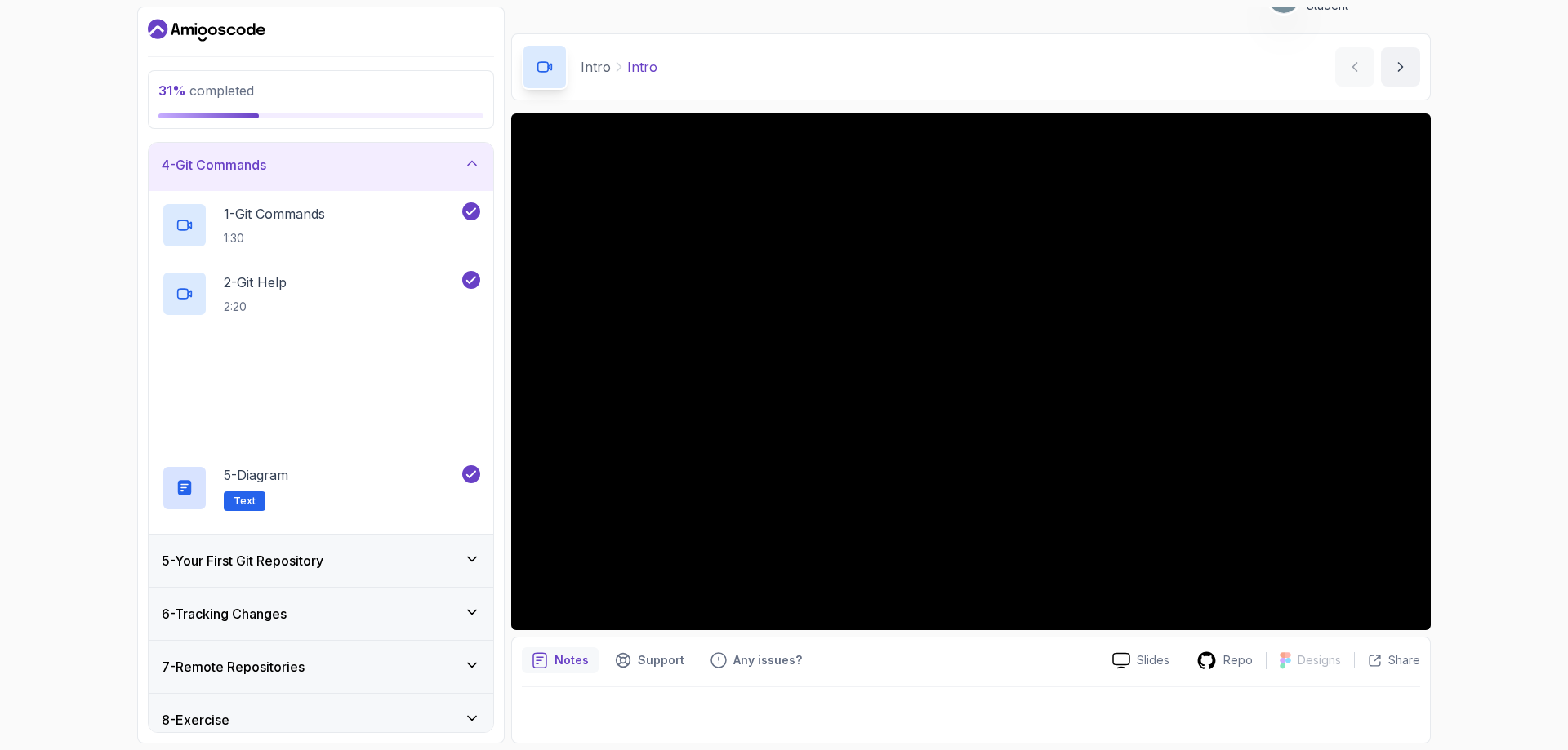
scroll to position [230, 0]
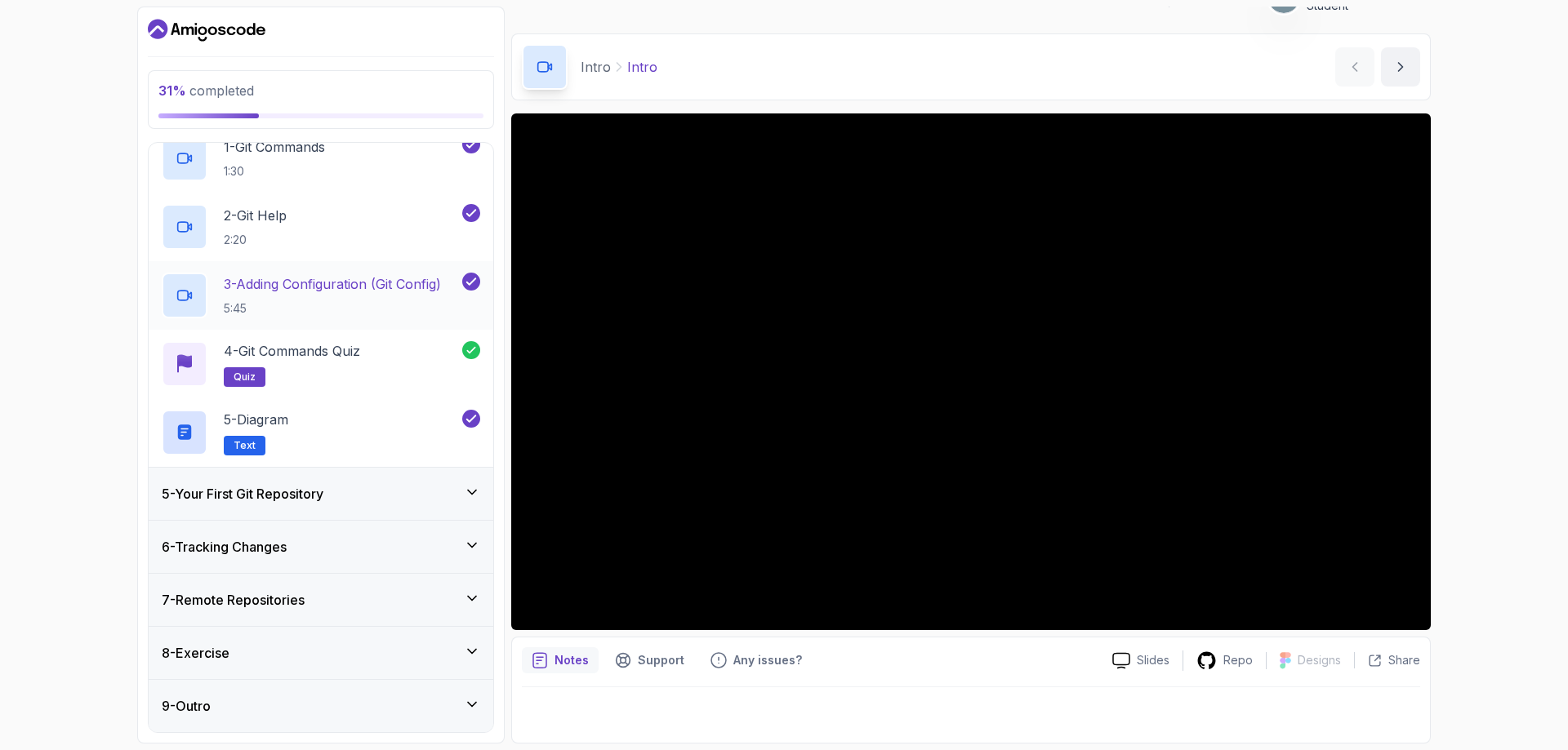
drag, startPoint x: 271, startPoint y: 499, endPoint x: 284, endPoint y: 510, distance: 17.0
click at [271, 499] on h3 "5 - Your First Git Repository" at bounding box center [243, 494] width 162 height 20
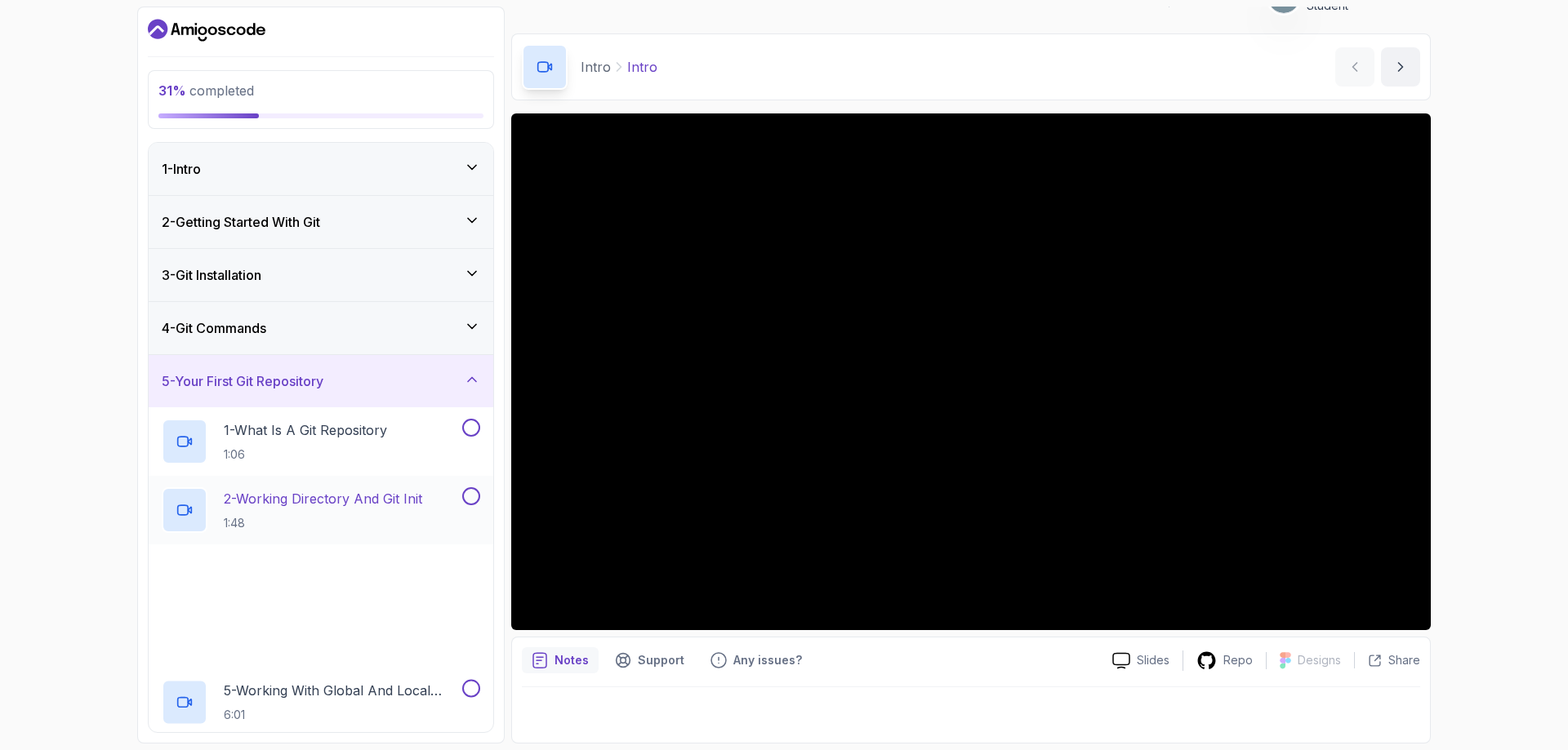
scroll to position [82, 0]
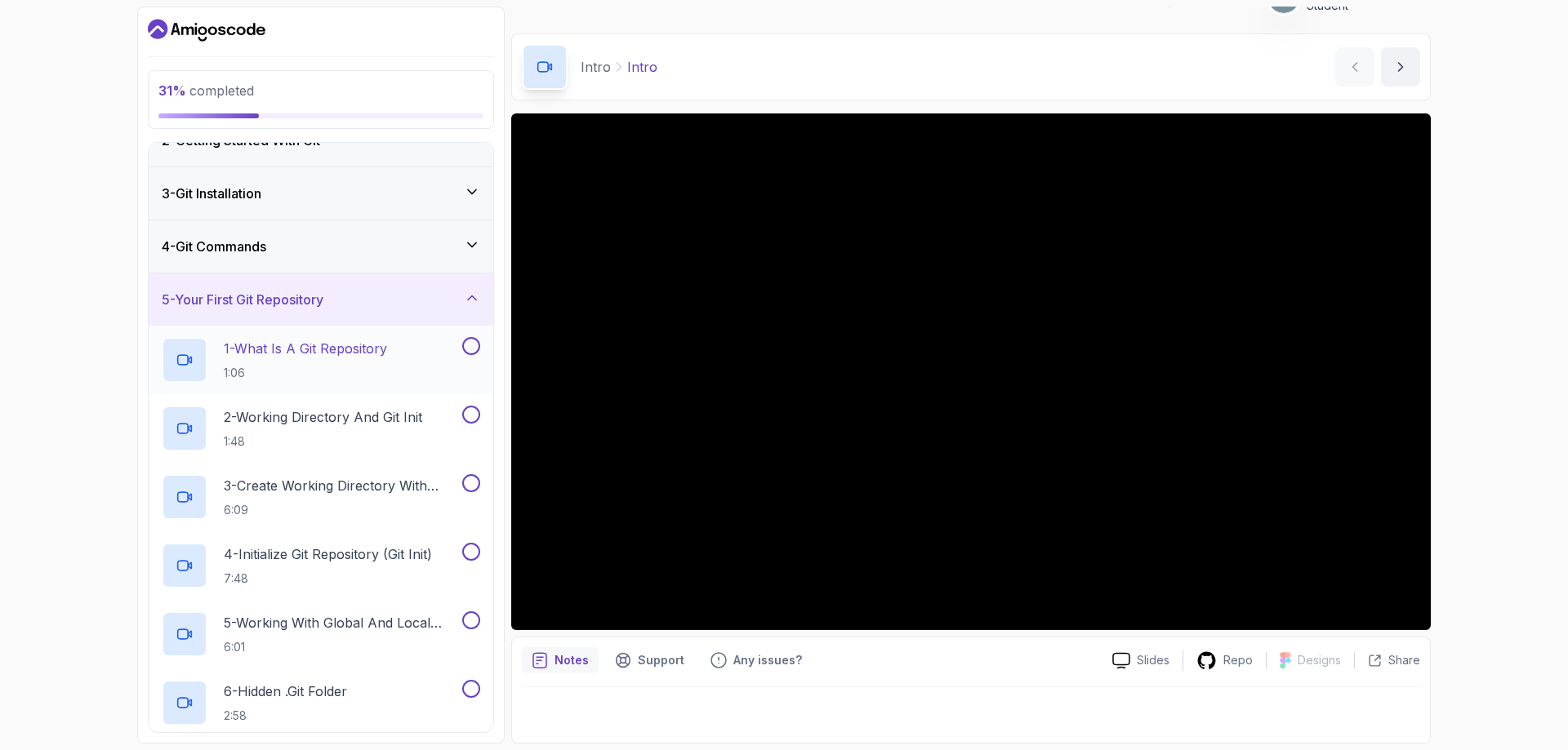
click at [357, 355] on p "1 - What Is A Git Repository" at bounding box center [304, 349] width 163 height 20
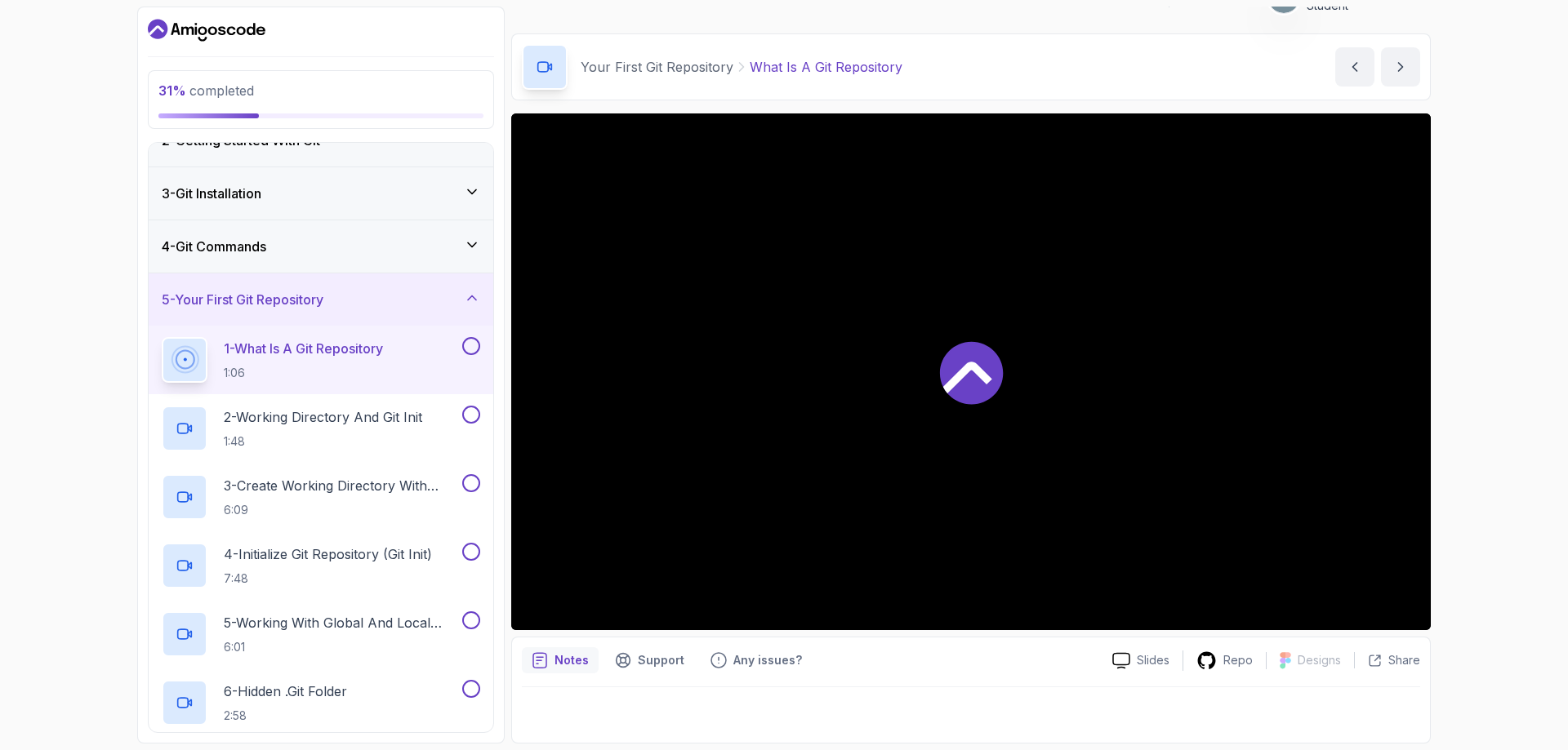
click at [954, 378] on icon at bounding box center [967, 377] width 49 height 32
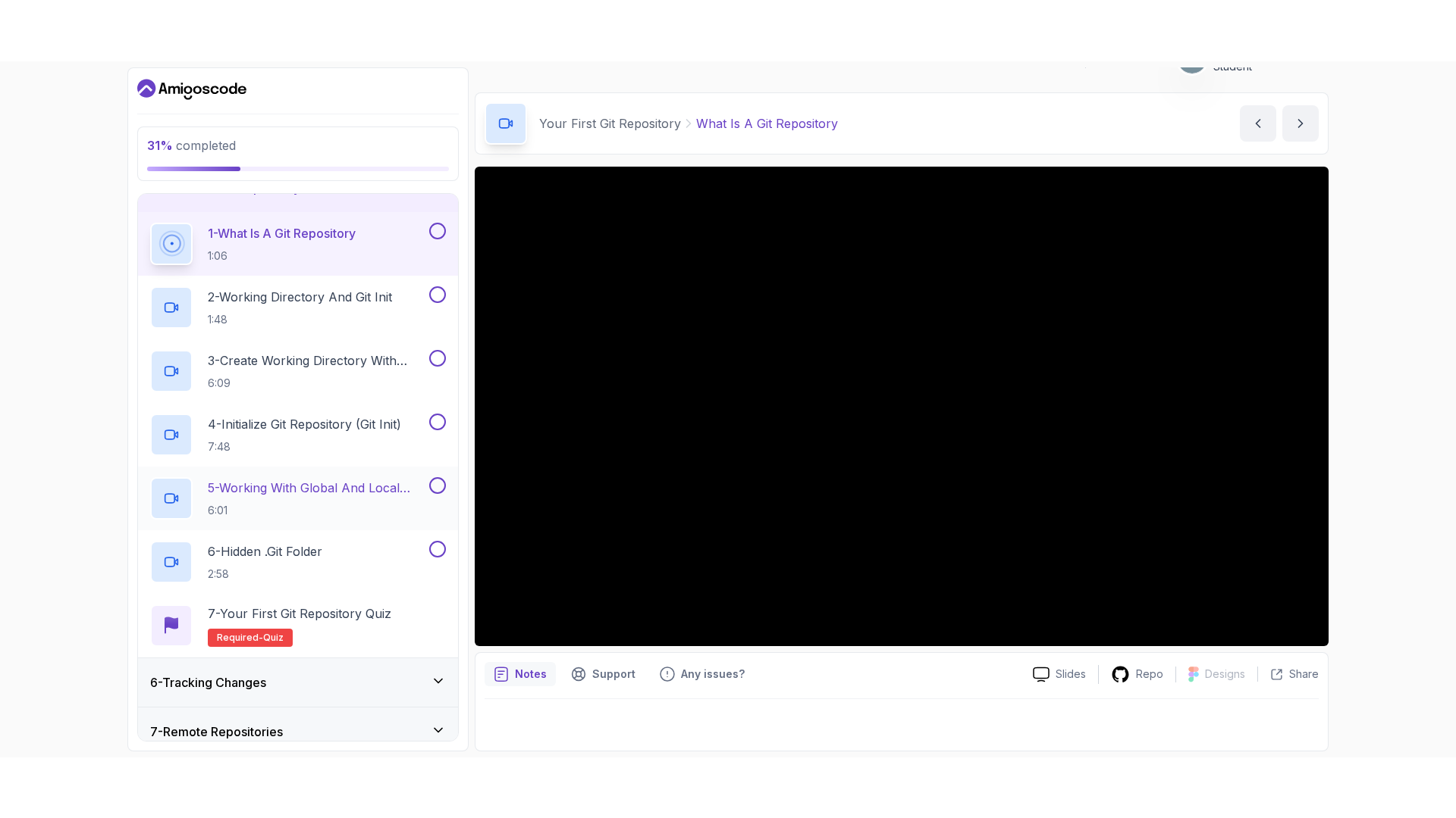
scroll to position [151, 0]
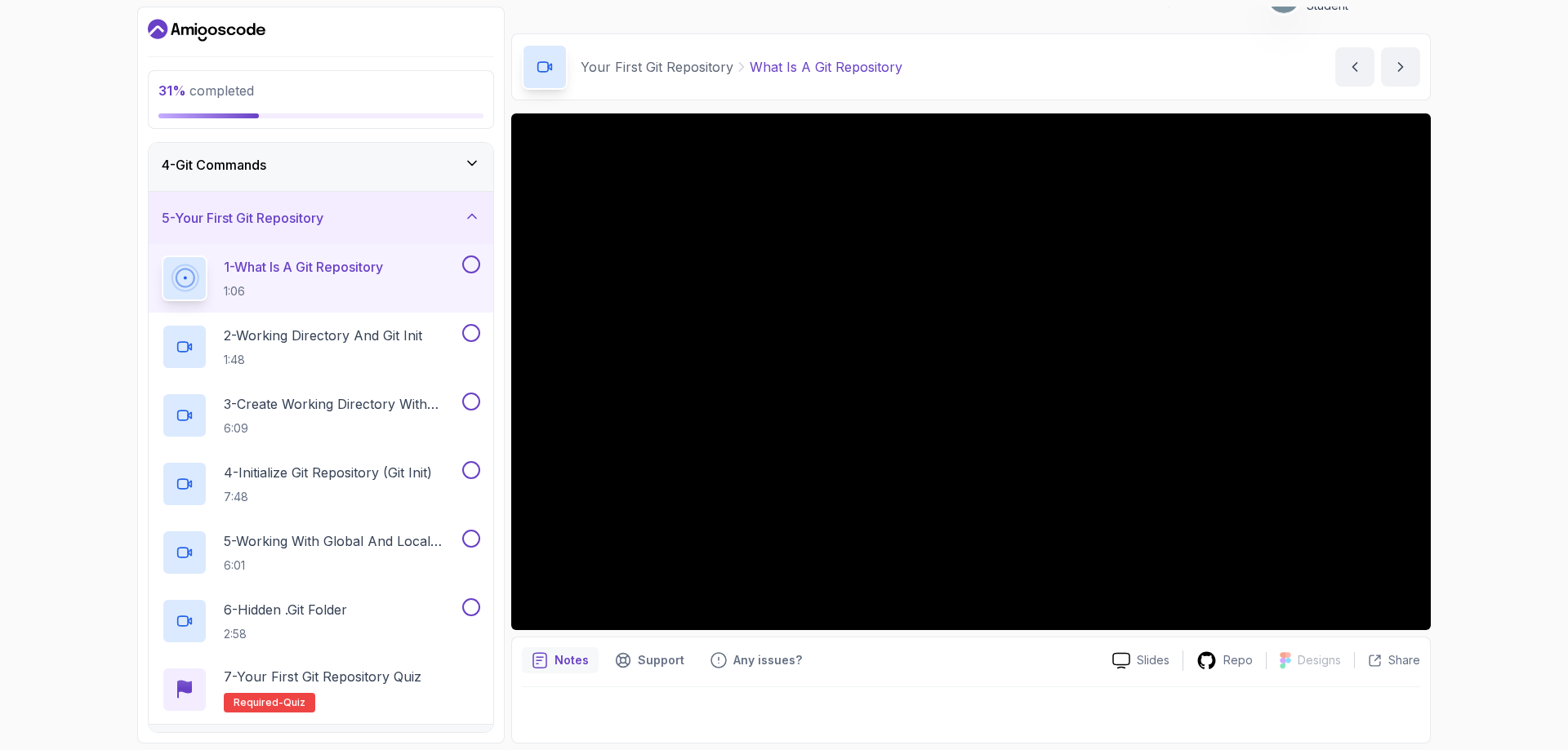
click at [471, 270] on button at bounding box center [471, 265] width 18 height 18
click at [373, 336] on p "2 - Working Directory And Git Init" at bounding box center [322, 336] width 199 height 20
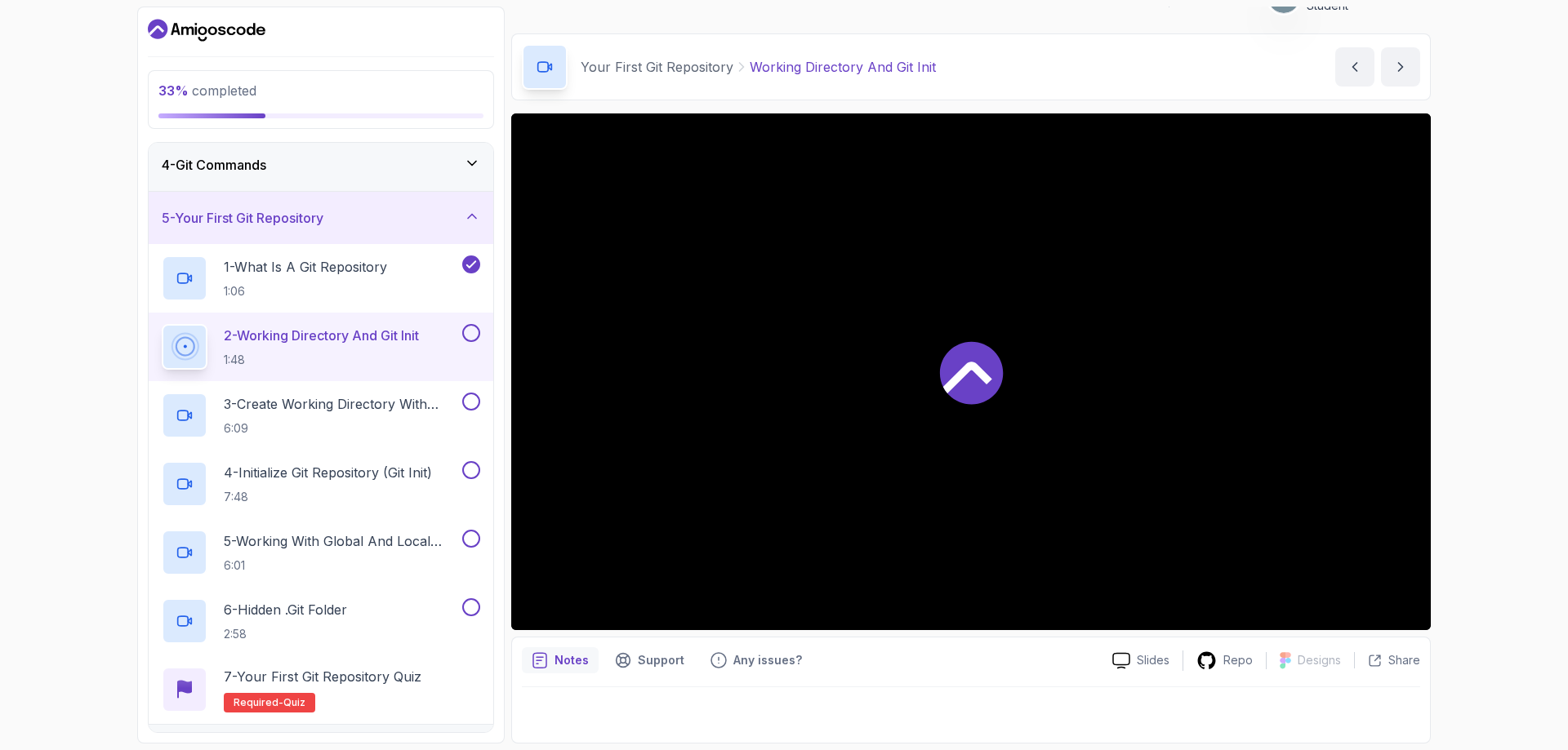
click at [973, 350] on icon at bounding box center [971, 373] width 63 height 63
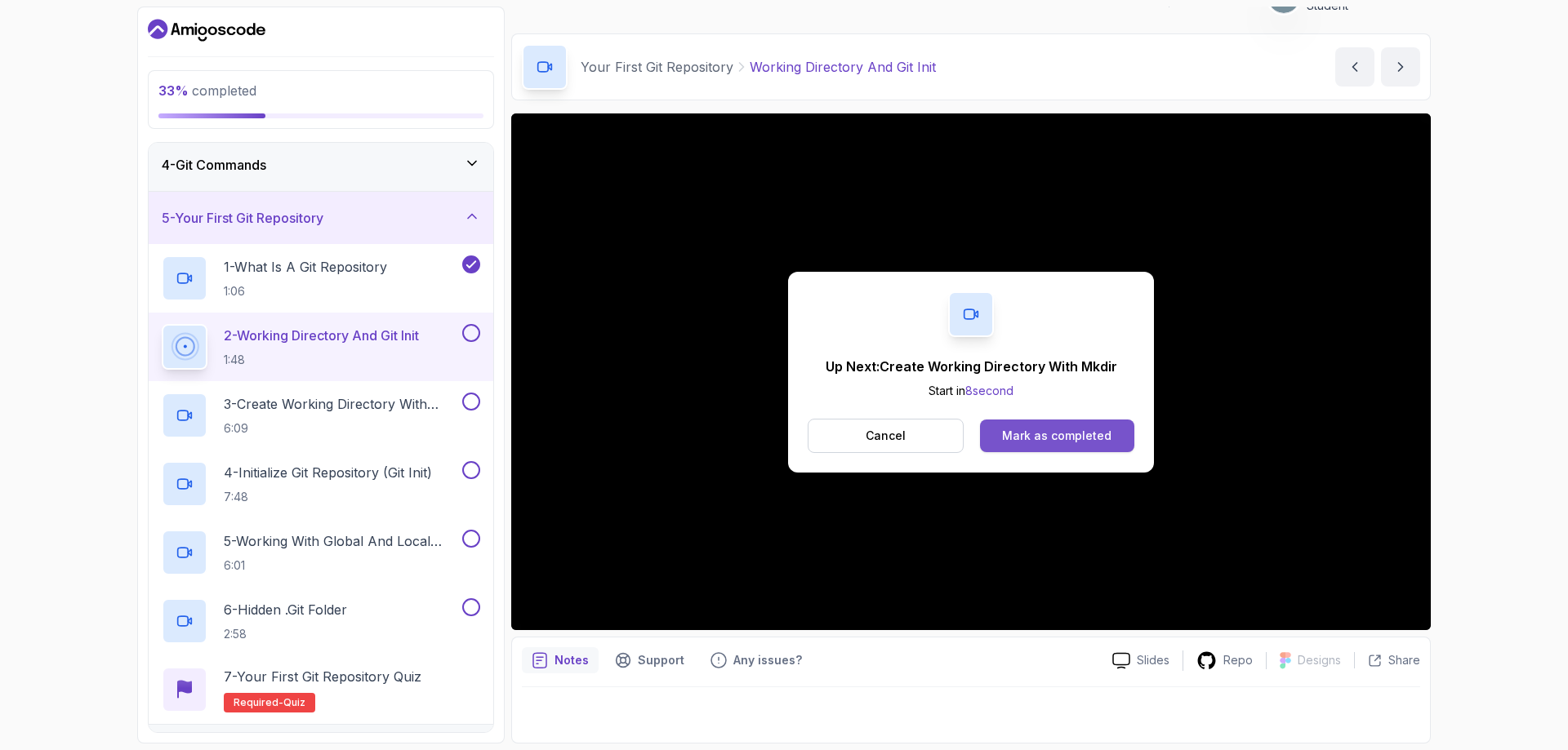
click at [1088, 432] on div "Mark as completed" at bounding box center [1056, 436] width 110 height 17
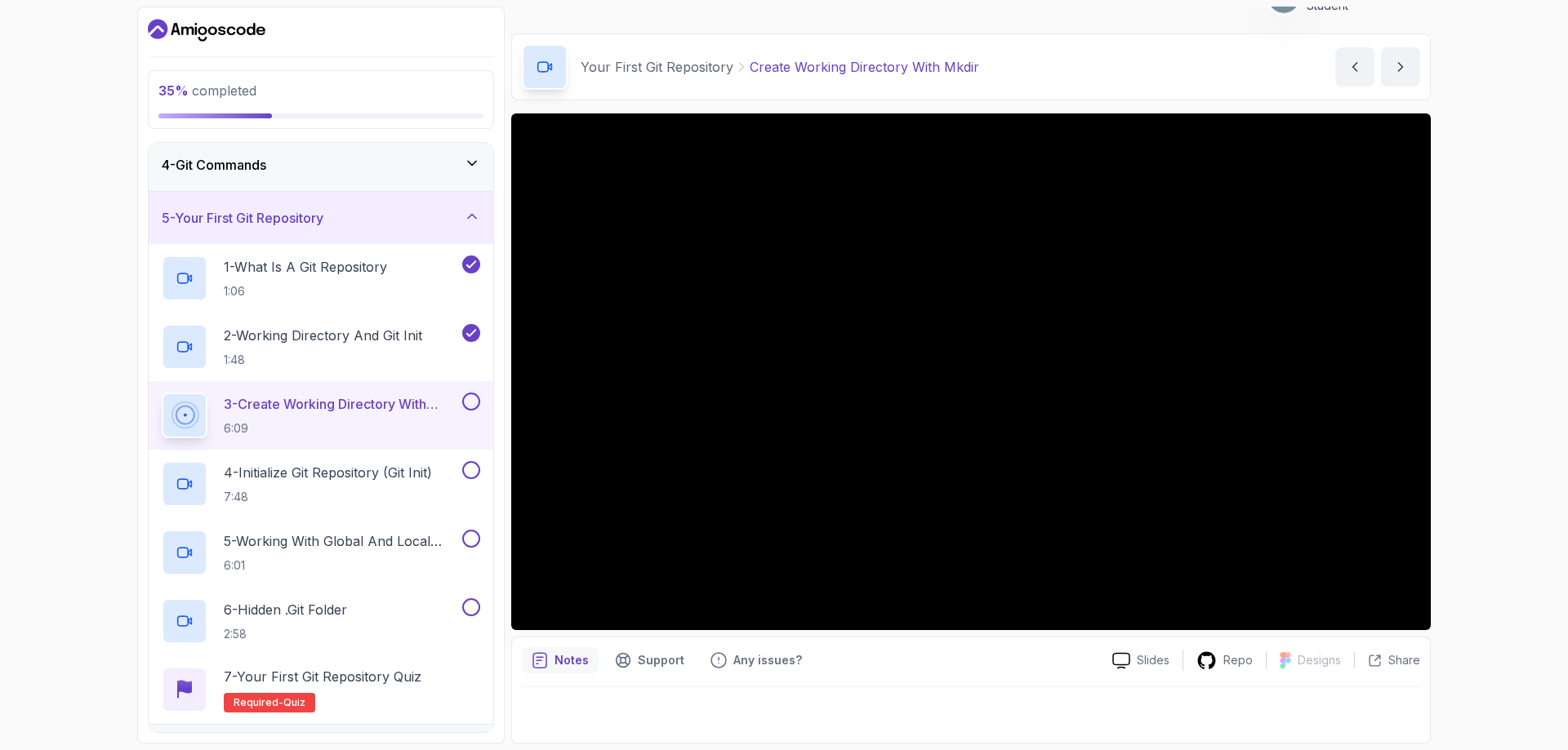
click at [471, 400] on button at bounding box center [471, 401] width 18 height 18
click at [406, 472] on p "4 - Initialize Git Repository (Git Init)" at bounding box center [327, 473] width 208 height 20
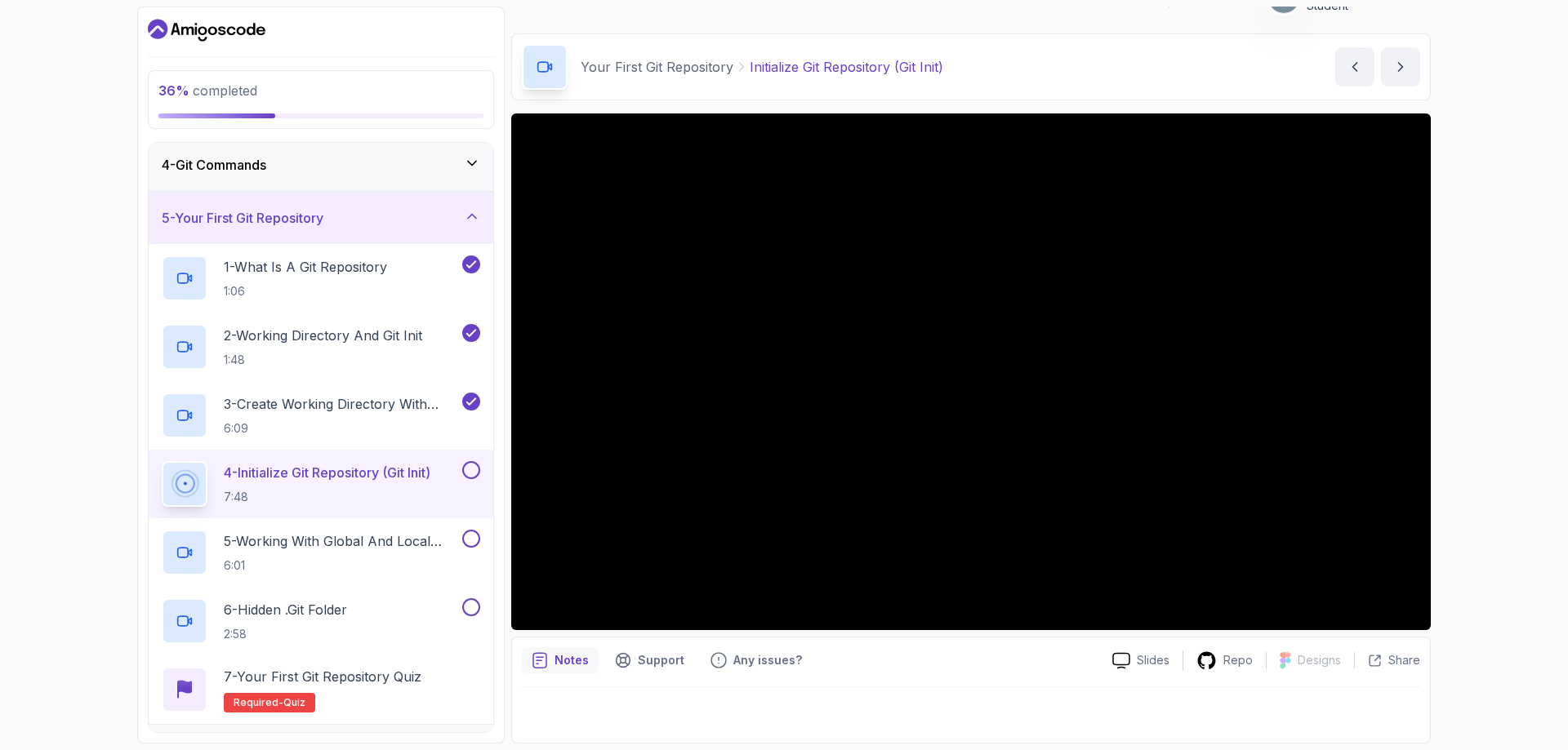
click at [474, 471] on button at bounding box center [471, 470] width 18 height 18
click at [364, 537] on p "5 - Working With Global And Local Configuration" at bounding box center [341, 542] width 235 height 20
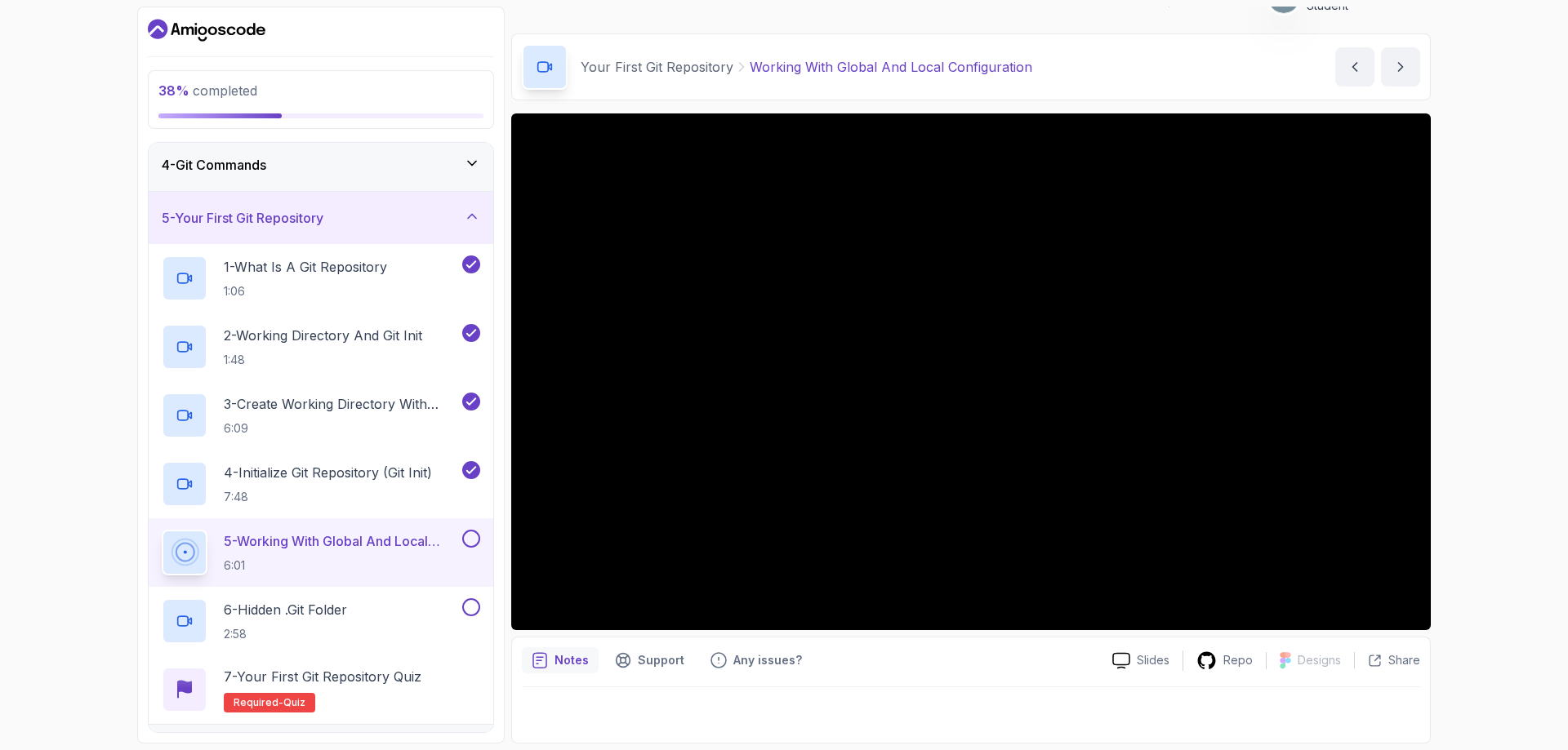
click at [162, 530] on button "5 - Working With Global And Local Configuration 6:01" at bounding box center [321, 552] width 318 height 45
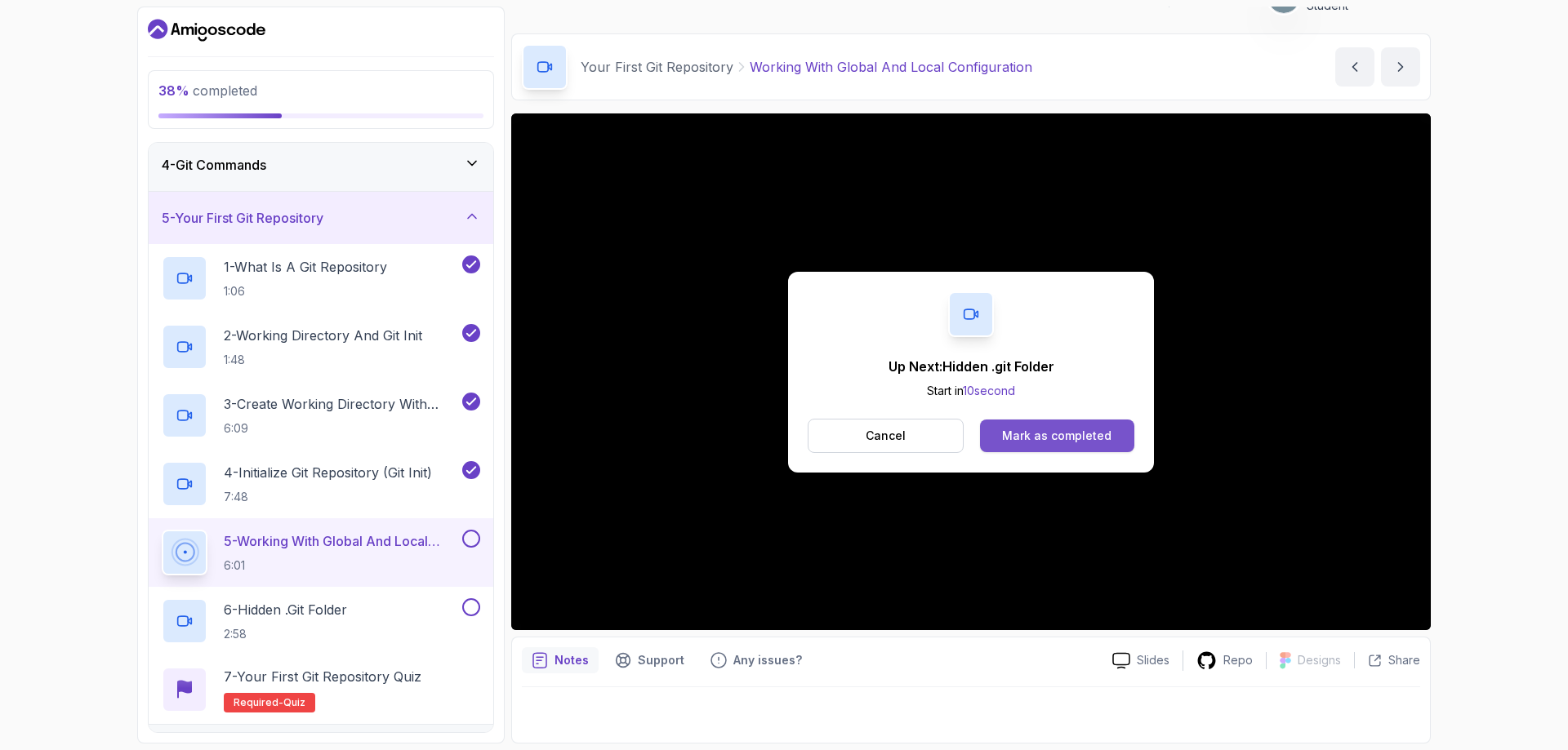
click at [1052, 433] on div "Mark as completed" at bounding box center [1056, 436] width 110 height 17
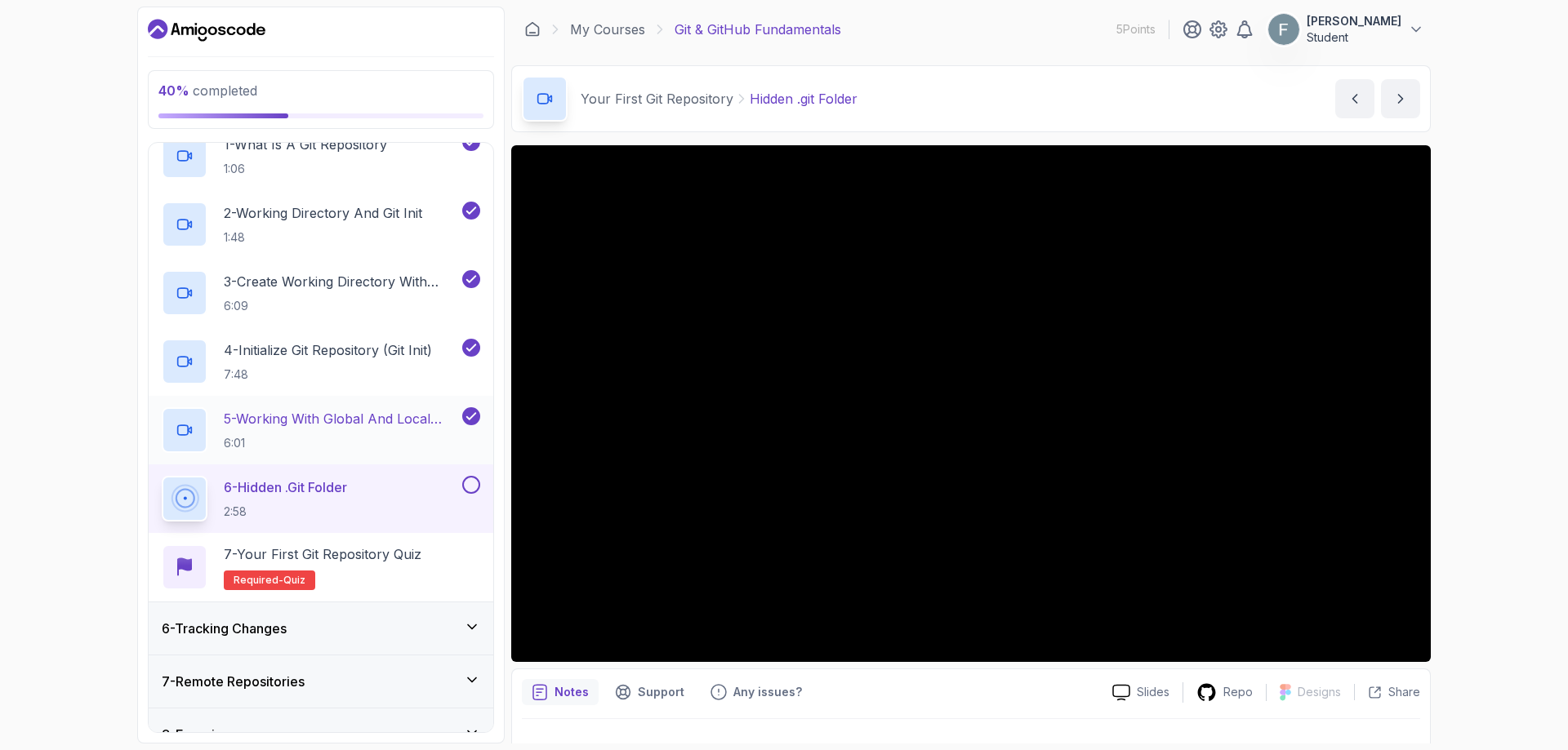
scroll to position [205, 0]
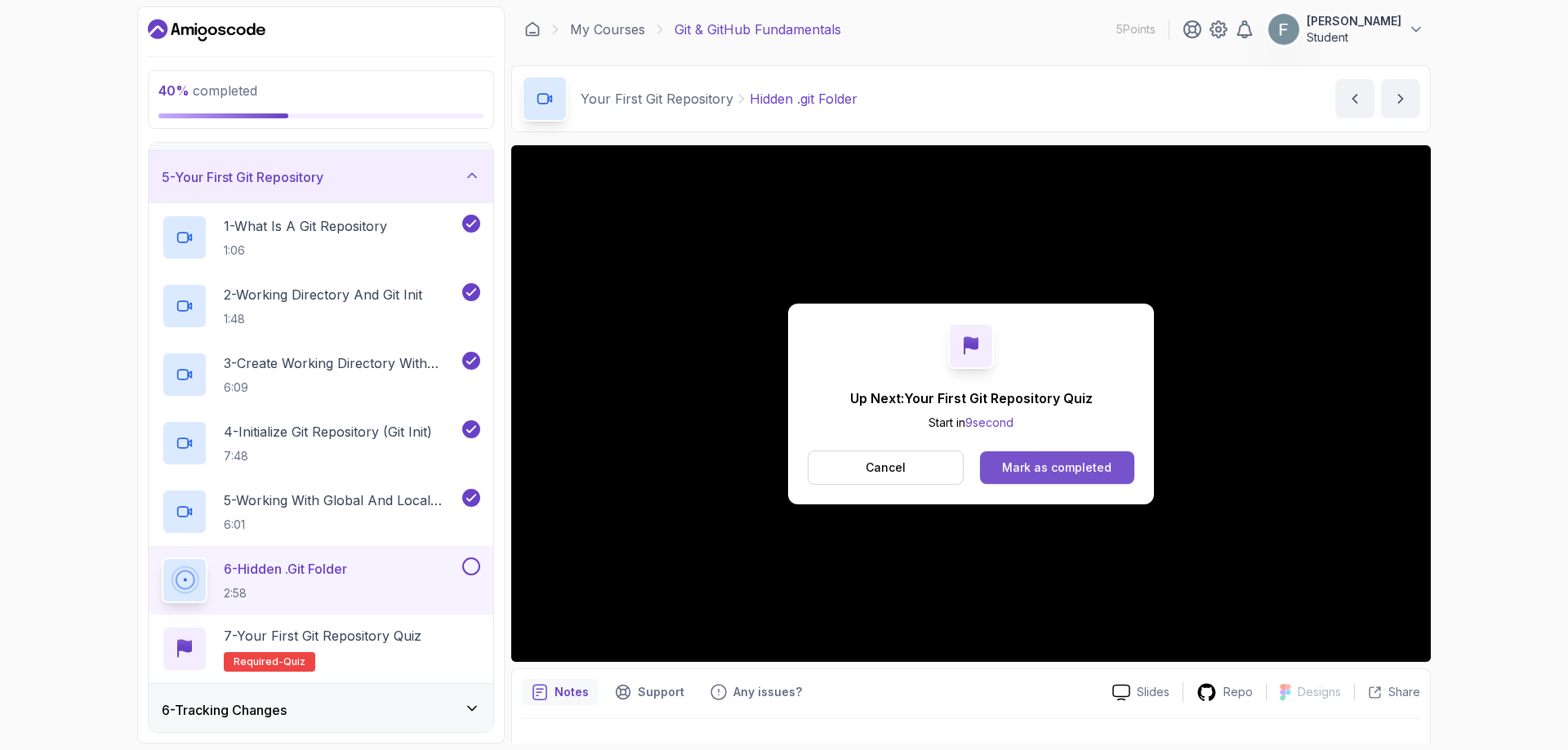
click at [1032, 464] on div "Mark as completed" at bounding box center [1056, 467] width 110 height 17
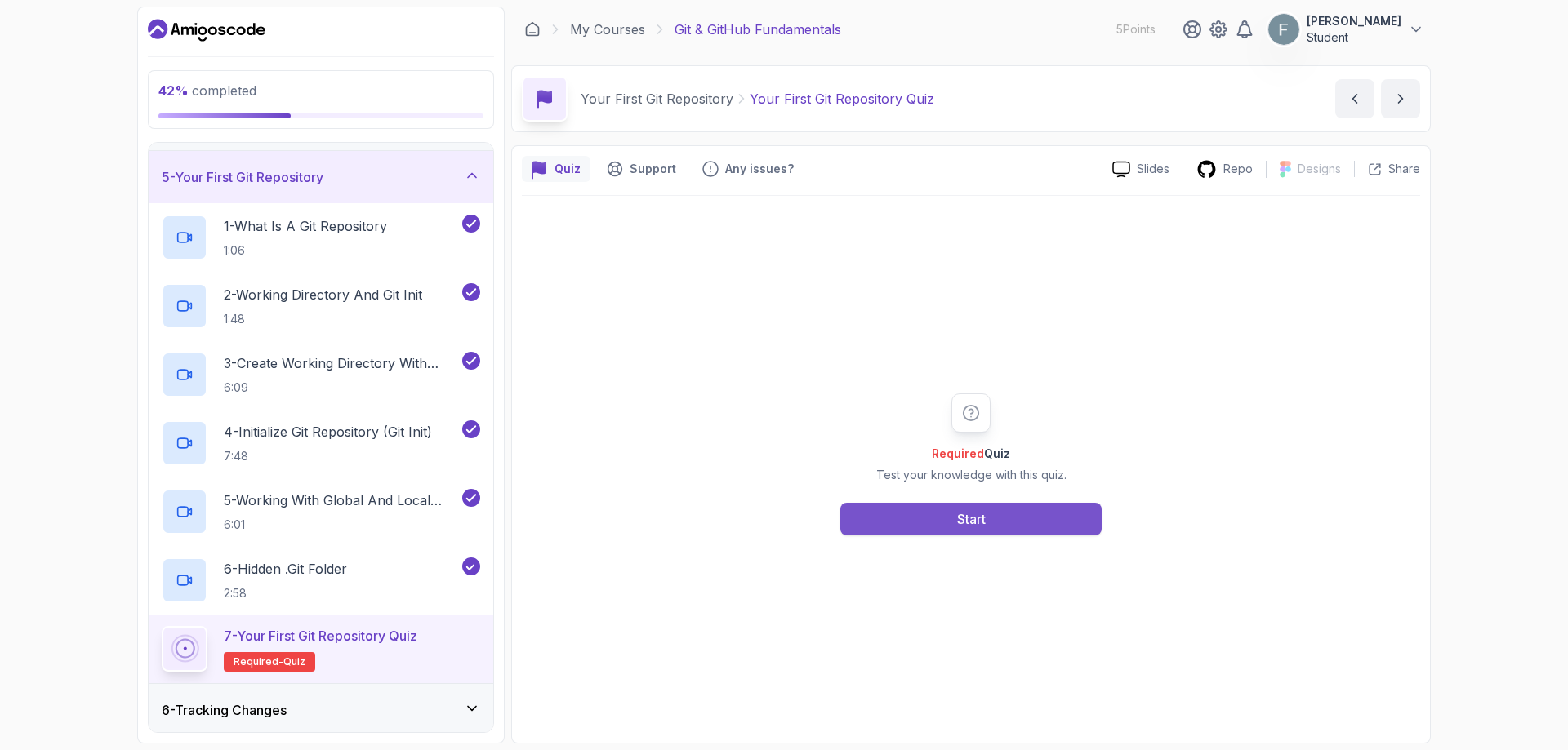
click at [903, 523] on button "Start" at bounding box center [970, 519] width 261 height 33
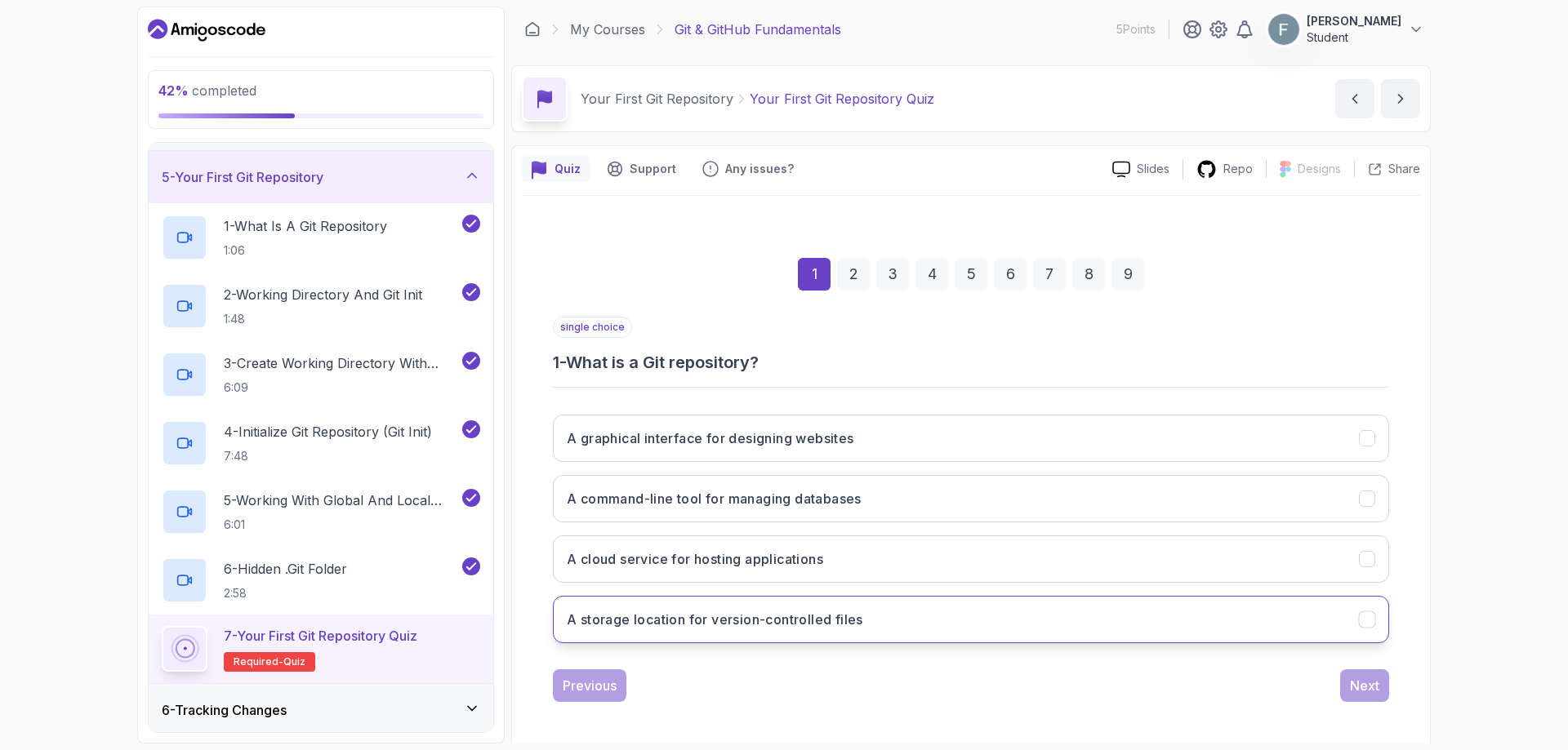
click at [676, 623] on h3 "A storage location for version-controlled files" at bounding box center [714, 620] width 296 height 20
click at [1348, 695] on button "Next" at bounding box center [1364, 686] width 49 height 33
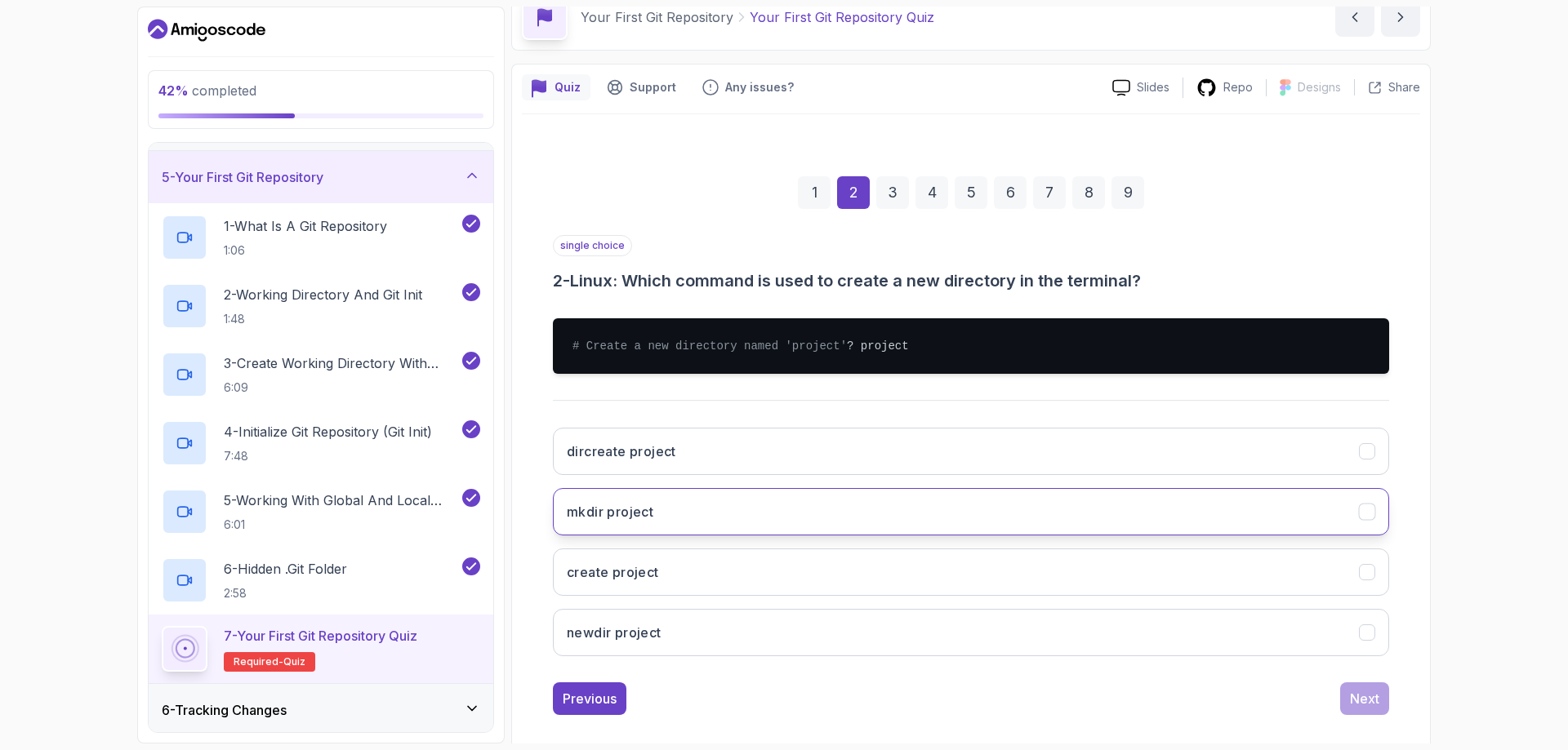
scroll to position [116, 0]
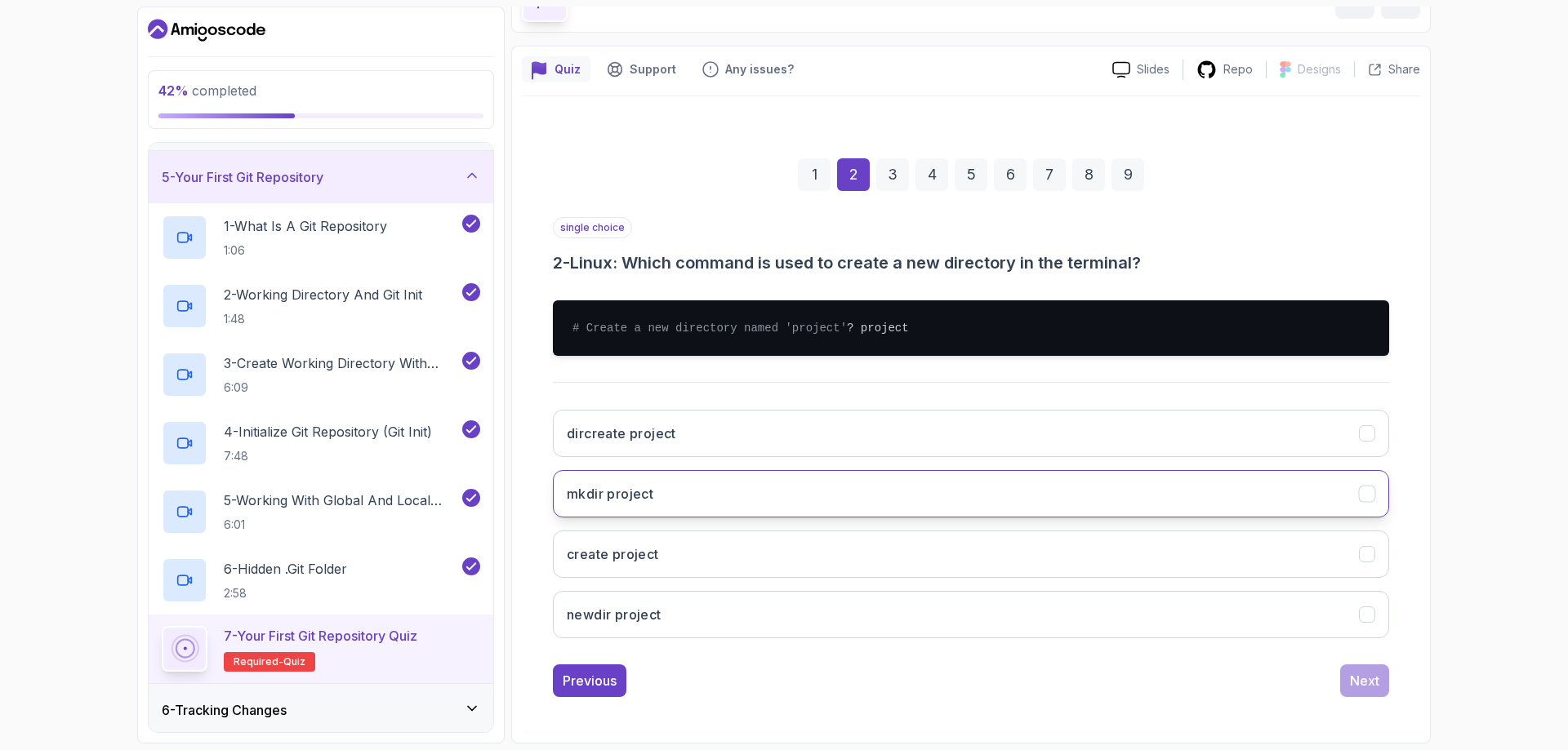
click at [626, 497] on h3 "mkdir project" at bounding box center [610, 494] width 87 height 20
click at [1379, 688] on button "Next" at bounding box center [1364, 681] width 49 height 33
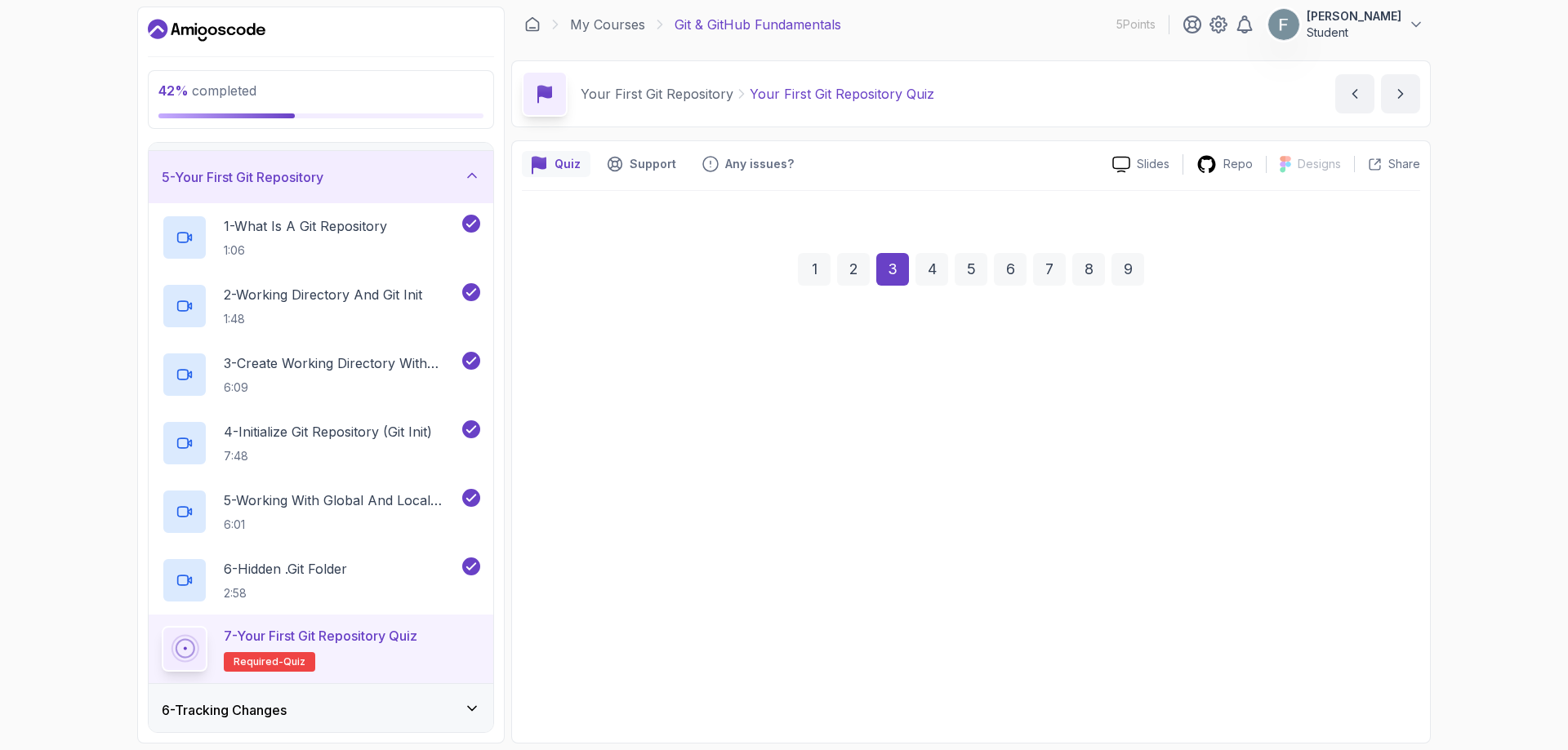
scroll to position [5, 0]
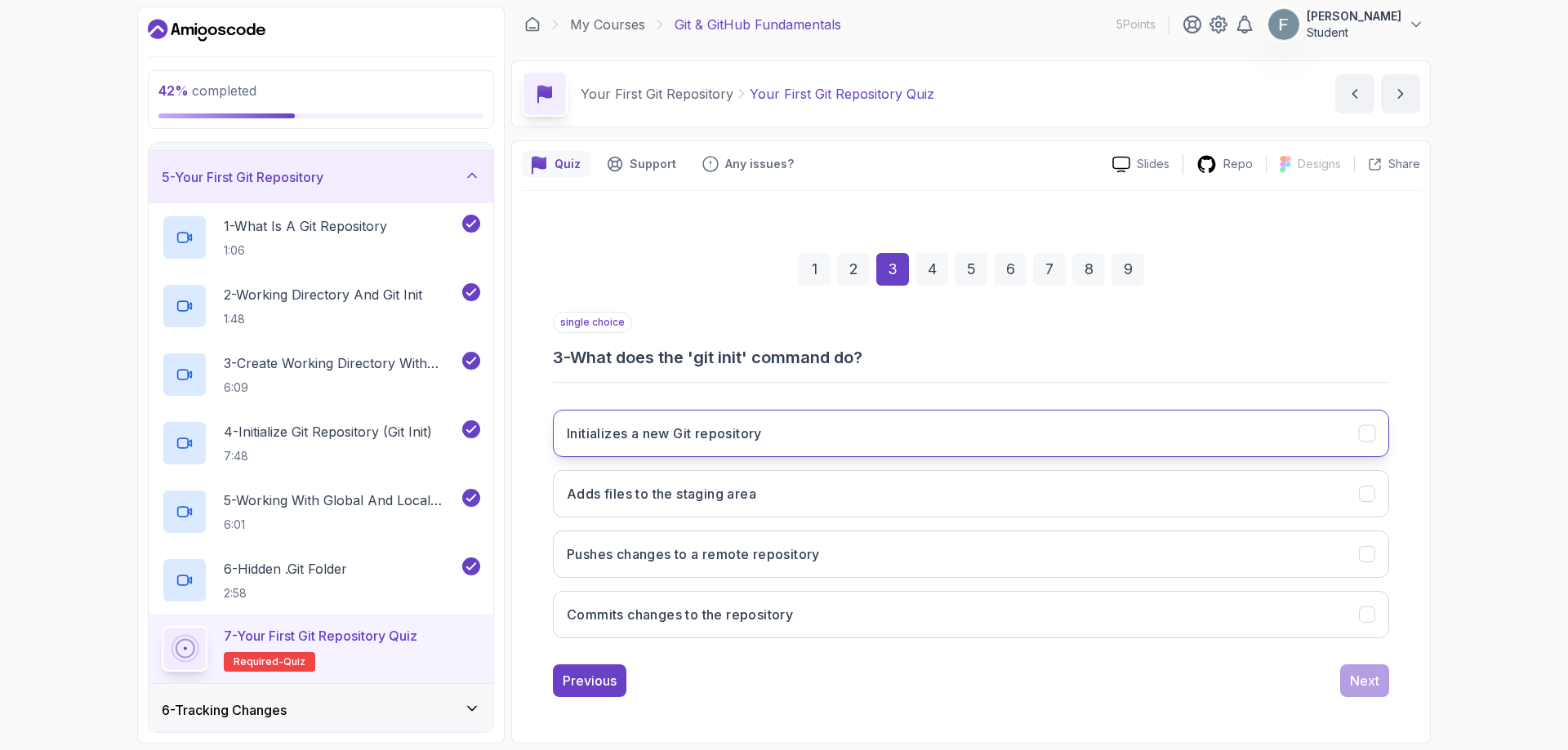
click at [671, 444] on button "Initializes a new Git repository" at bounding box center [970, 434] width 836 height 47
click at [1360, 687] on div "Next" at bounding box center [1364, 681] width 30 height 20
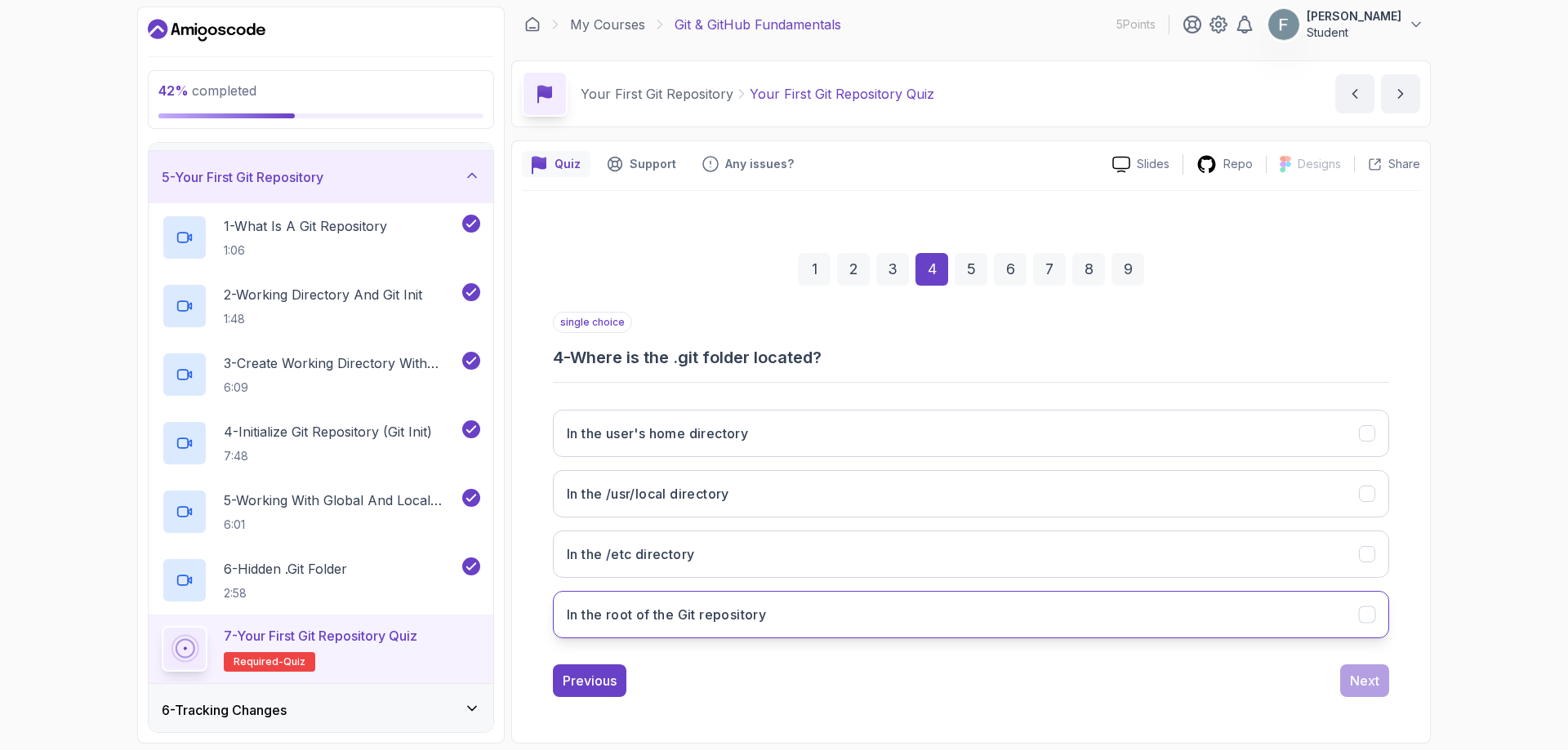
click at [702, 621] on h3 "In the root of the Git repository" at bounding box center [666, 615] width 200 height 20
click at [1350, 692] on button "Next" at bounding box center [1364, 681] width 49 height 33
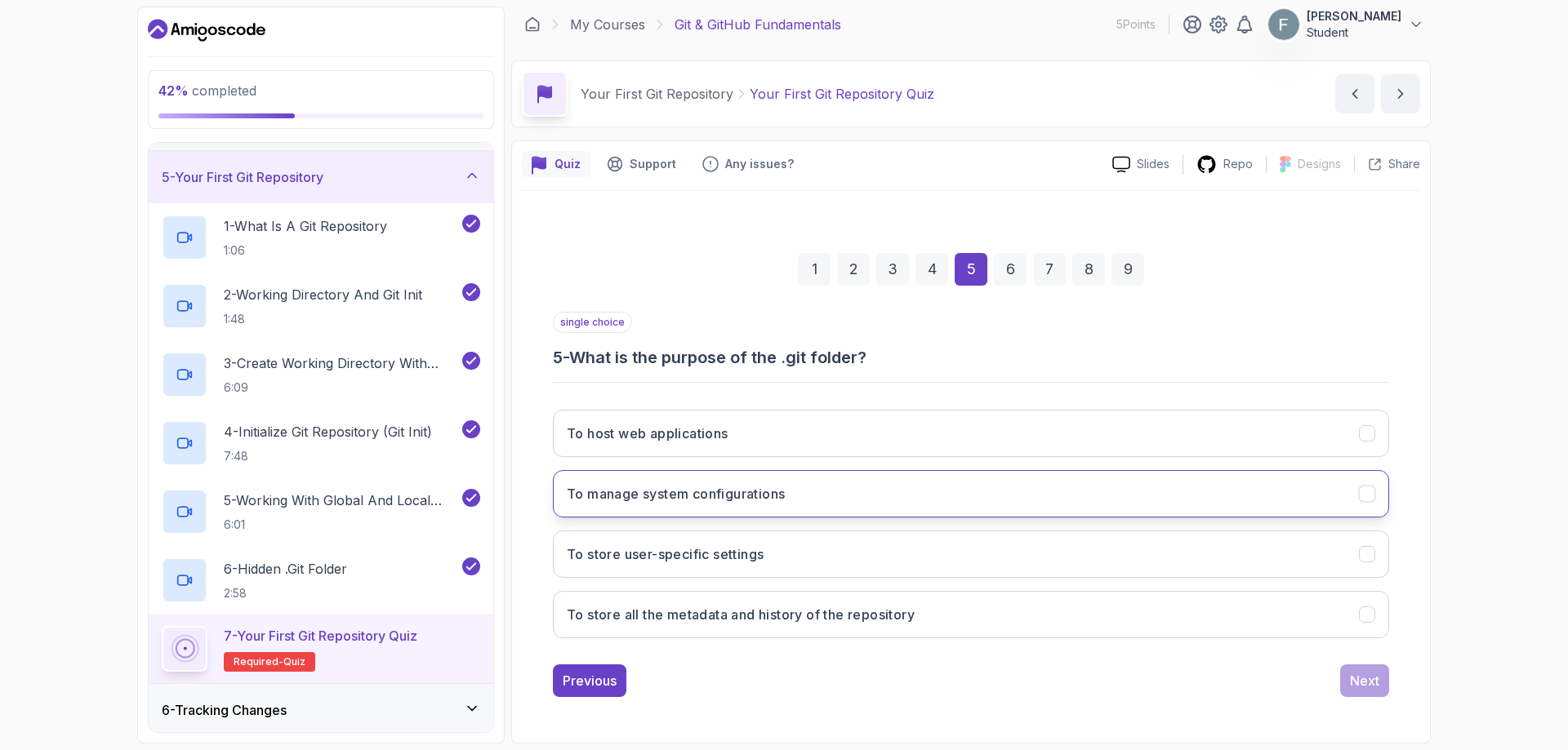
click at [677, 500] on h3 "To manage system configurations" at bounding box center [675, 494] width 218 height 20
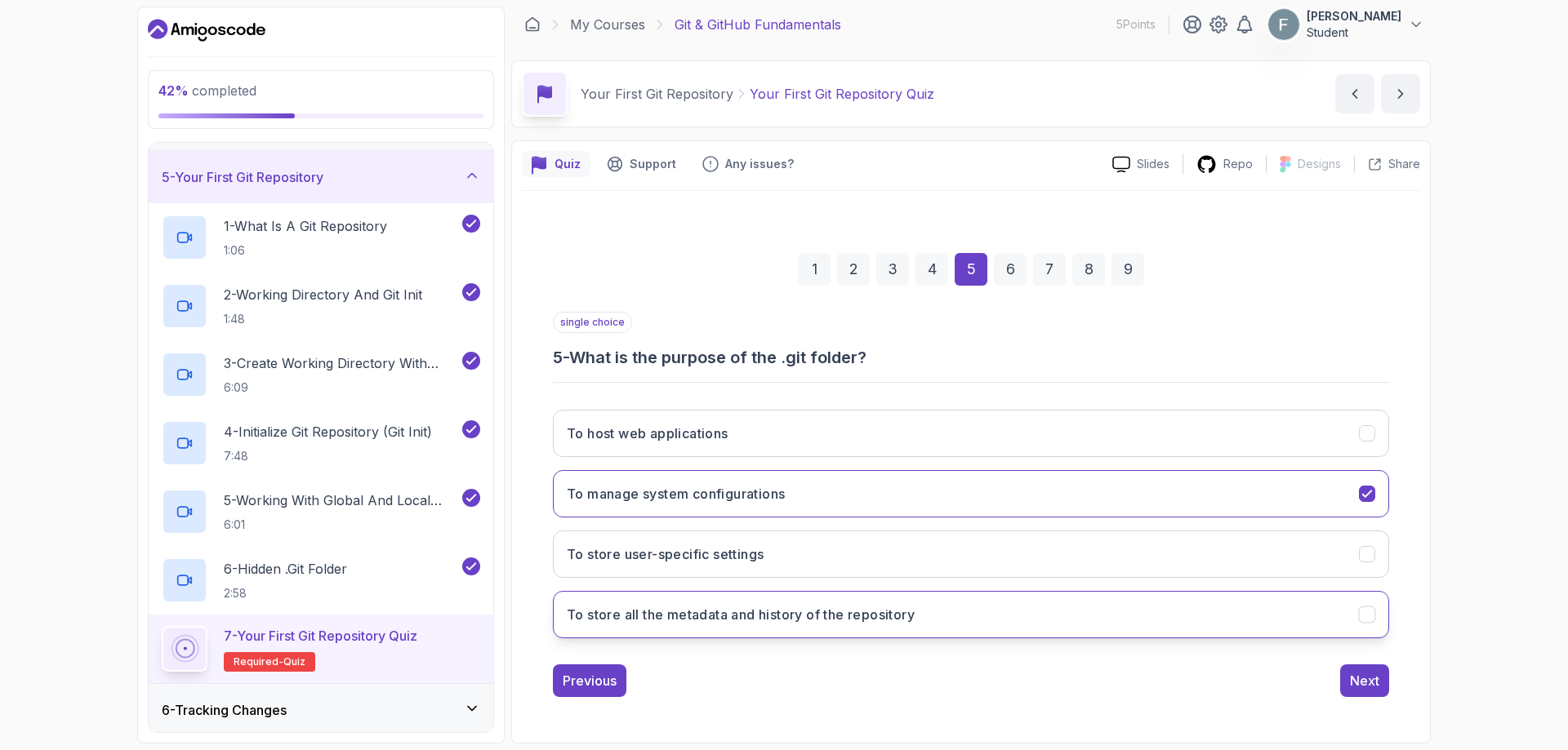
click at [718, 619] on h3 "To store all the metadata and history of the repository" at bounding box center [740, 615] width 348 height 20
click at [1351, 693] on button "Next" at bounding box center [1364, 681] width 49 height 33
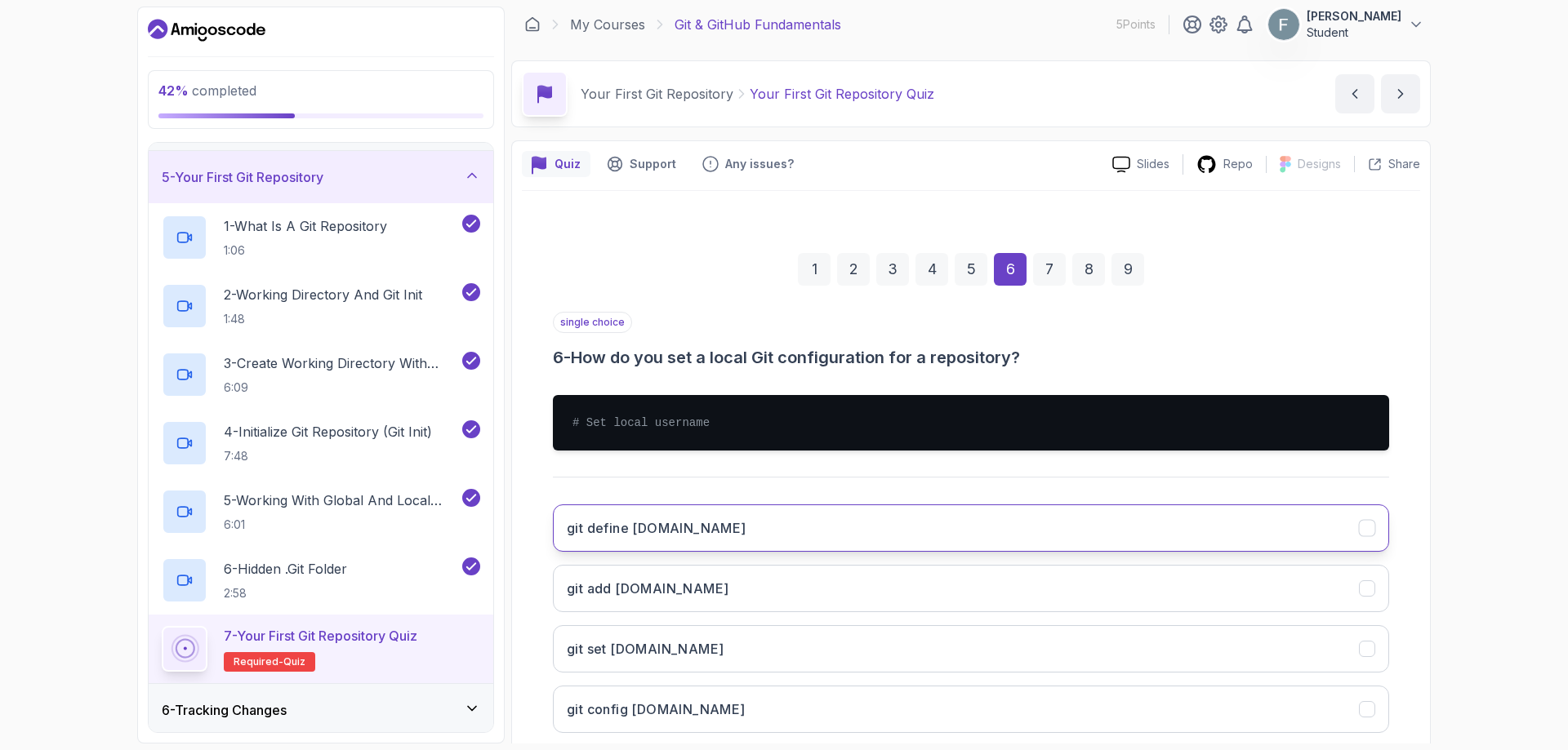
scroll to position [100, 0]
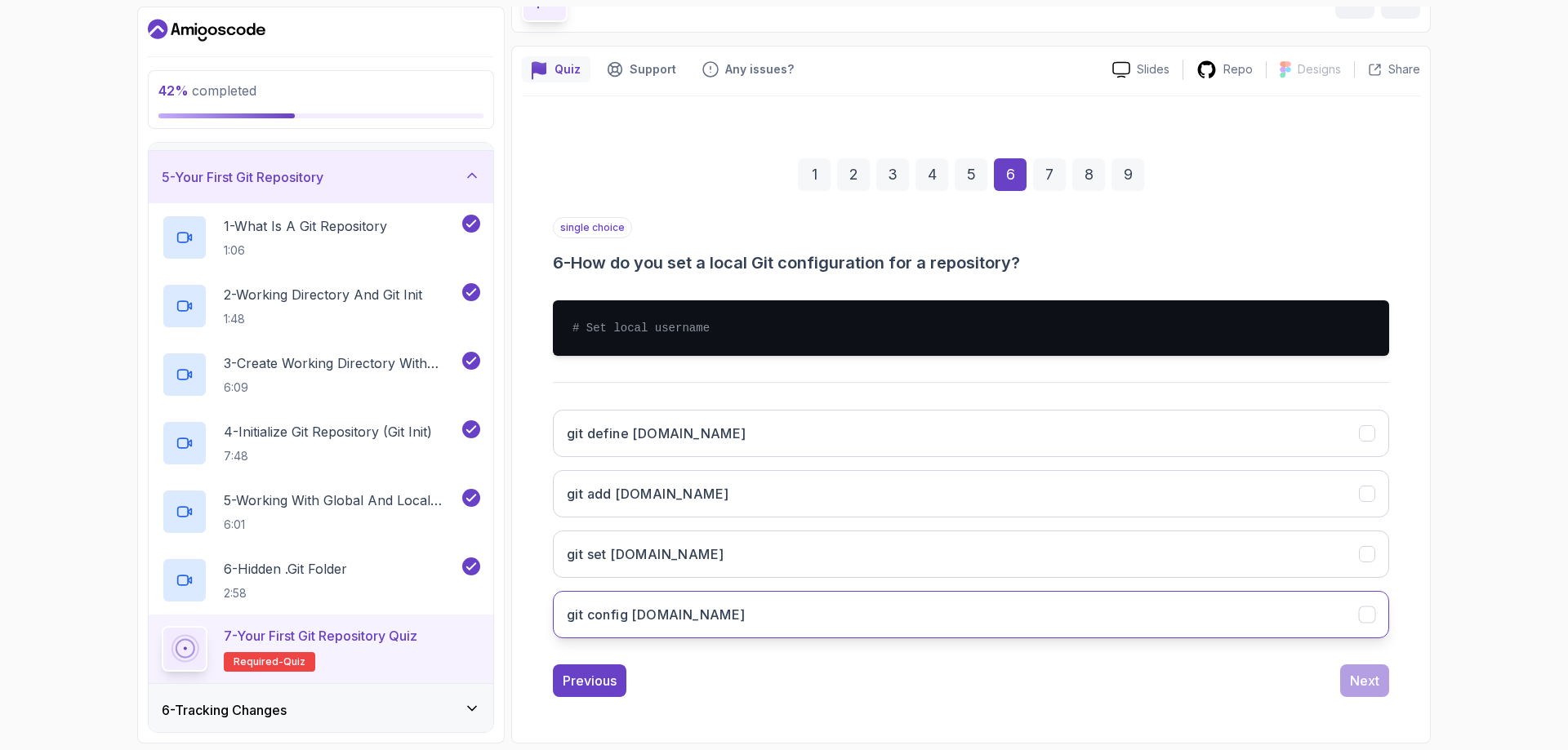
click at [660, 621] on h3 "git config [DOMAIN_NAME]" at bounding box center [655, 615] width 179 height 20
click at [1364, 675] on div "Next" at bounding box center [1364, 681] width 30 height 20
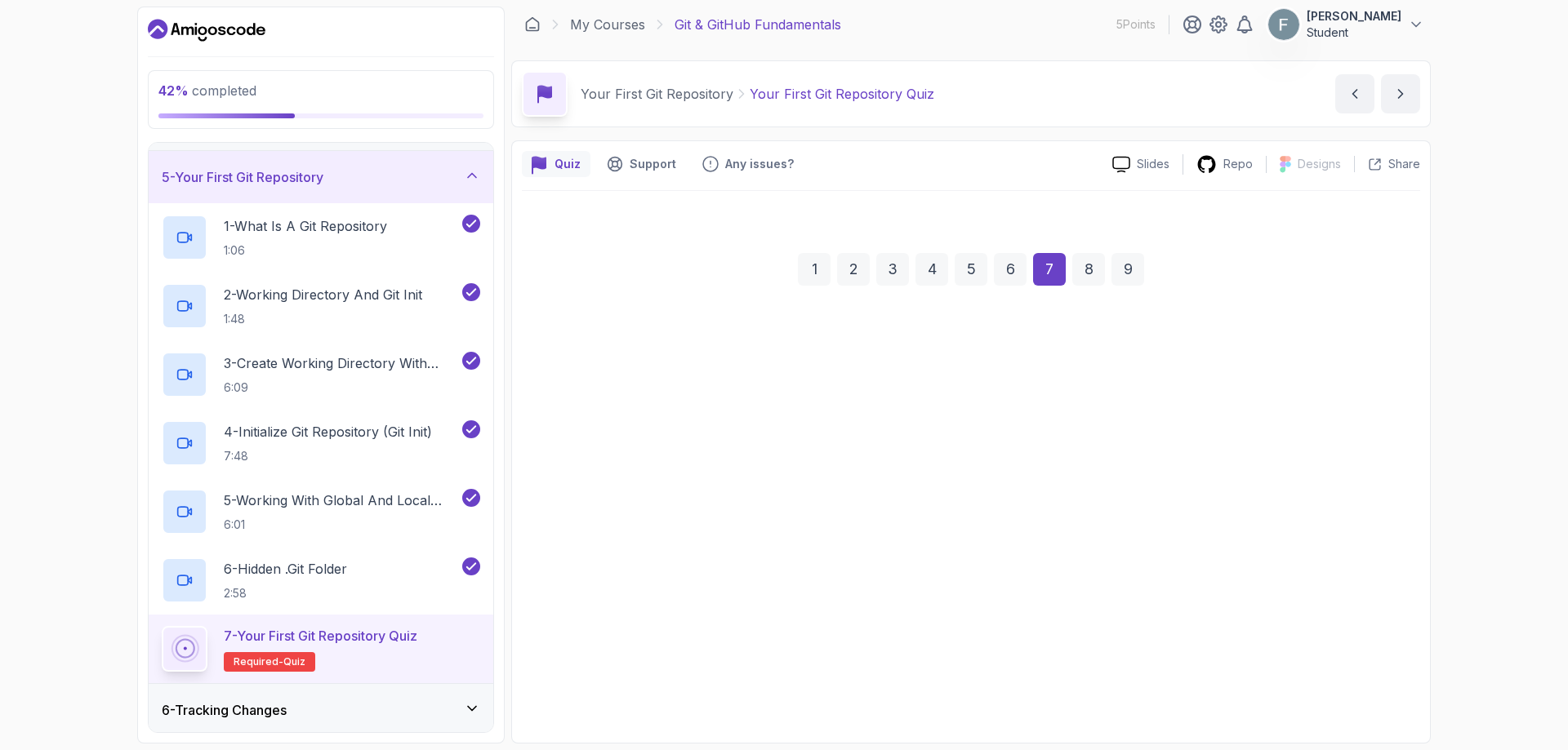
scroll to position [5, 0]
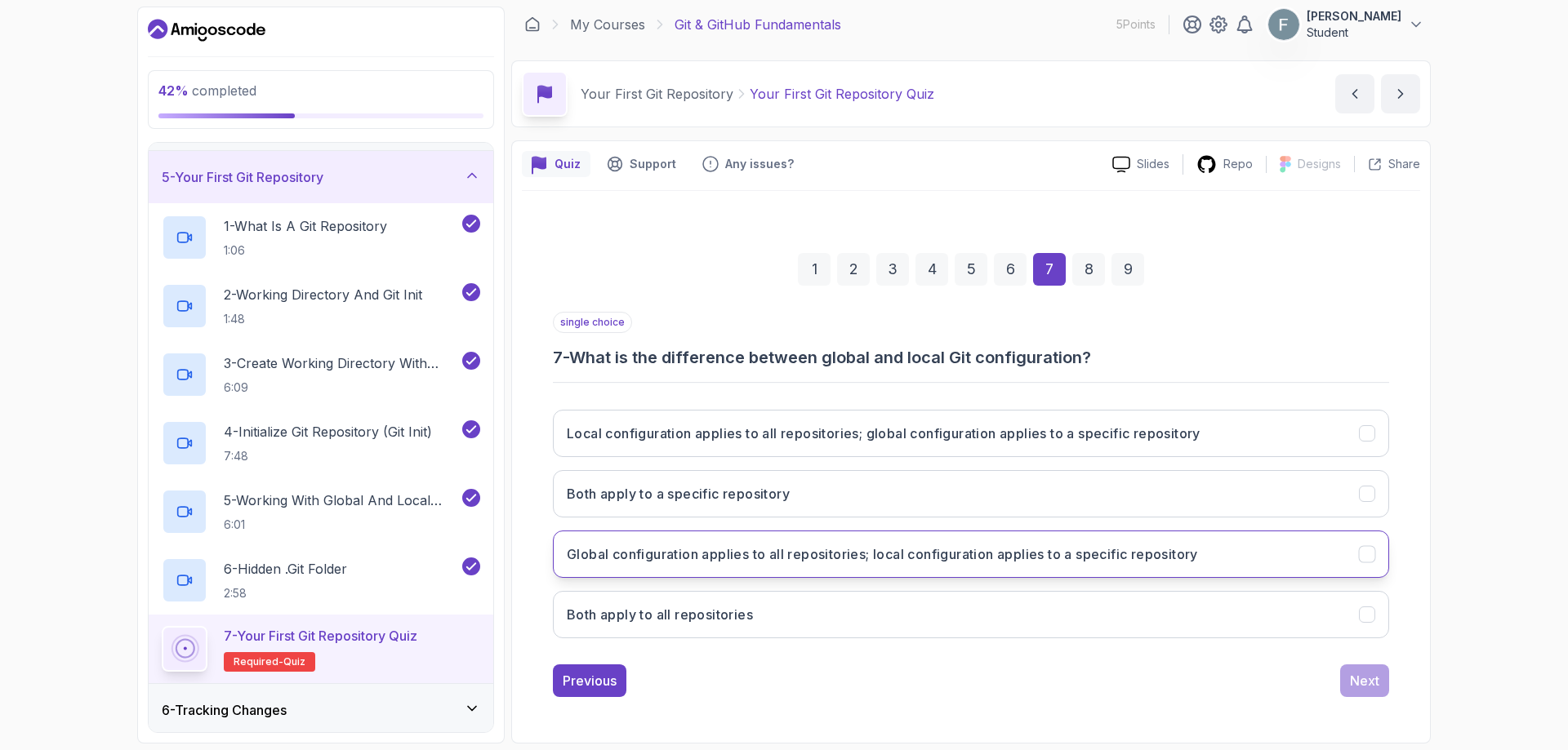
click at [948, 566] on button "Global configuration applies to all repositories; local configuration applies t…" at bounding box center [970, 554] width 836 height 47
click at [1358, 687] on div "Next" at bounding box center [1364, 681] width 30 height 20
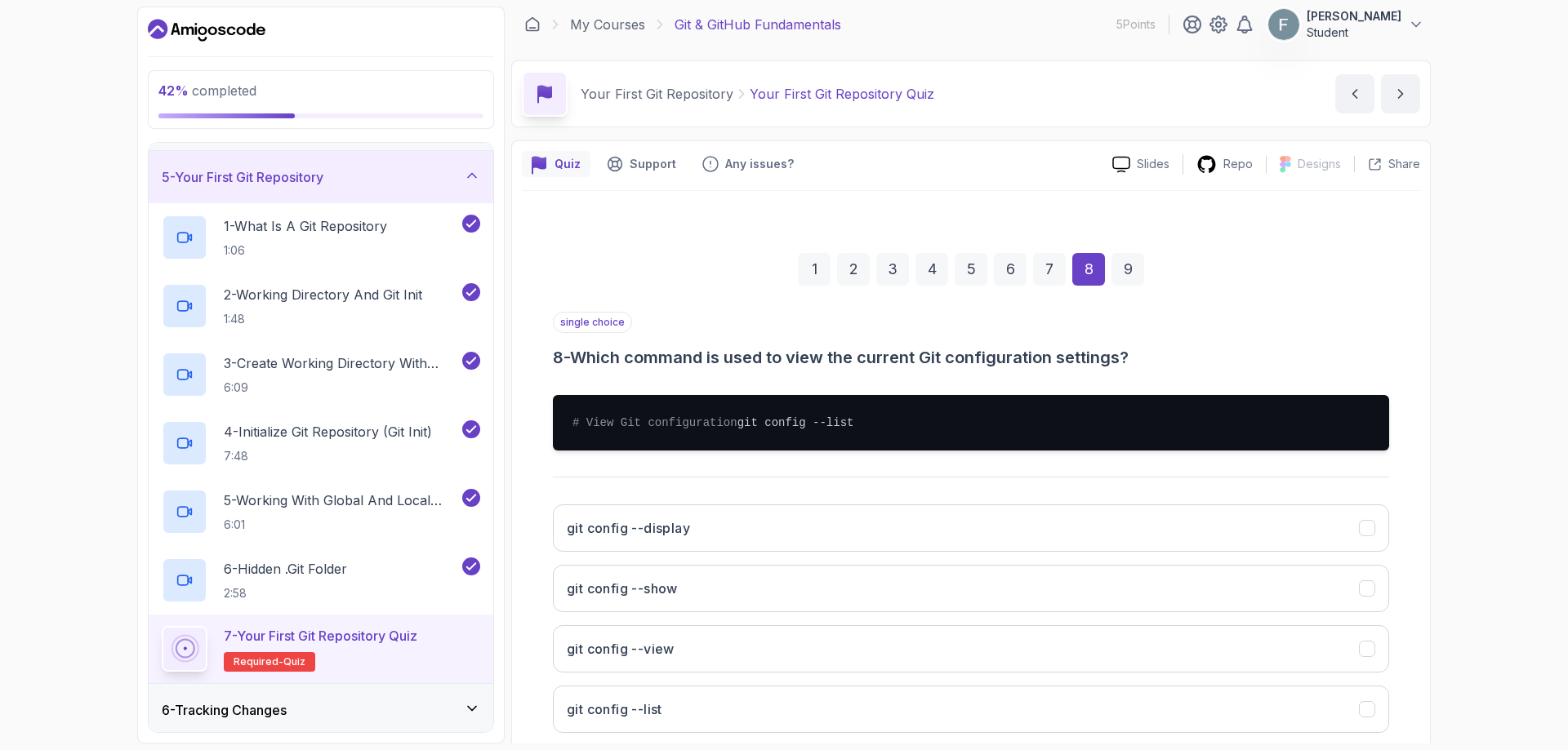
scroll to position [87, 0]
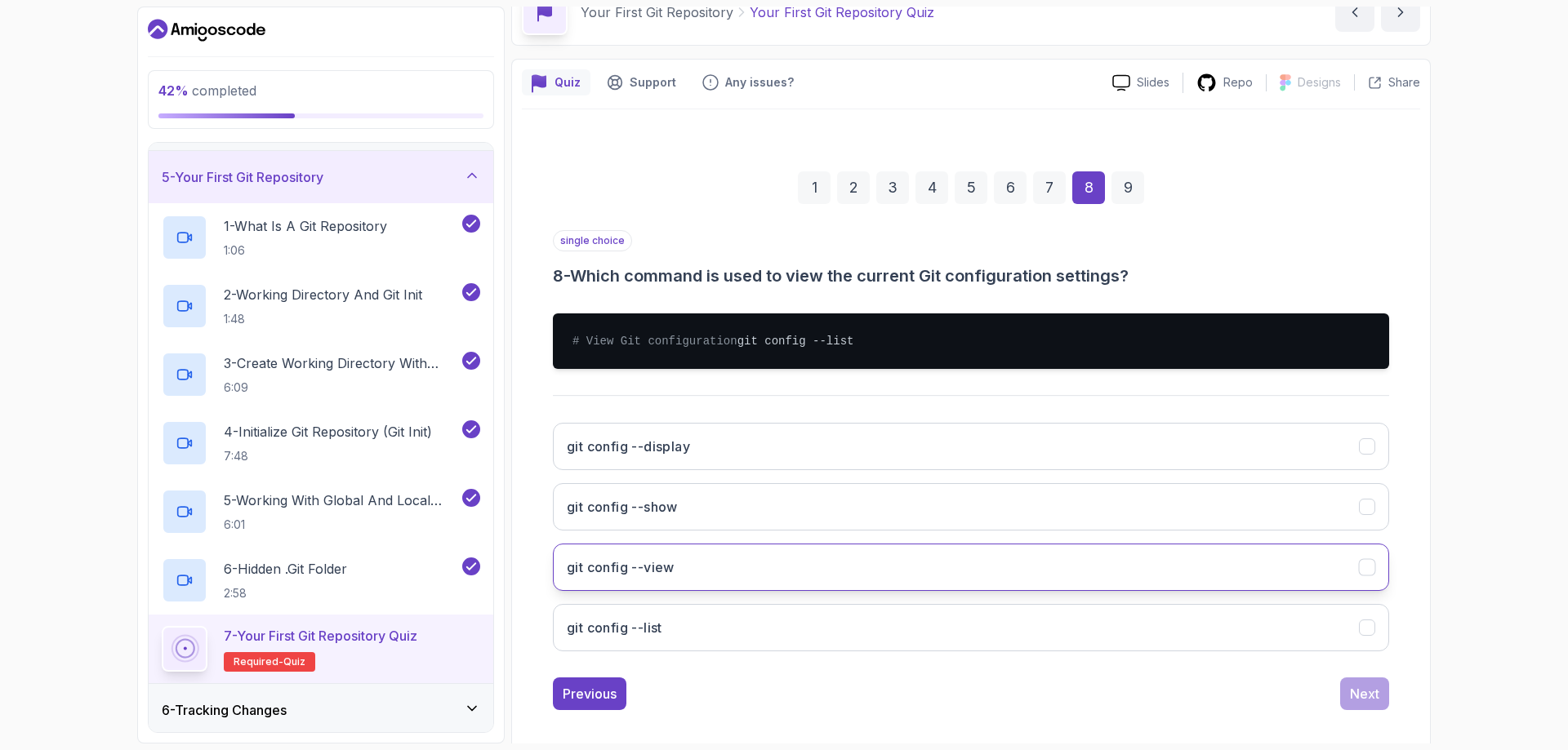
click at [660, 591] on button "git config --view" at bounding box center [970, 567] width 836 height 47
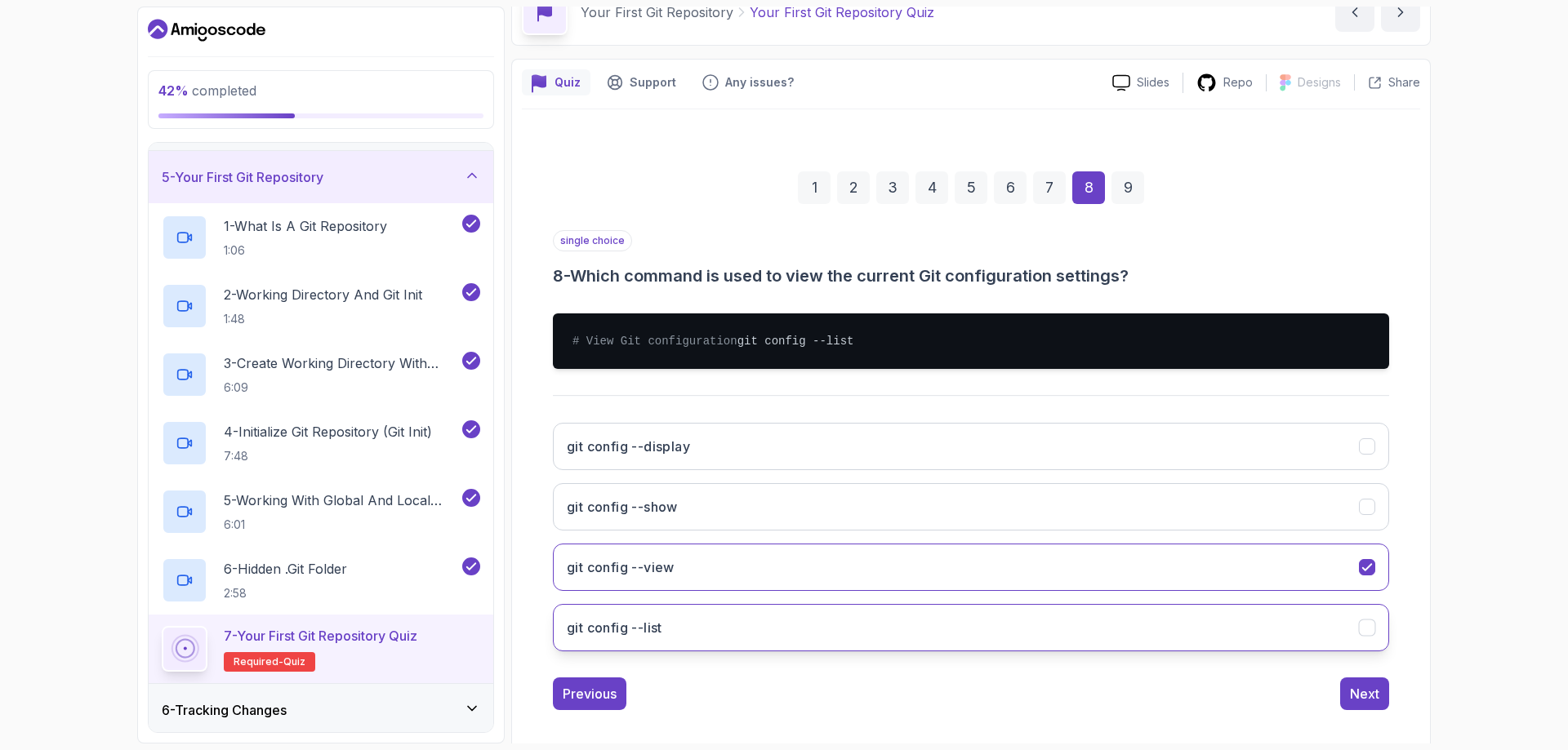
click at [682, 646] on button "git config --list" at bounding box center [970, 627] width 836 height 47
click at [665, 591] on button "git config --view" at bounding box center [970, 567] width 836 height 47
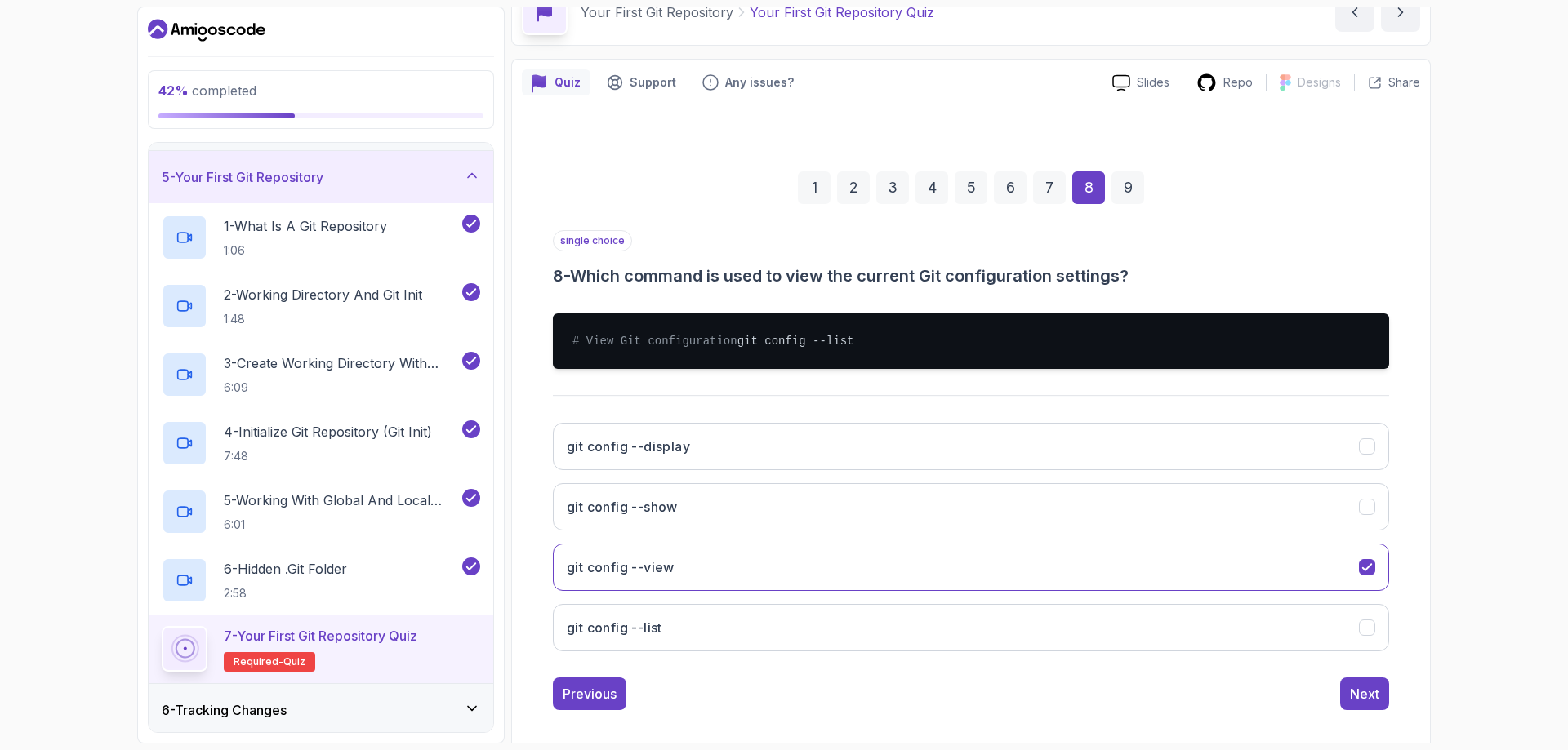
click at [675, 665] on div "git config --display git config --show git config --view git config --list" at bounding box center [970, 538] width 836 height 255
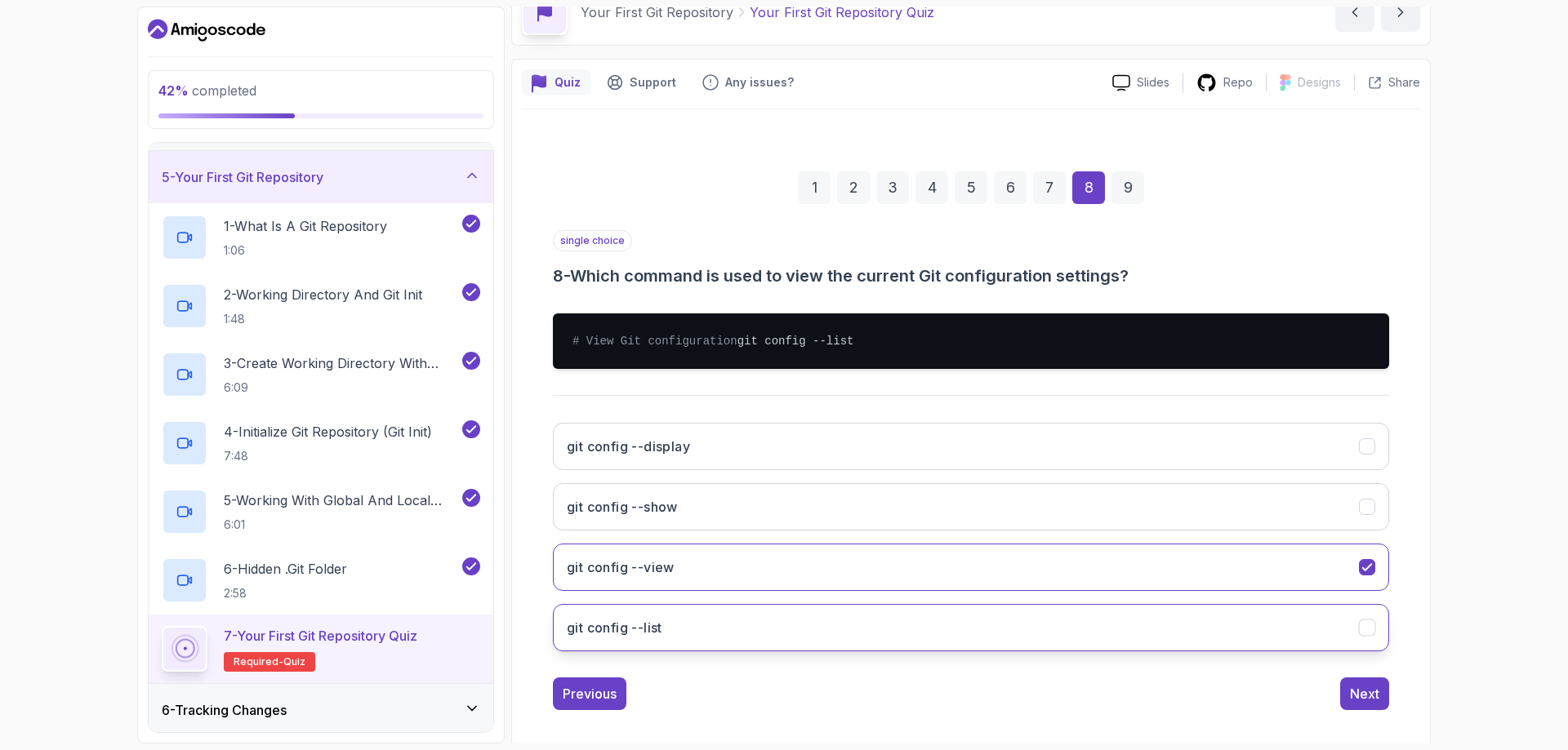
drag, startPoint x: 674, startPoint y: 666, endPoint x: 703, endPoint y: 655, distance: 31.0
click at [676, 663] on div "git config --display git config --show git config --view git config --list" at bounding box center [970, 538] width 836 height 255
click at [729, 651] on button "git config --list" at bounding box center [970, 627] width 836 height 47
click at [1353, 704] on div "Next" at bounding box center [1364, 694] width 30 height 20
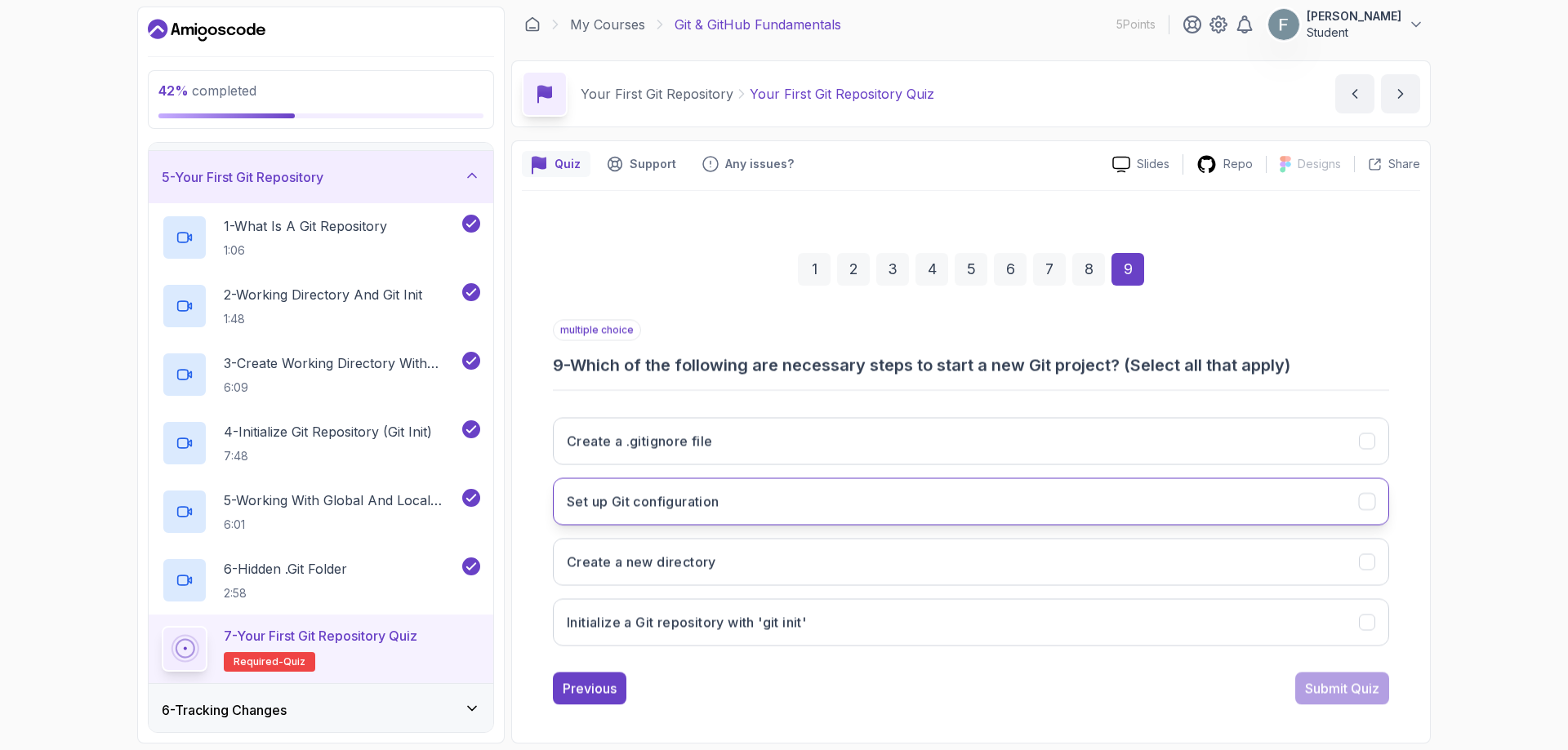
scroll to position [5, 0]
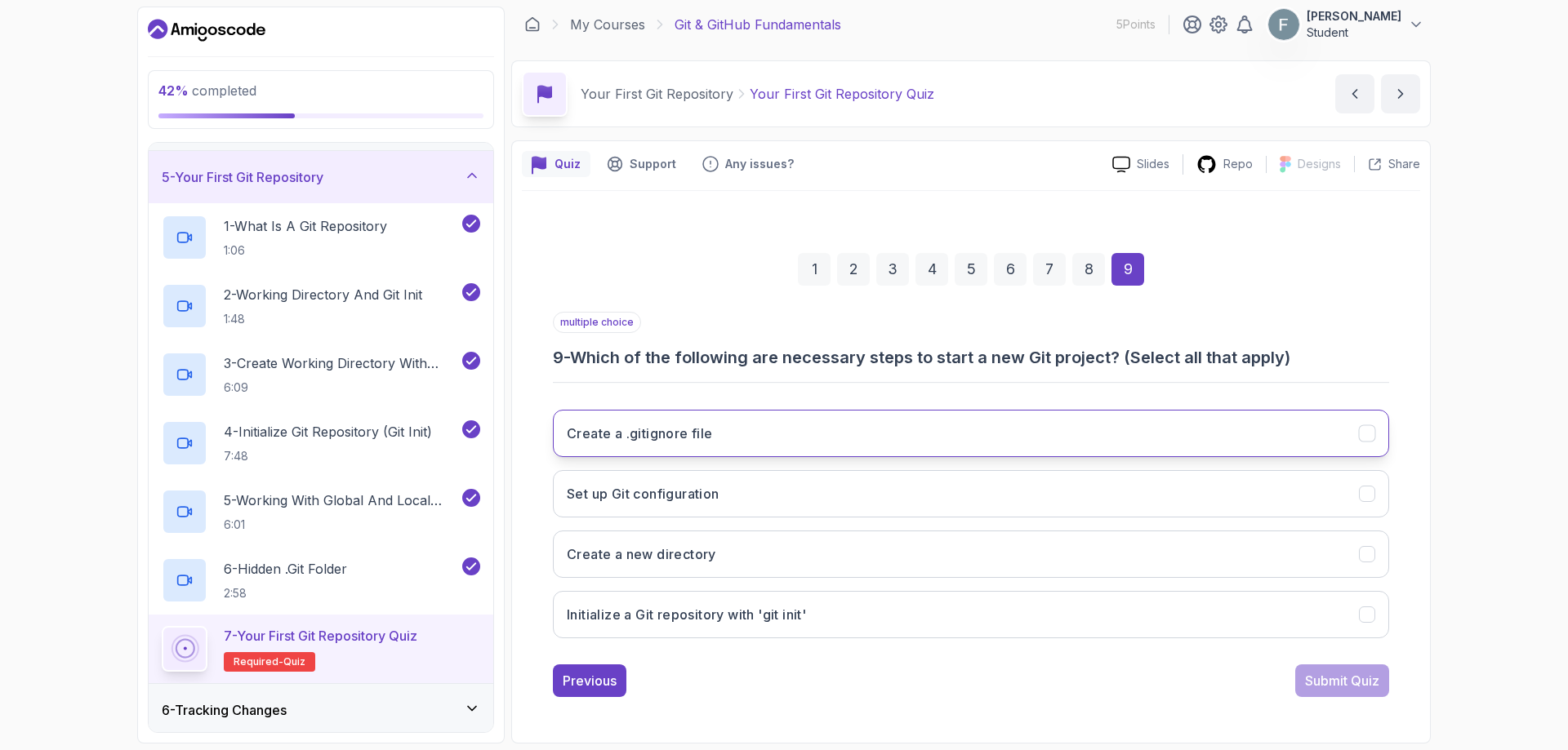
click at [691, 443] on h3 "Create a .gitignore file" at bounding box center [639, 434] width 146 height 20
click at [748, 412] on button "Create a .gitignore file" at bounding box center [970, 434] width 836 height 47
click at [734, 426] on button "Create a .gitignore file" at bounding box center [970, 434] width 836 height 47
click at [725, 421] on button "Create a .gitignore file" at bounding box center [970, 434] width 836 height 47
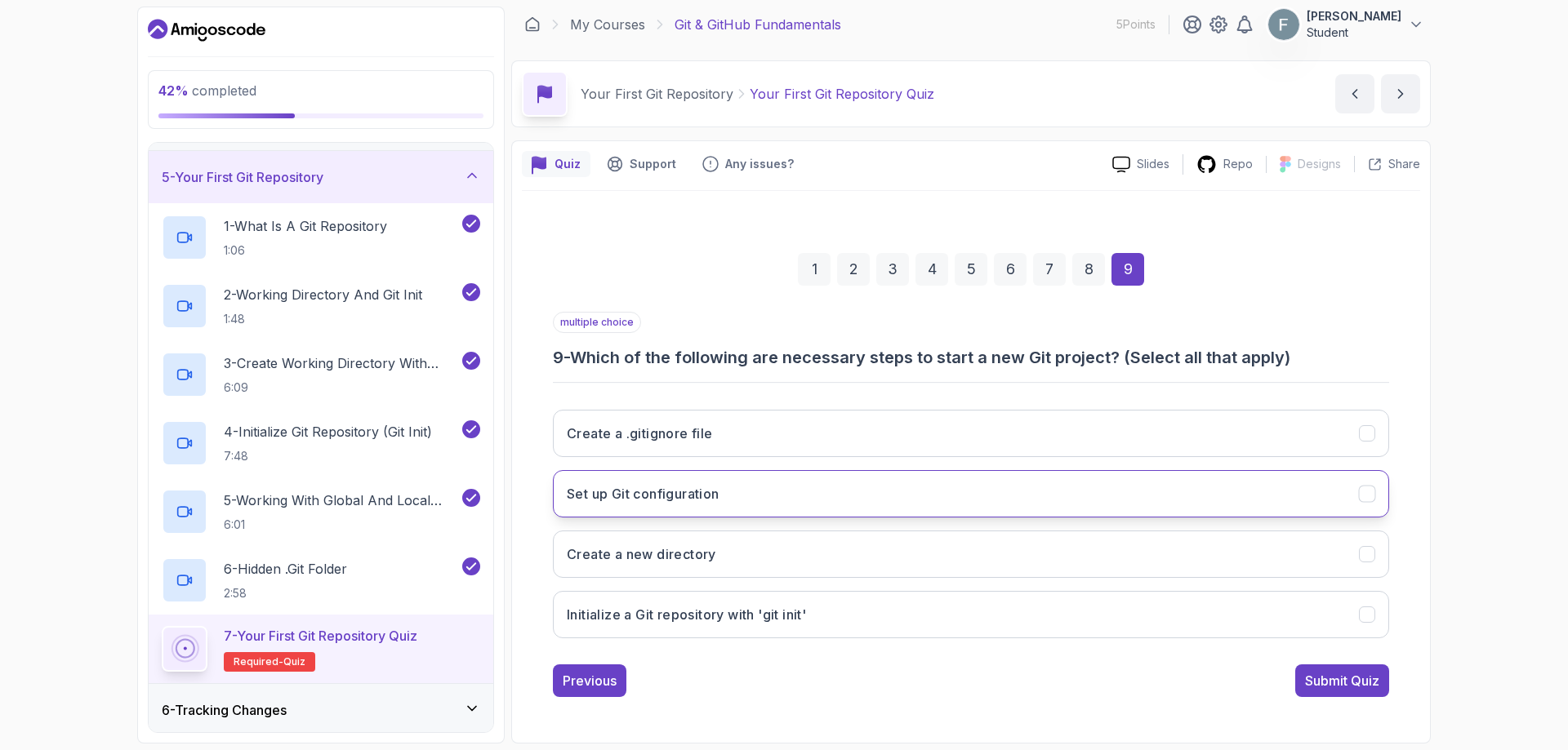
click at [743, 485] on button "Set up Git configuration" at bounding box center [970, 494] width 836 height 47
click at [724, 556] on button "Create a new directory" at bounding box center [970, 554] width 836 height 47
click at [712, 612] on h3 "Initialize a Git repository with 'git init'" at bounding box center [686, 615] width 239 height 20
click at [1335, 685] on div "Submit Quiz" at bounding box center [1341, 681] width 74 height 20
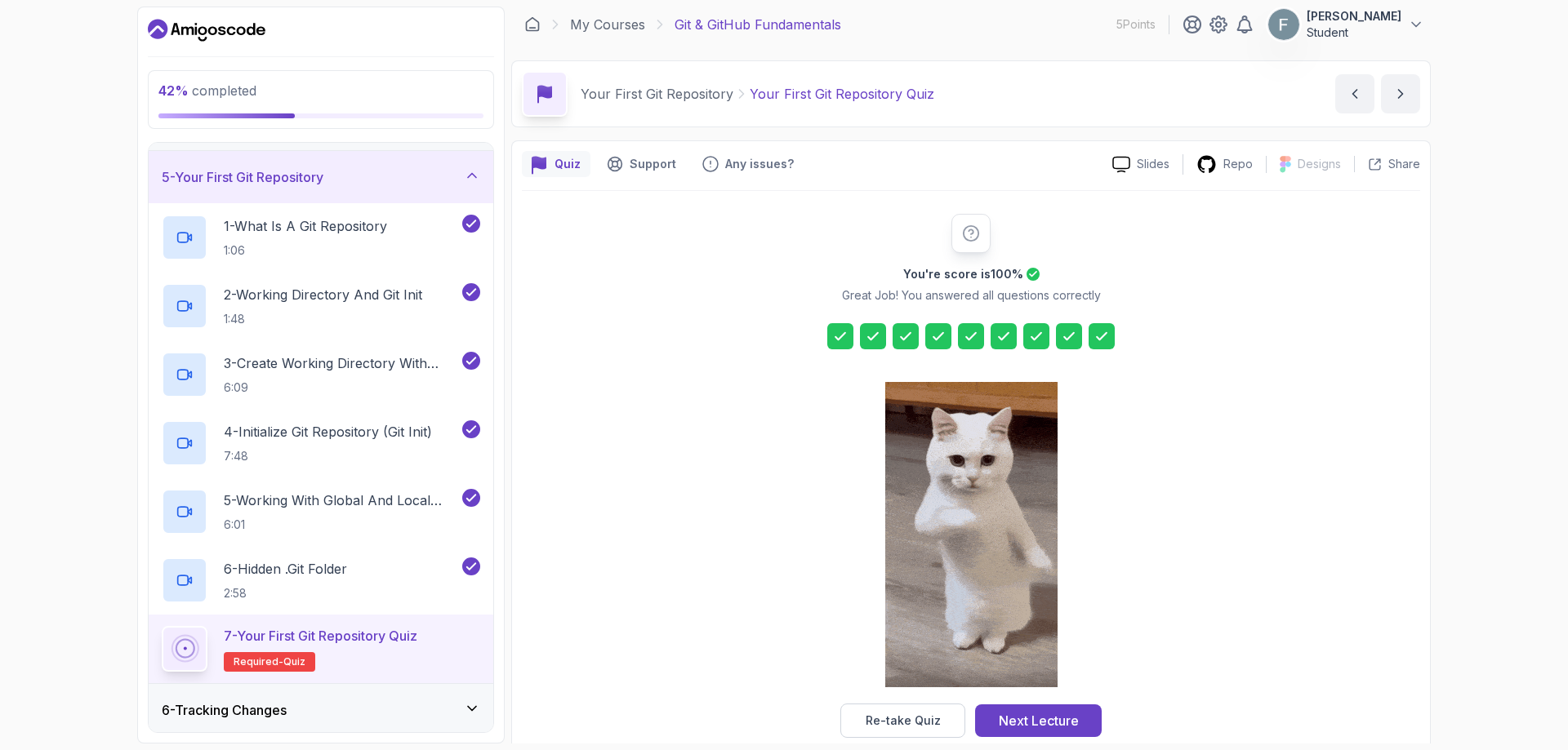
drag, startPoint x: 1013, startPoint y: 724, endPoint x: 974, endPoint y: 651, distance: 82.8
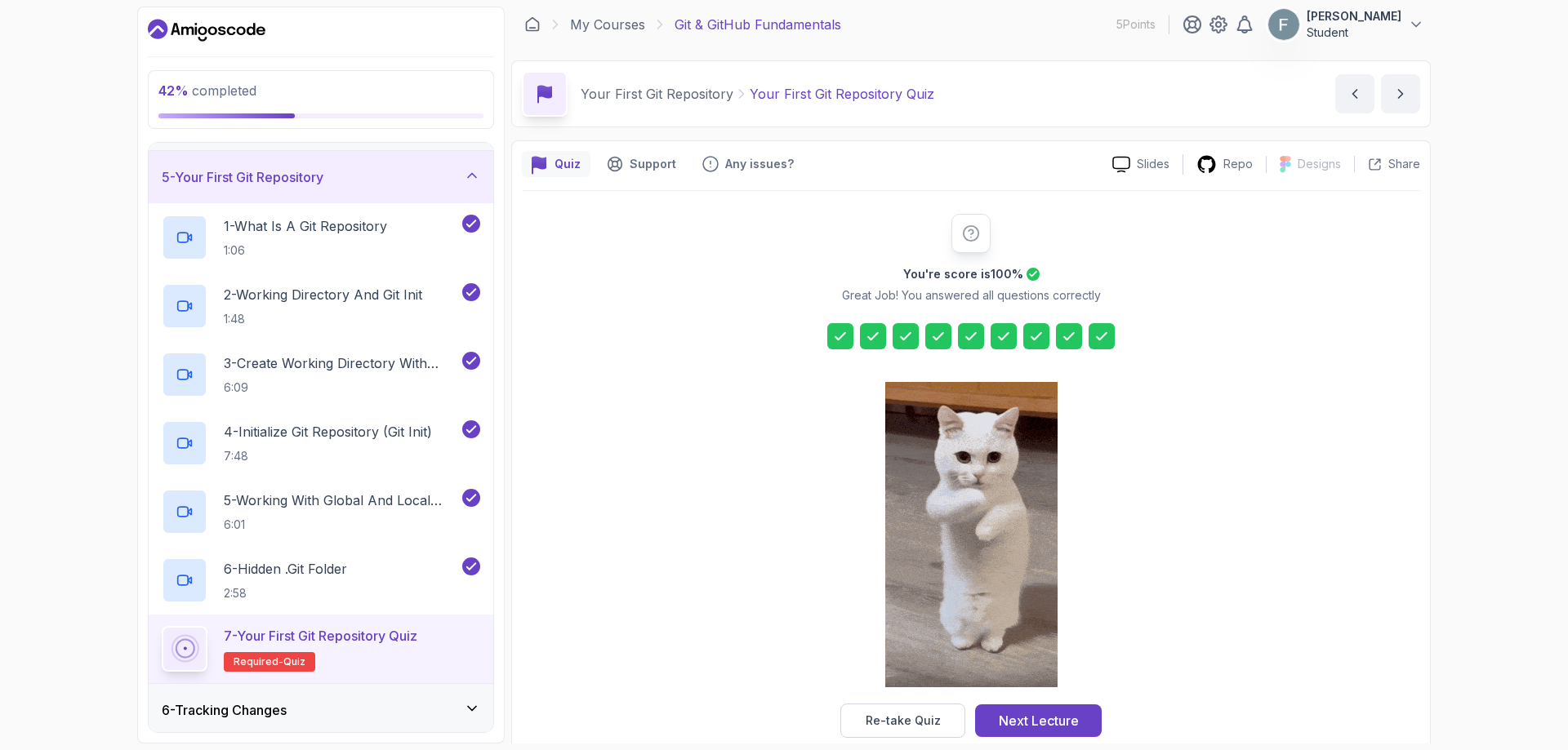
click at [1013, 724] on div "Next Lecture" at bounding box center [1038, 721] width 80 height 20
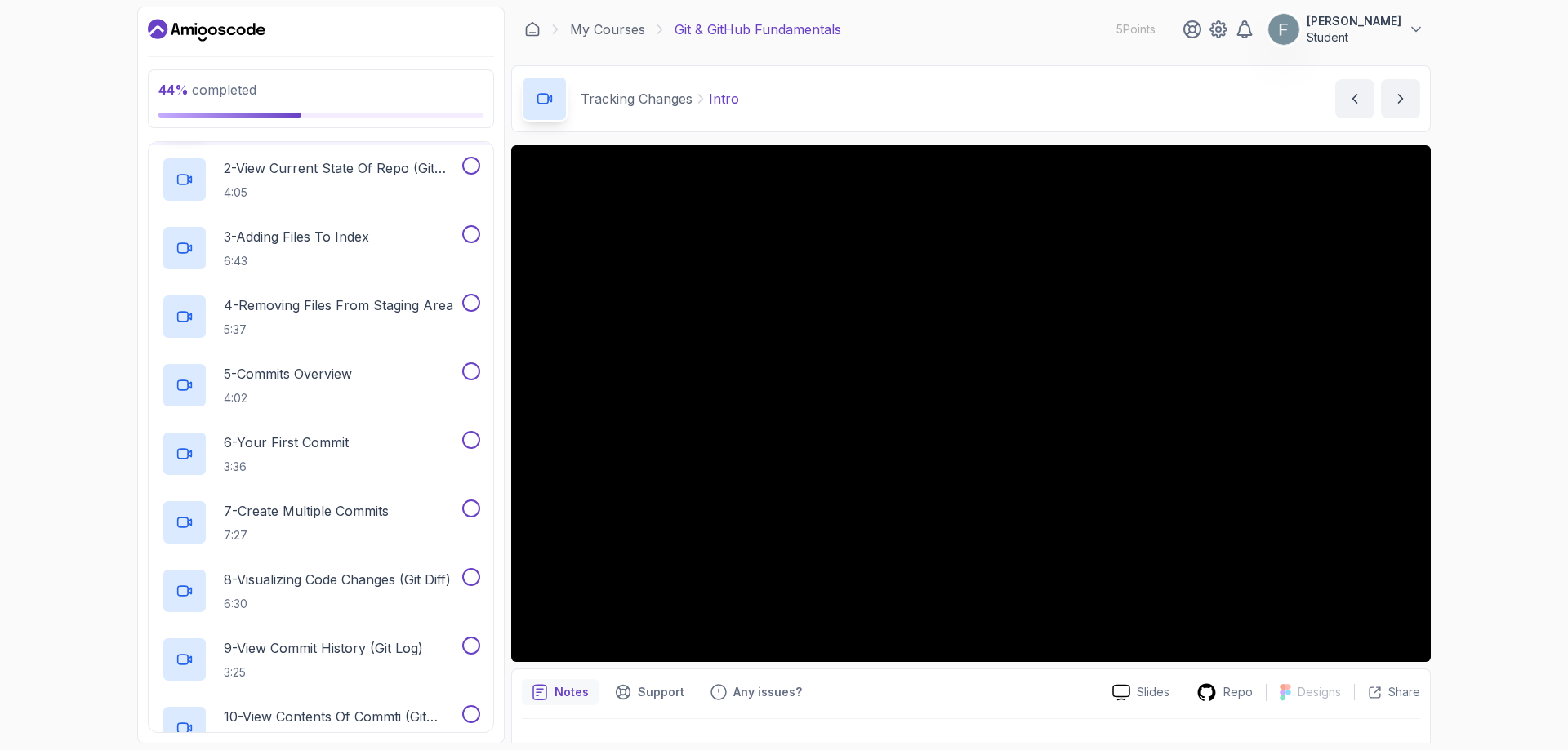
scroll to position [301, 0]
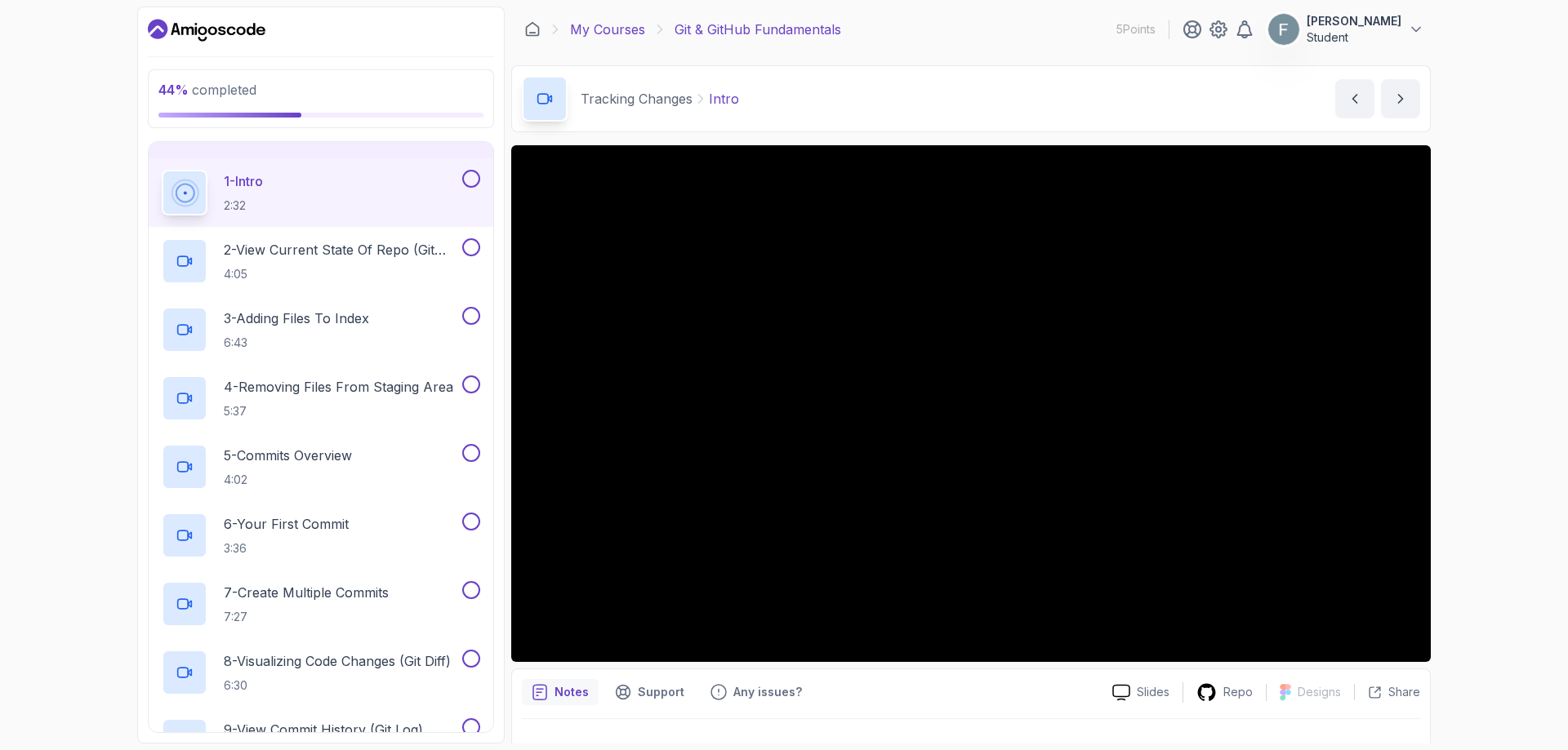
click at [617, 31] on link "My Courses" at bounding box center [608, 30] width 75 height 20
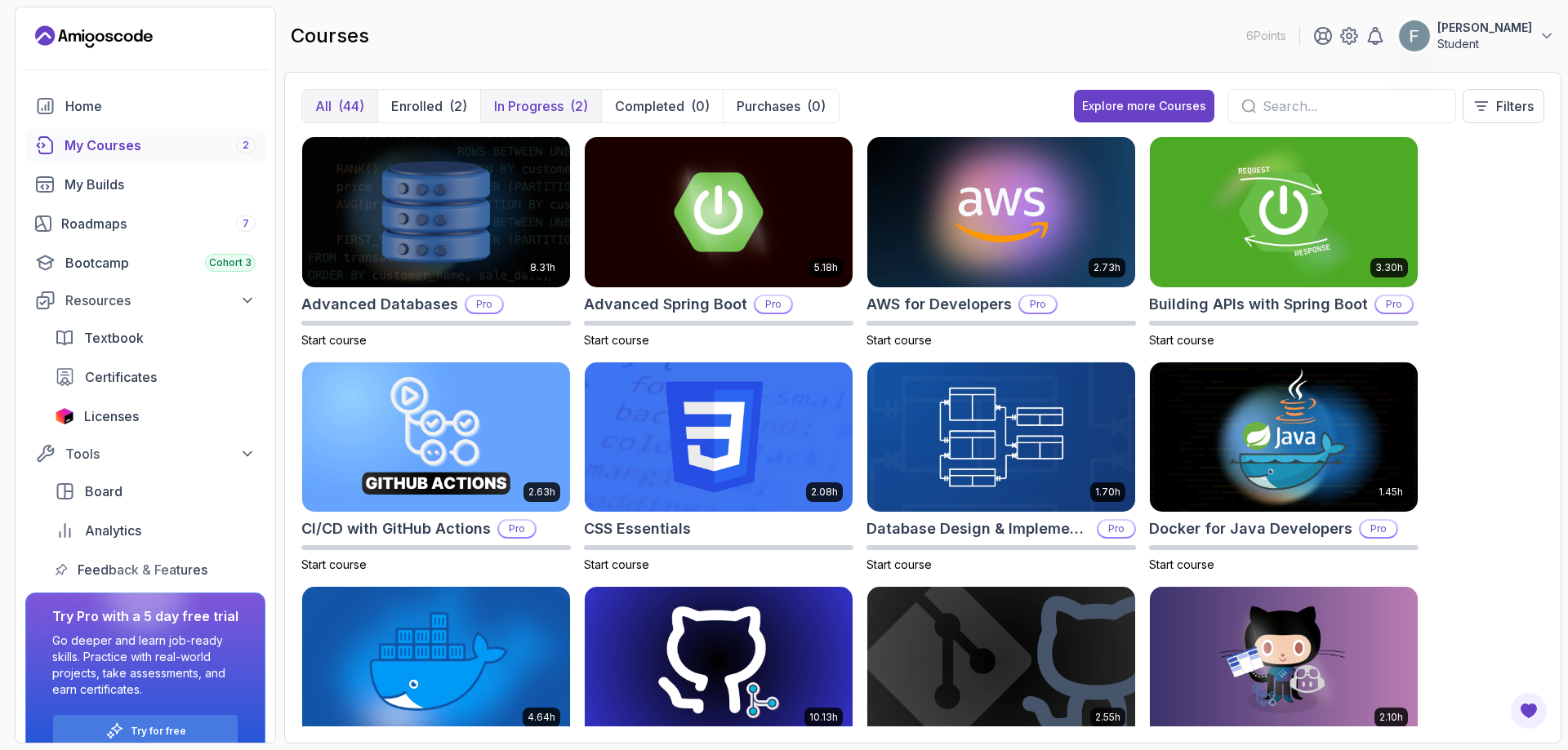
click at [556, 108] on p "In Progress" at bounding box center [529, 107] width 69 height 20
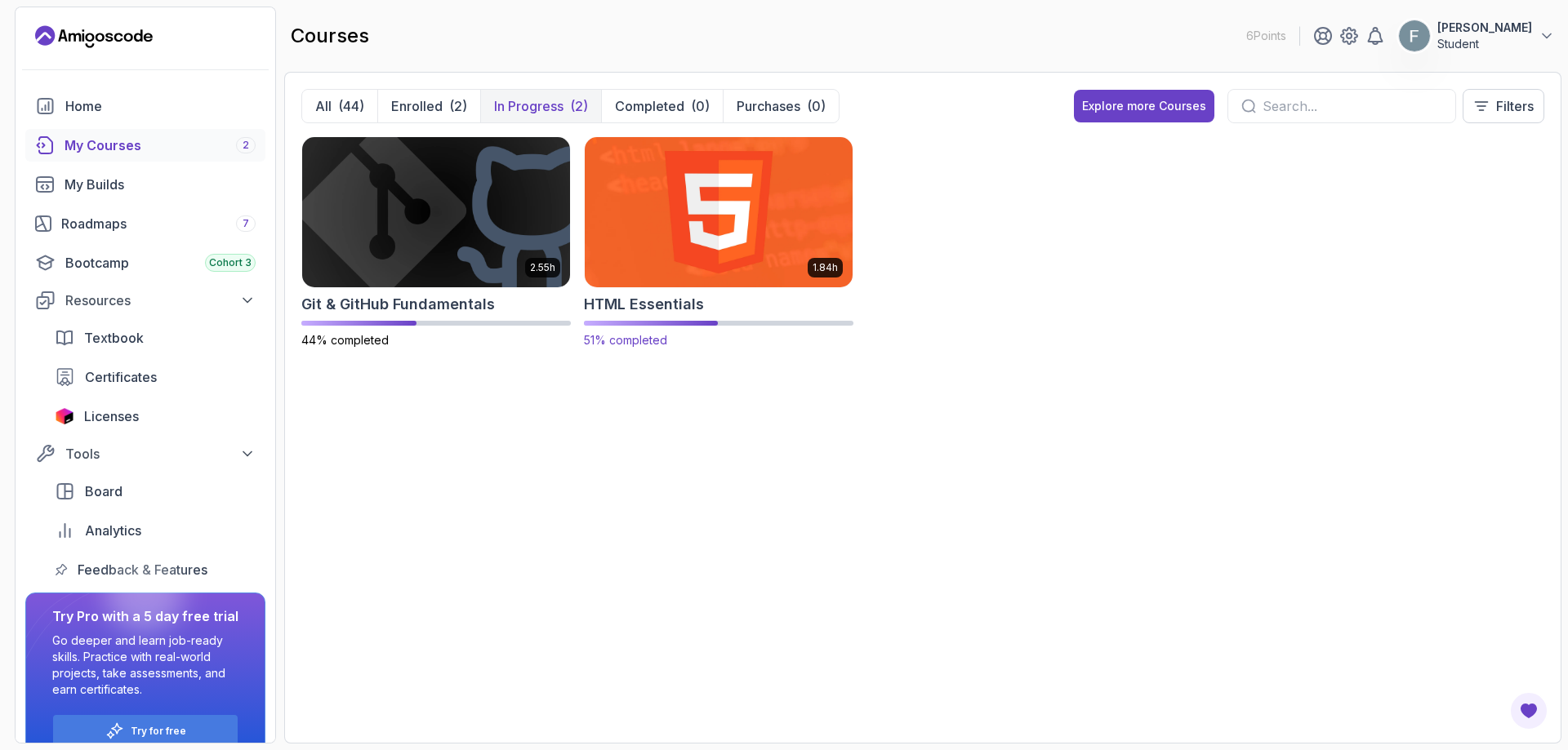
click at [674, 232] on img at bounding box center [718, 211] width 281 height 157
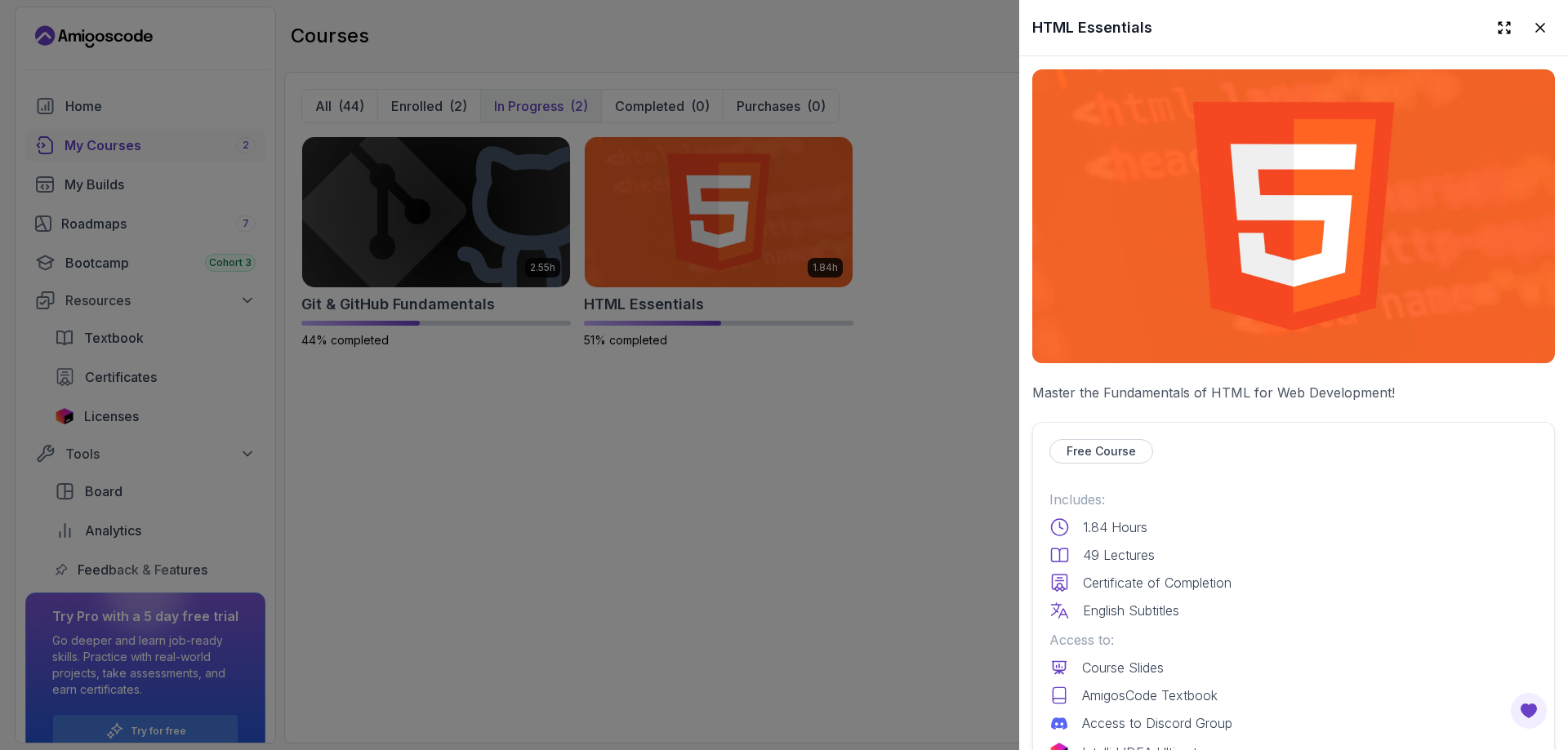
scroll to position [327, 0]
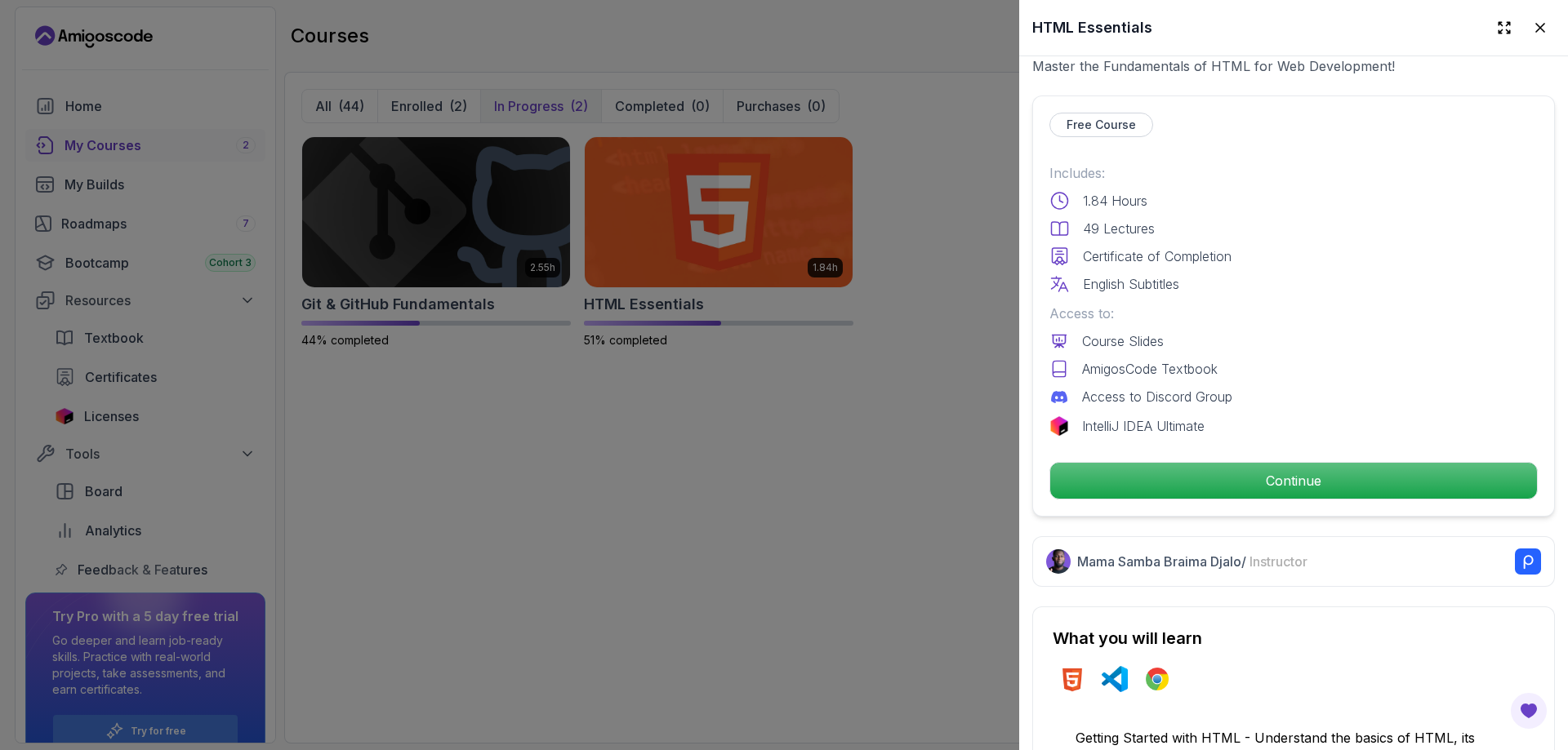
click at [1112, 452] on div "Free Course Includes: 1.84 Hours 49 Lectures Certificate of Completion English …" at bounding box center [1292, 306] width 523 height 421
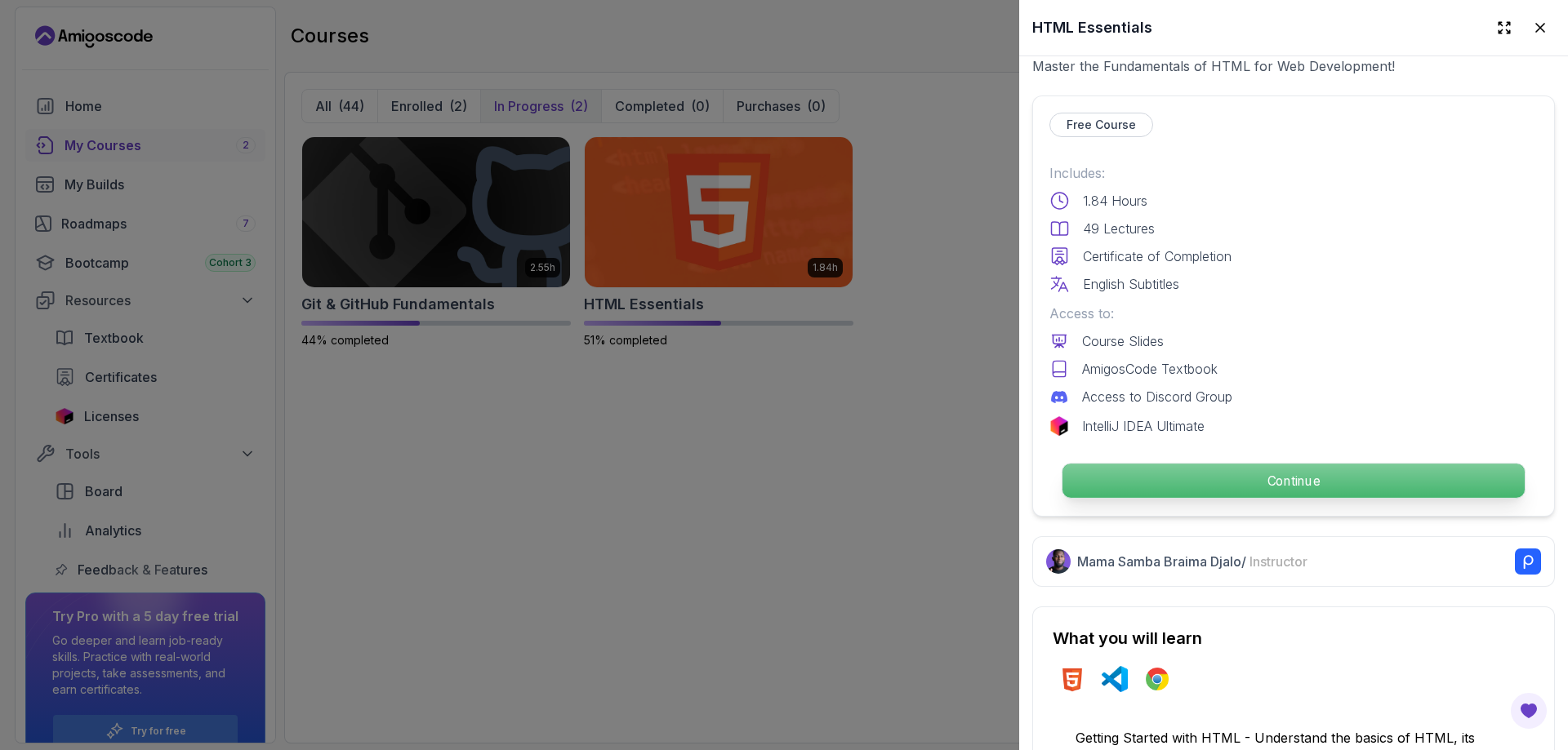
click at [1119, 463] on p "Continue" at bounding box center [1293, 480] width 462 height 35
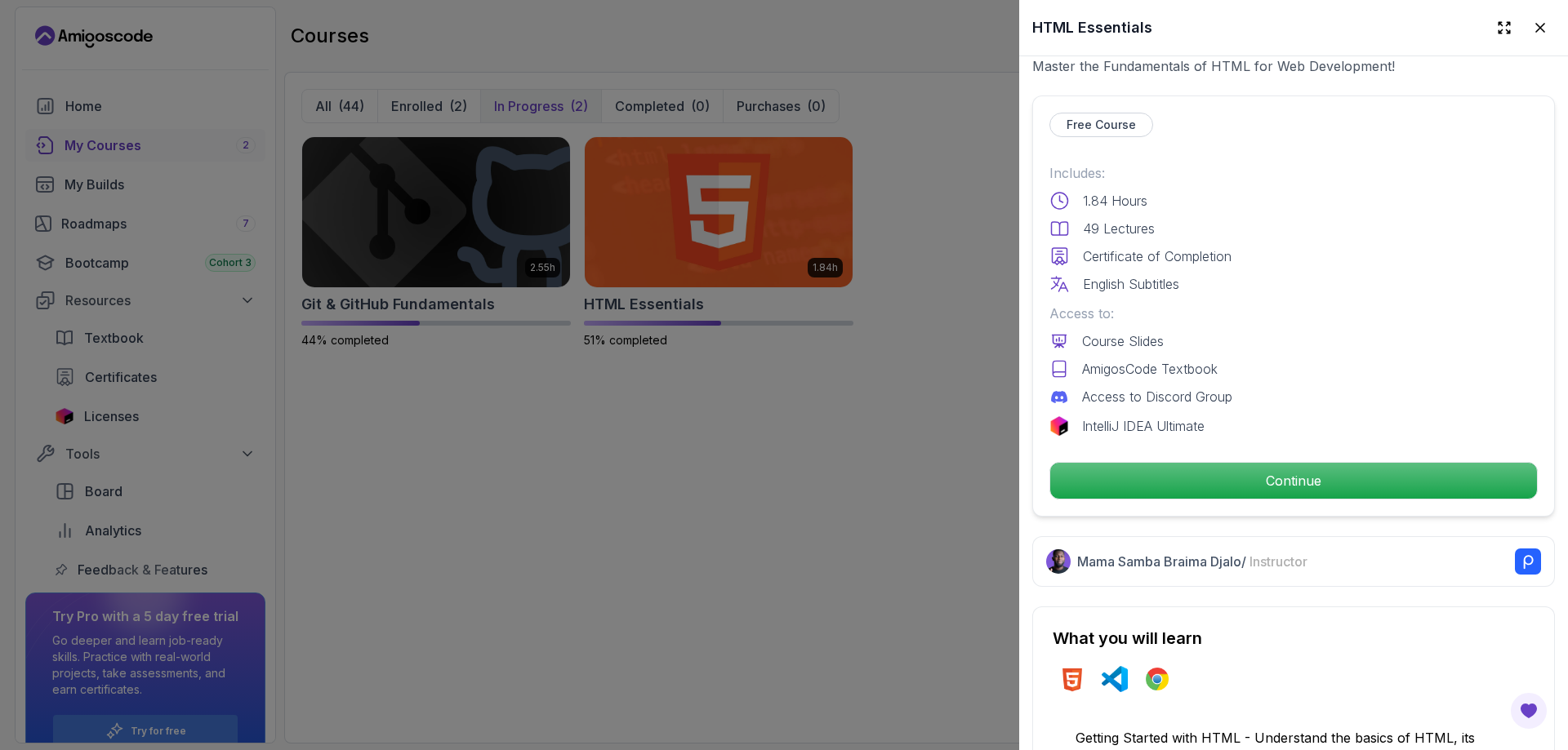
click at [1084, 457] on html "6 Points [PERSON_NAME] Student Home My Courses 2 My Builds Roadmaps 7 Bootcamp …" at bounding box center [784, 375] width 1568 height 750
